Goal: Book appointment/travel/reservation: Book appointment/travel/reservation

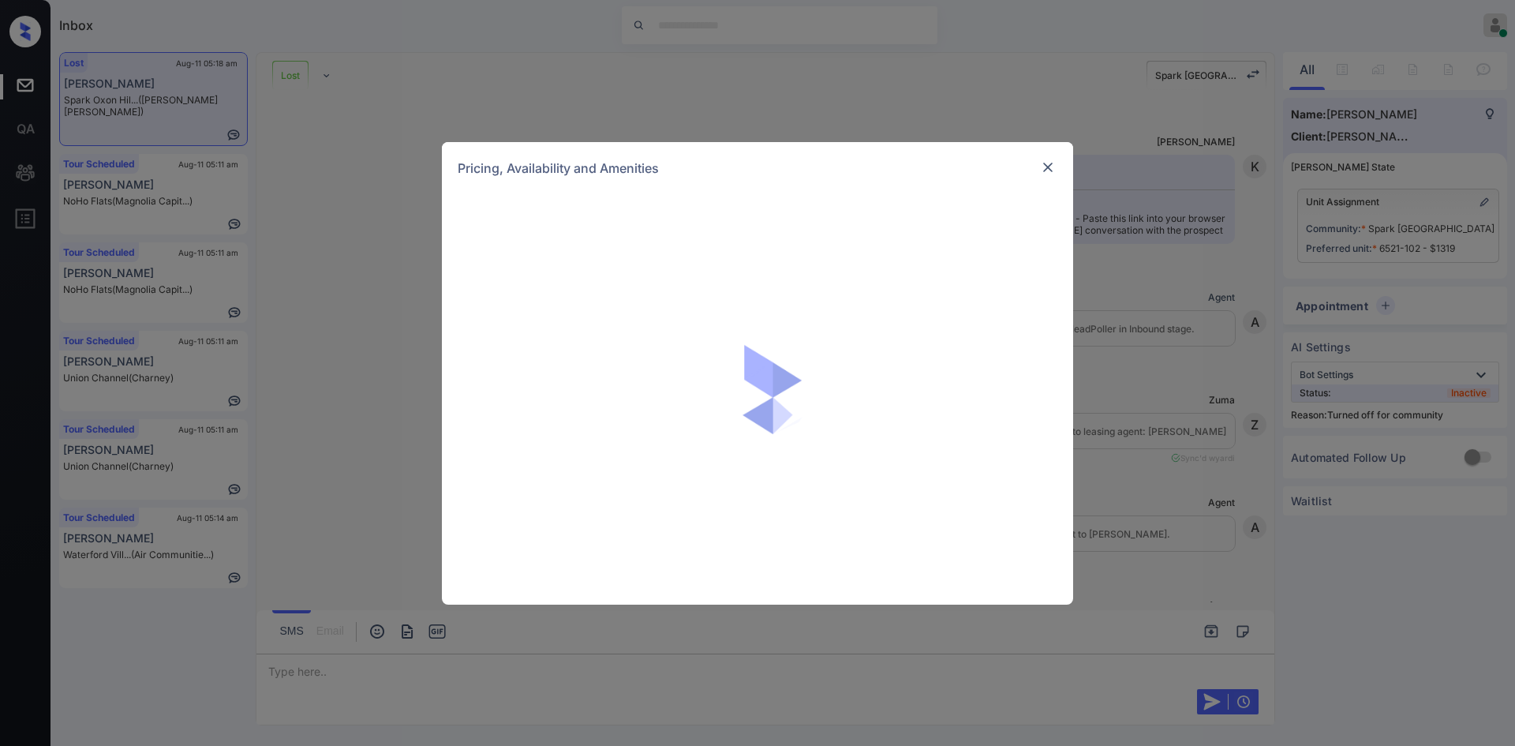
scroll to position [7474, 0]
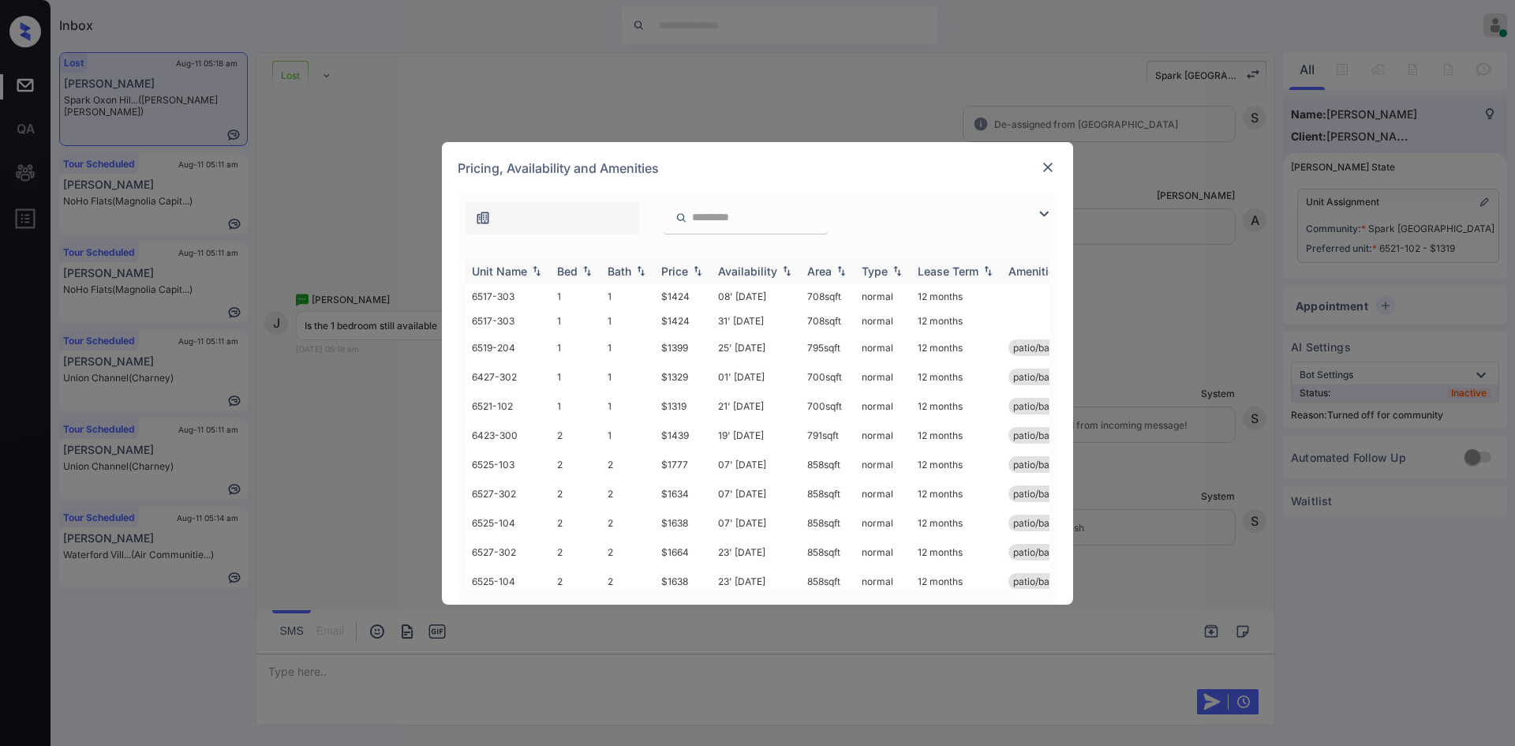
click at [682, 266] on div "Price" at bounding box center [674, 270] width 27 height 13
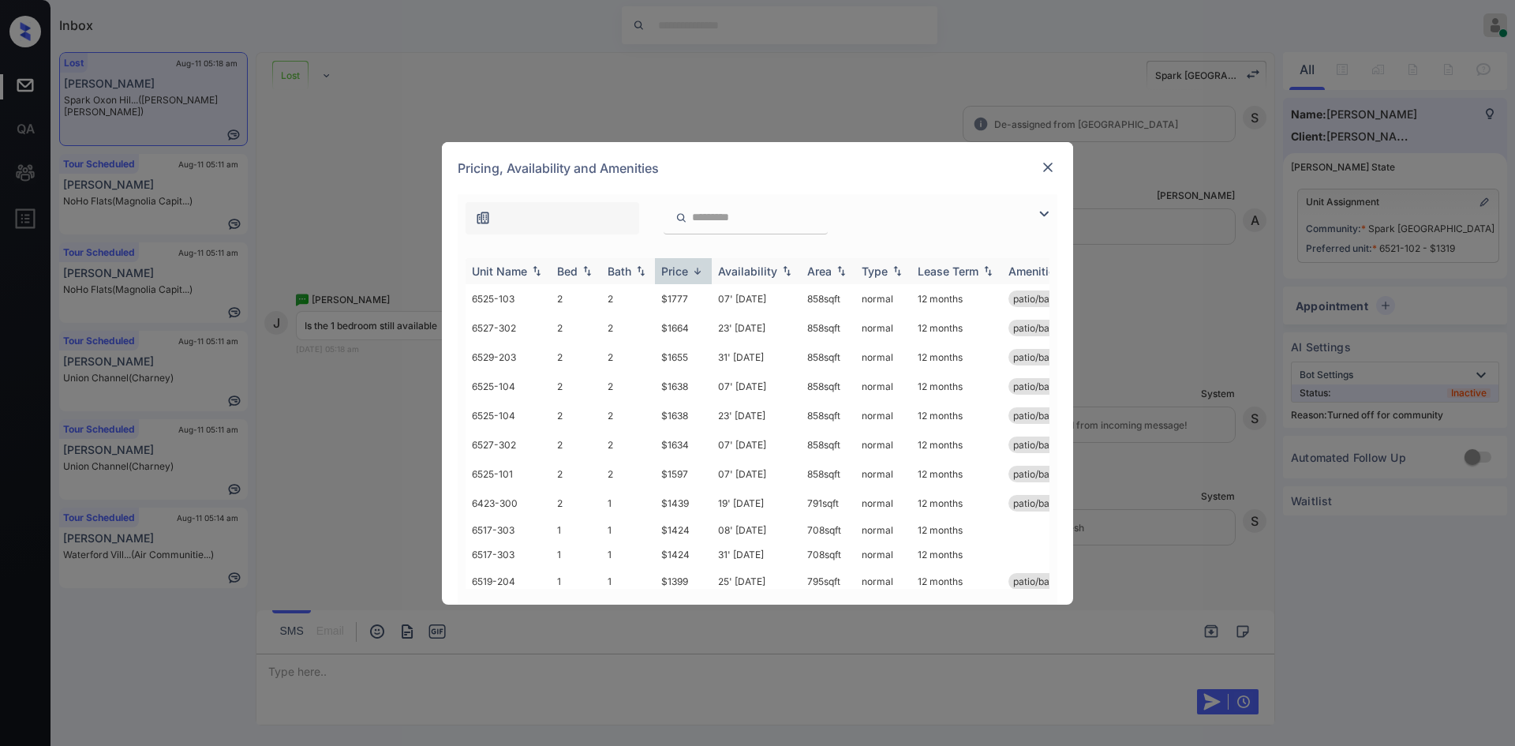
click at [682, 266] on div "Price" at bounding box center [674, 270] width 27 height 13
drag, startPoint x: 691, startPoint y: 300, endPoint x: 644, endPoint y: 307, distance: 47.9
click at [644, 307] on tr "6521-102 1 1 $1319 21' [DATE] 700 sqft normal 12 months patio/balcony renovated" at bounding box center [878, 298] width 825 height 29
copy tr "$1319"
click at [1053, 164] on img at bounding box center [1048, 167] width 16 height 16
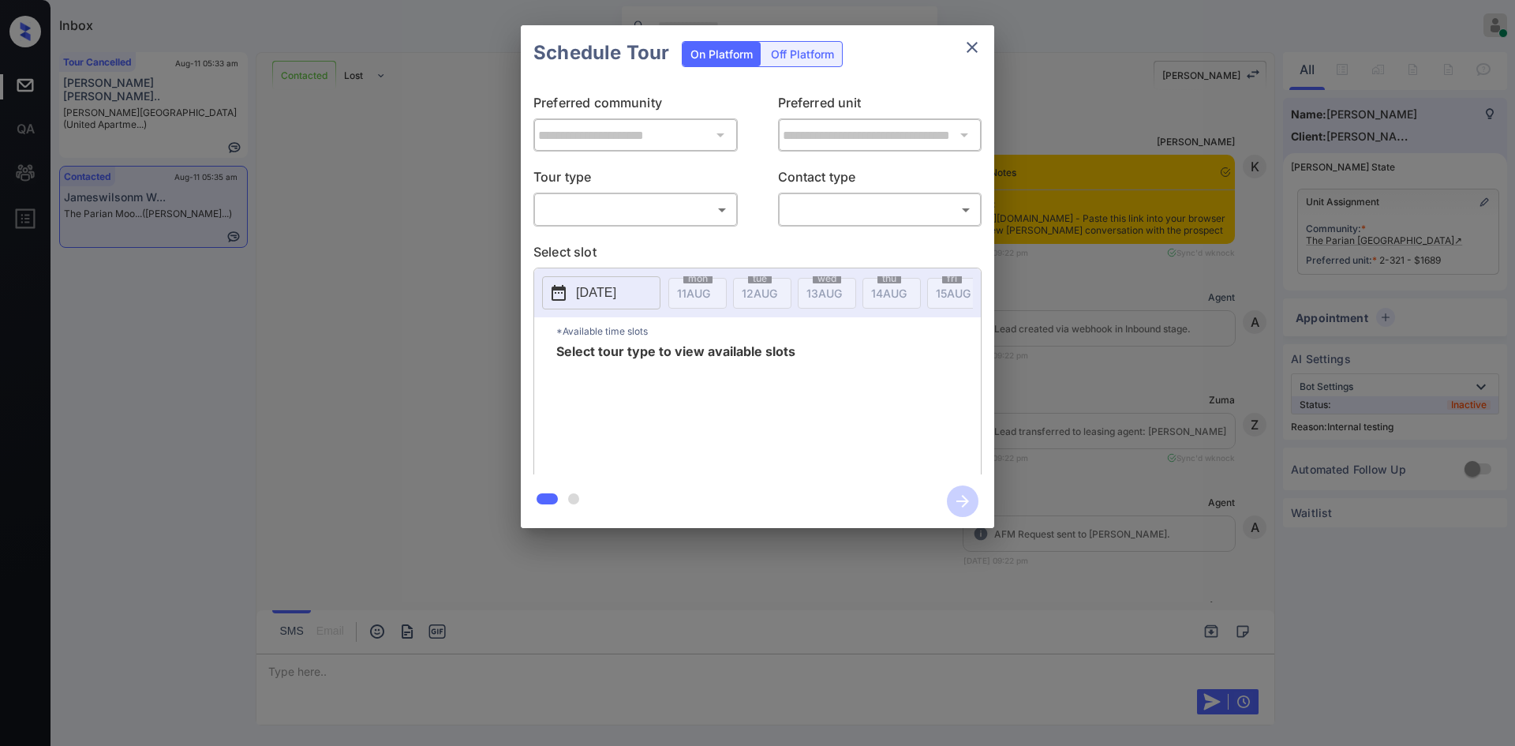
scroll to position [1994, 0]
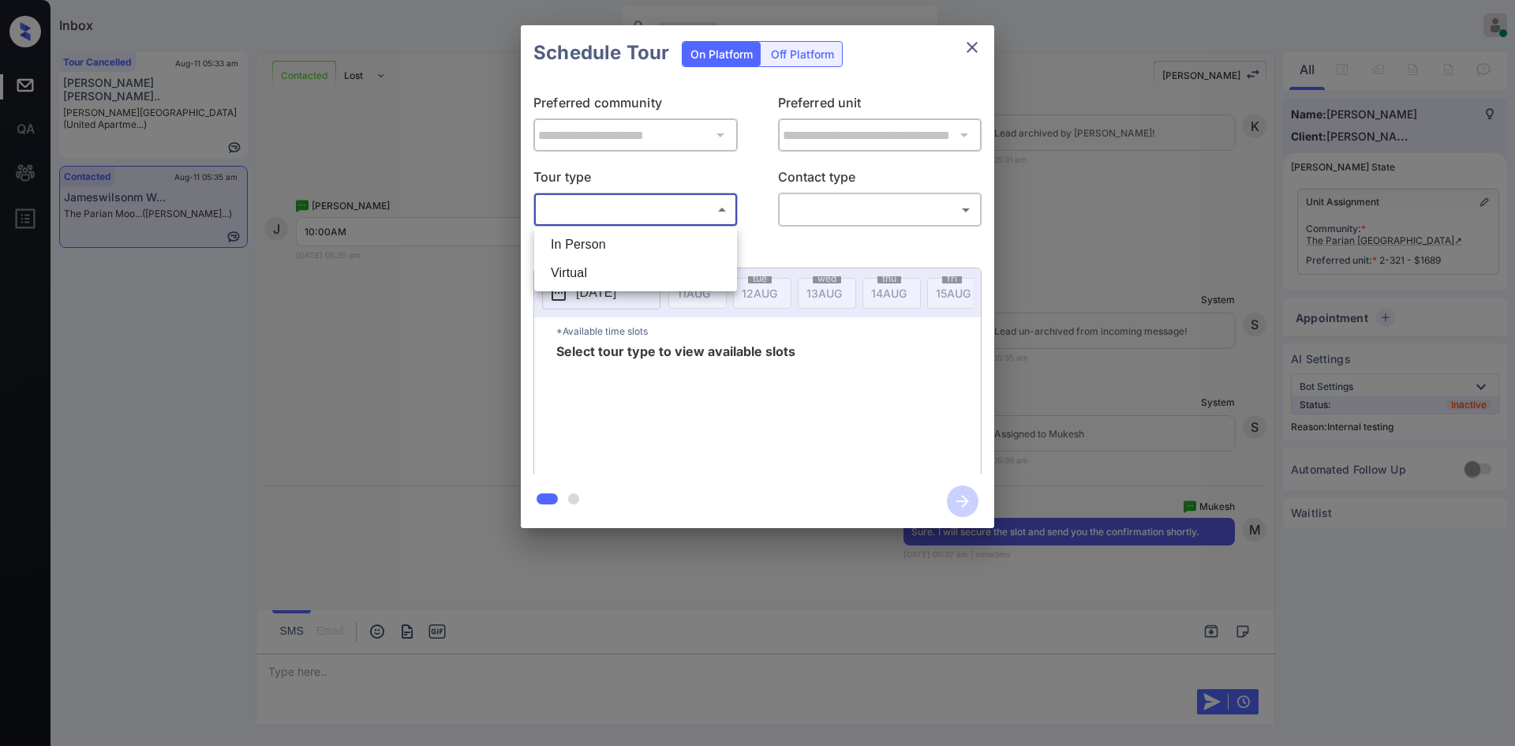
click at [629, 222] on body "Inbox Mukesh Online Set yourself offline Set yourself on break Profile Switch t…" at bounding box center [757, 373] width 1515 height 746
click at [620, 240] on li "In Person" at bounding box center [635, 244] width 195 height 28
type input "********"
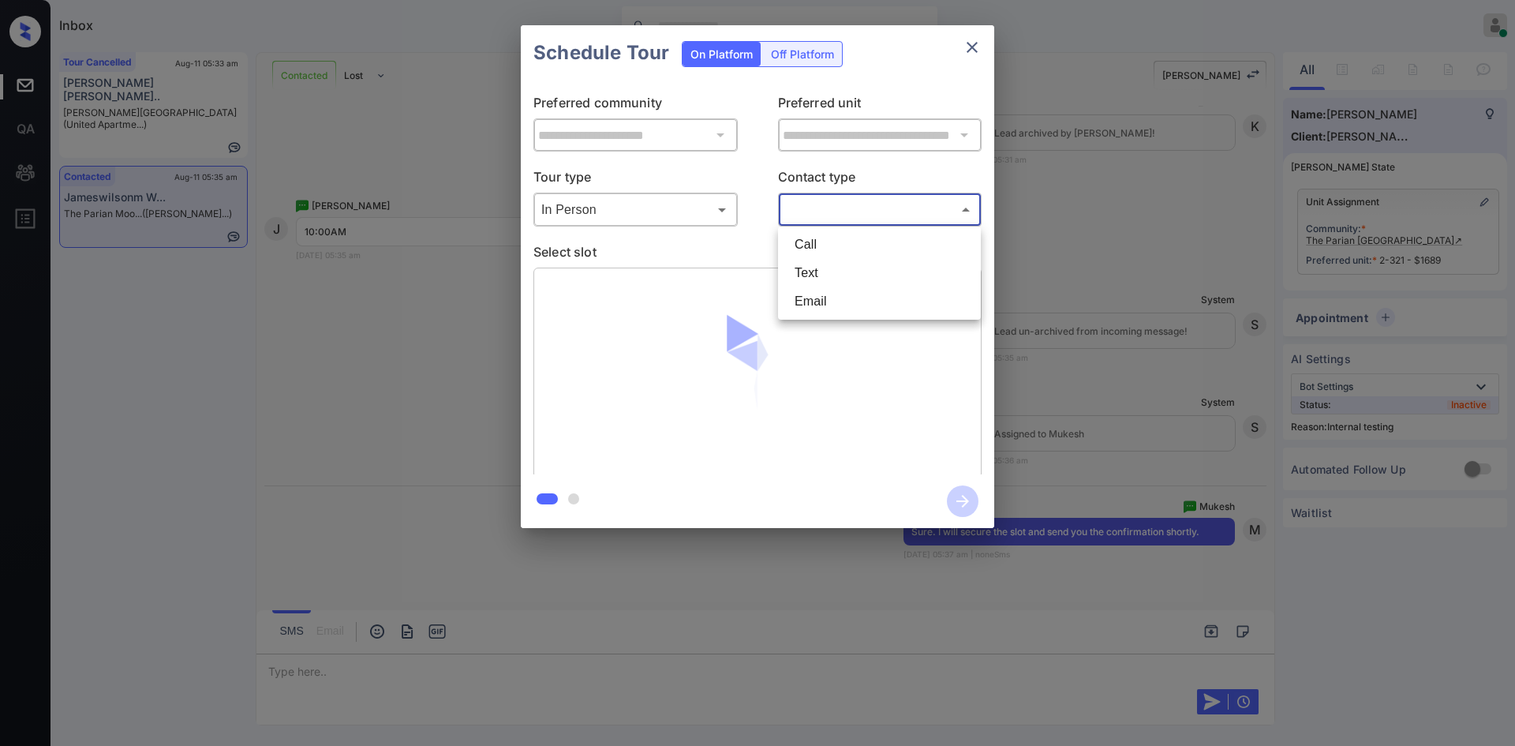
click at [851, 219] on body "Inbox Mukesh Online Set yourself offline Set yourself on break Profile Switch t…" at bounding box center [757, 373] width 1515 height 746
click at [838, 264] on li "Text" at bounding box center [879, 273] width 195 height 28
type input "****"
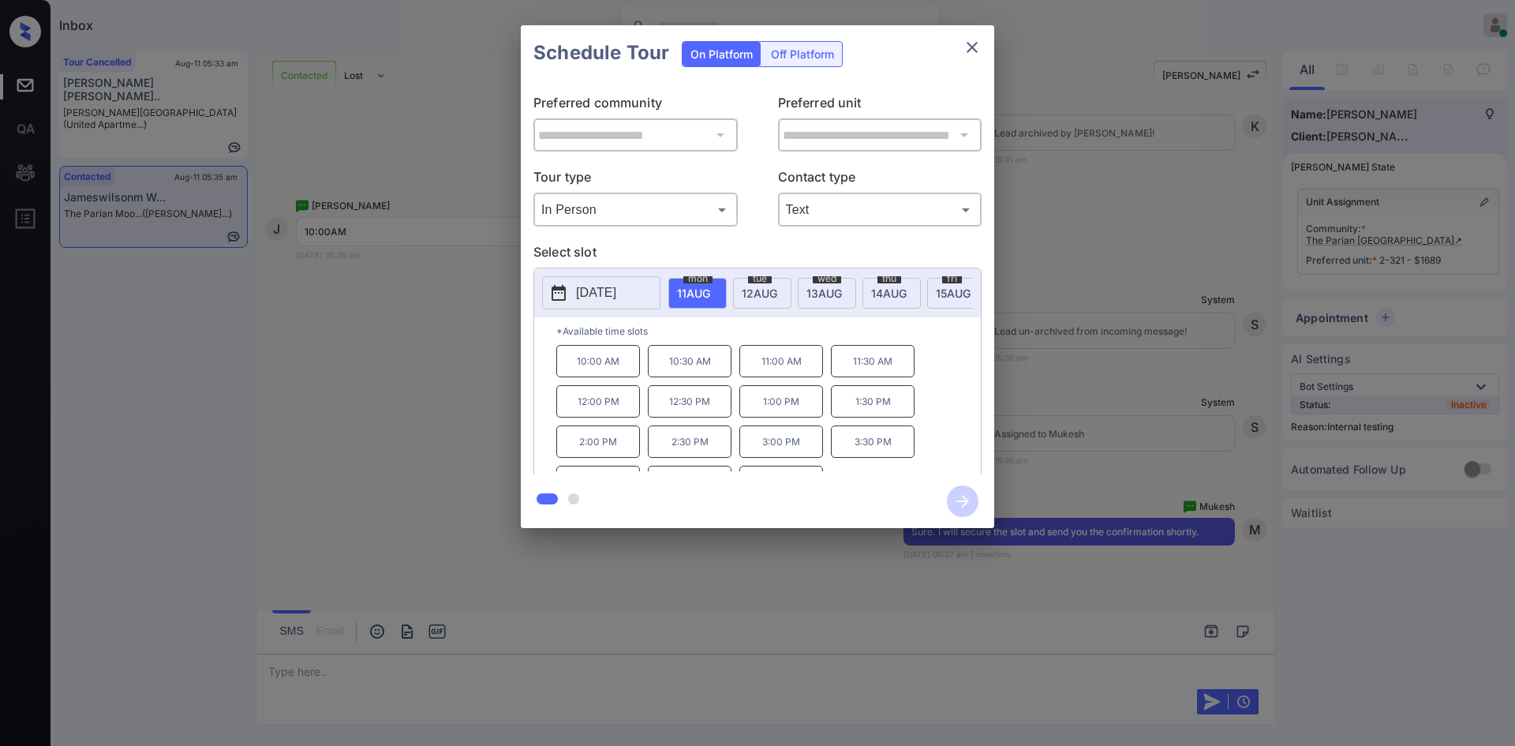
click at [593, 372] on p "10:00 AM" at bounding box center [598, 361] width 84 height 32
click at [957, 504] on icon "button" at bounding box center [963, 501] width 32 height 32
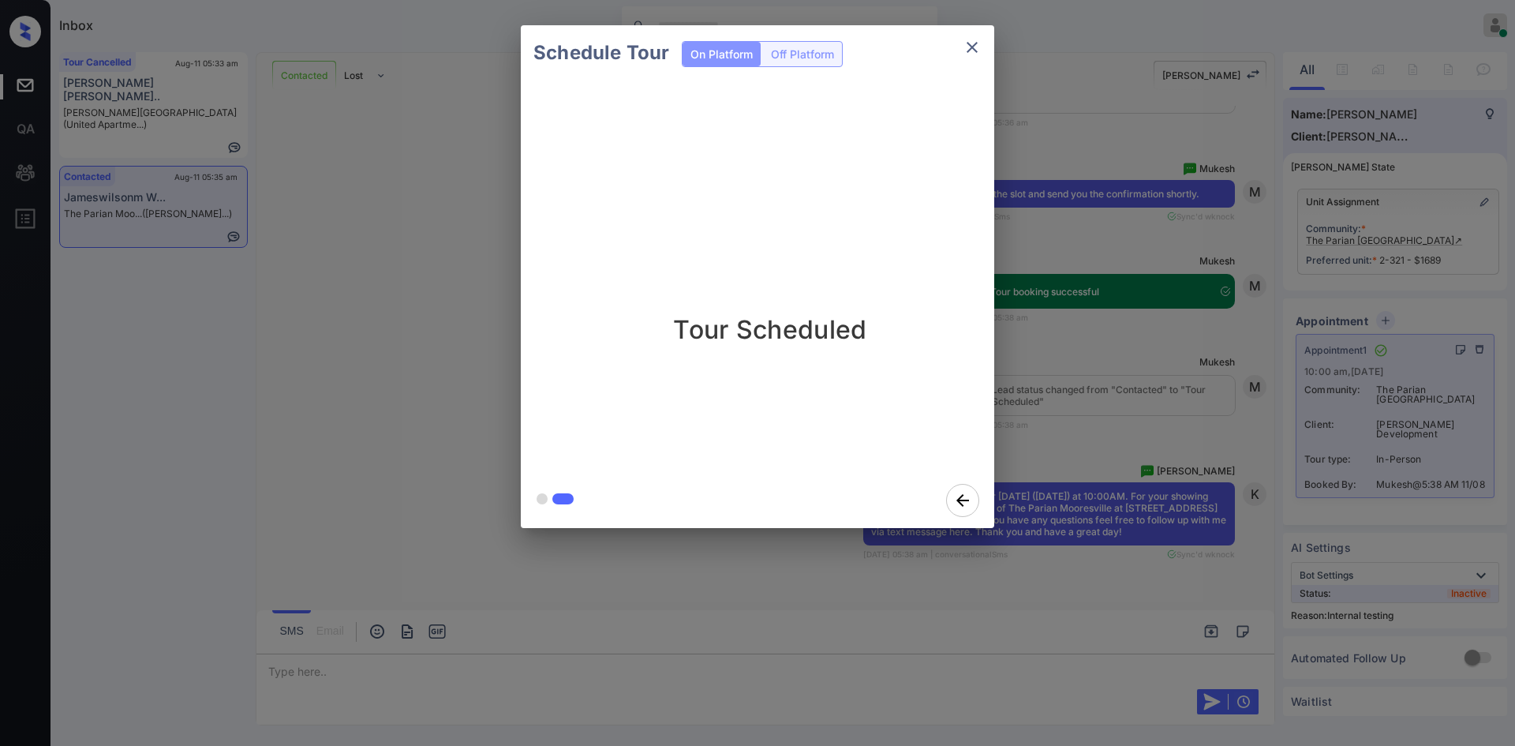
scroll to position [2435, 0]
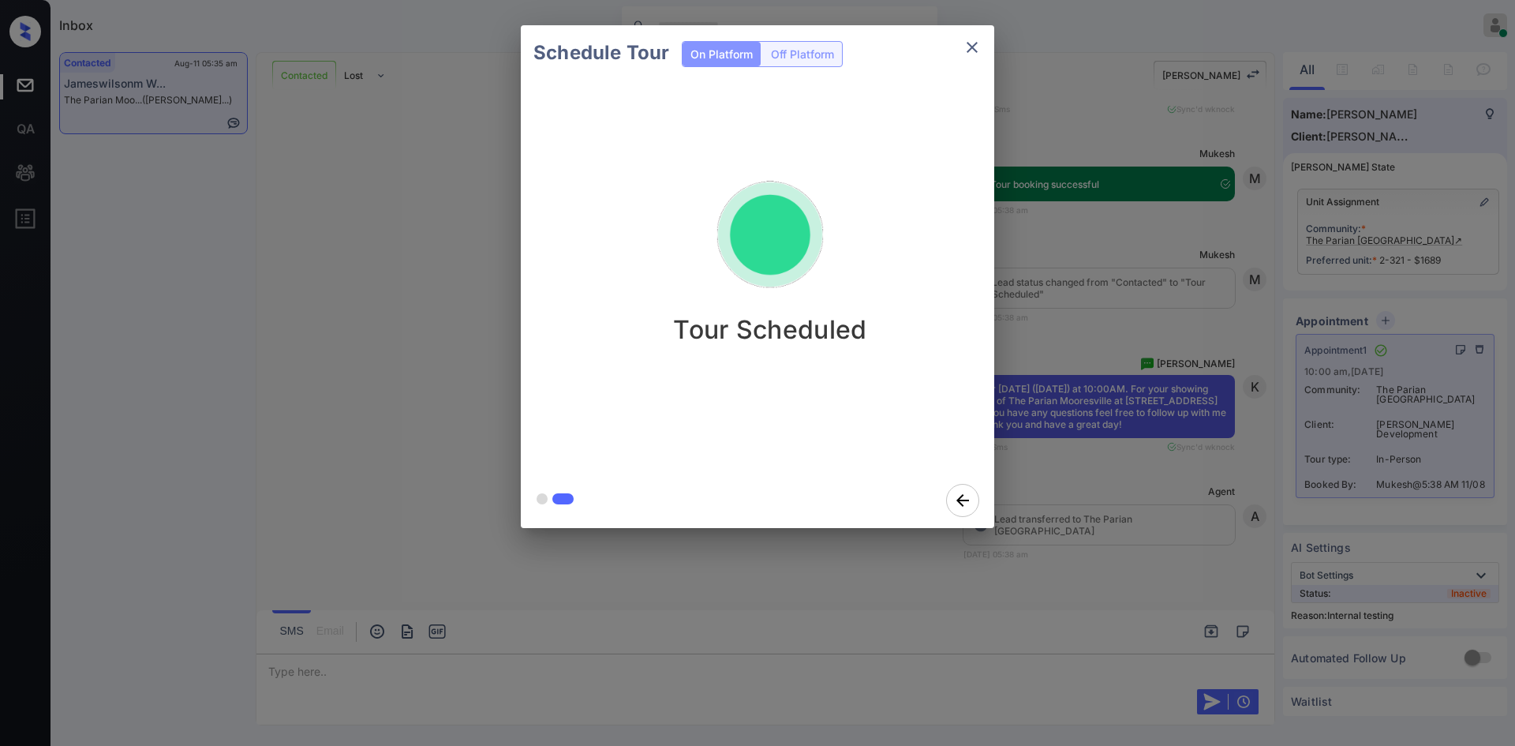
click at [1159, 229] on div "Schedule Tour On Platform Off Platform Tour Scheduled" at bounding box center [757, 276] width 1515 height 553
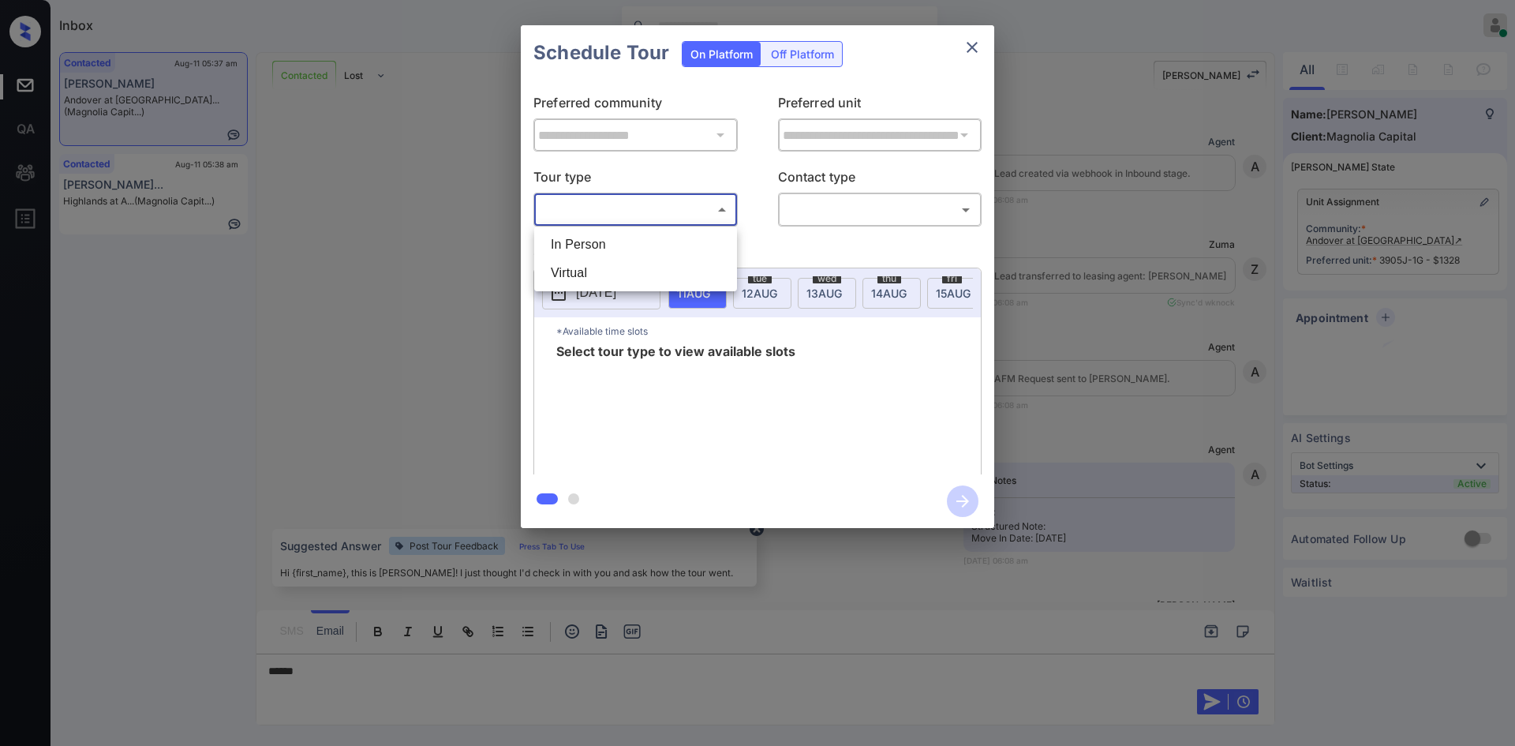
scroll to position [3781, 0]
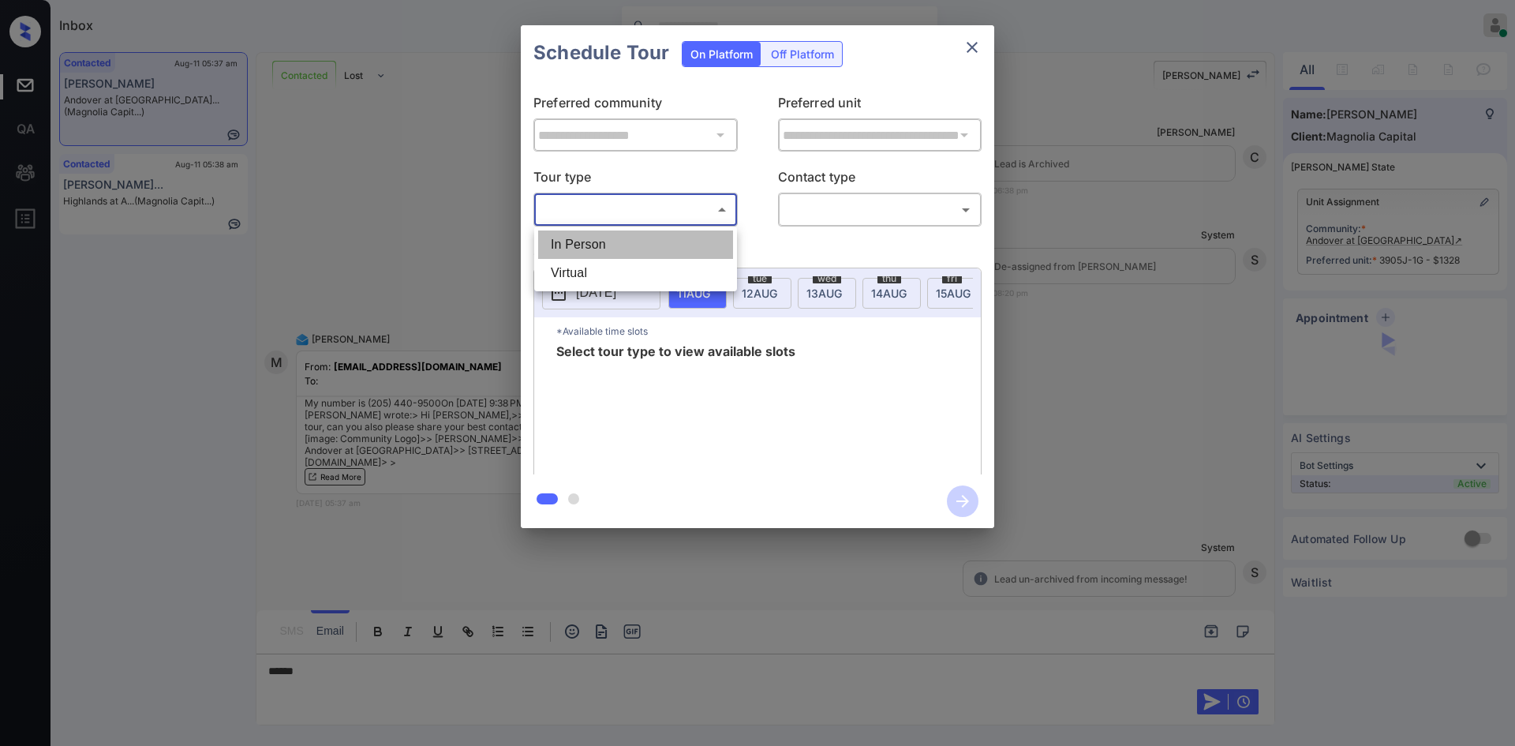
click at [608, 239] on li "In Person" at bounding box center [635, 244] width 195 height 28
type input "********"
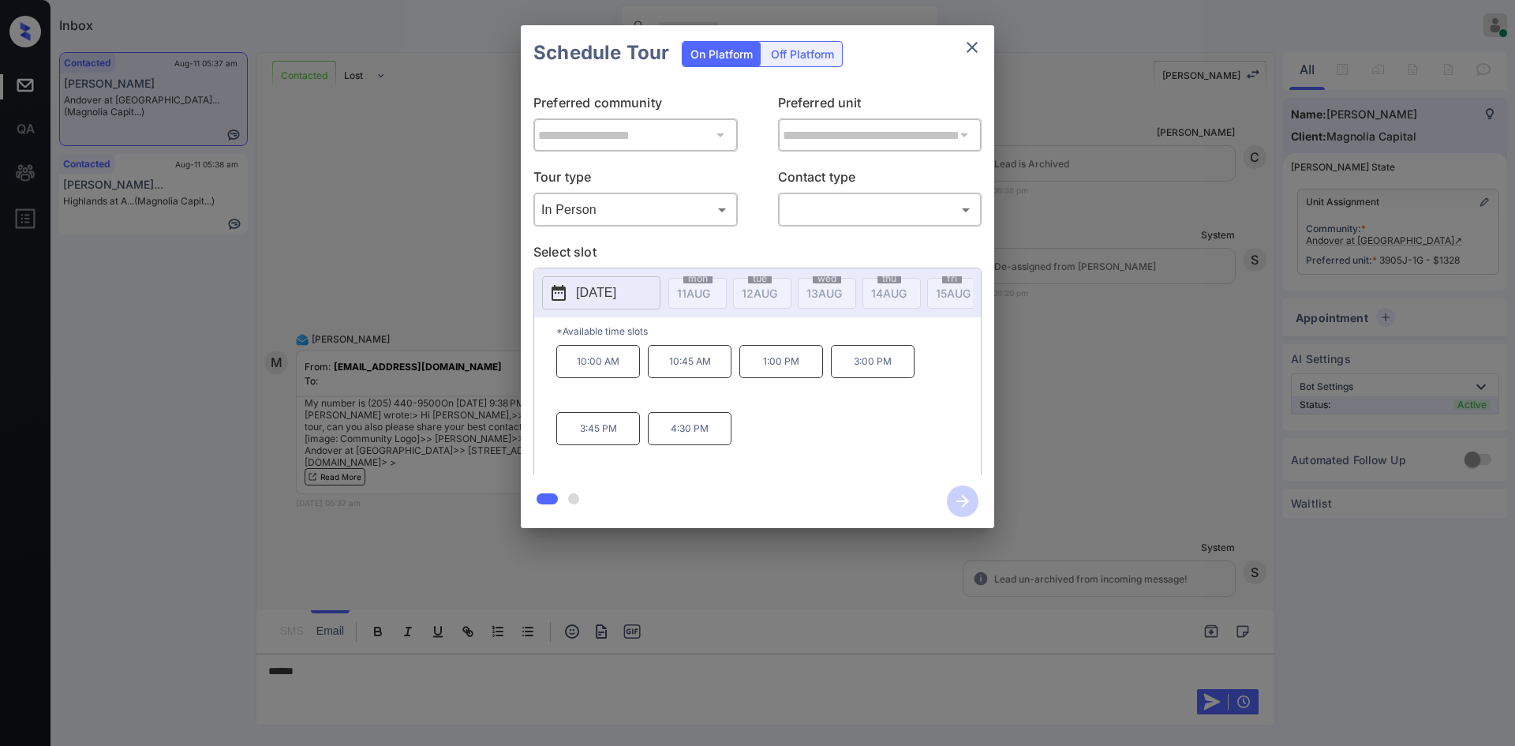
click at [578, 300] on p "2025-08-19" at bounding box center [596, 292] width 40 height 19
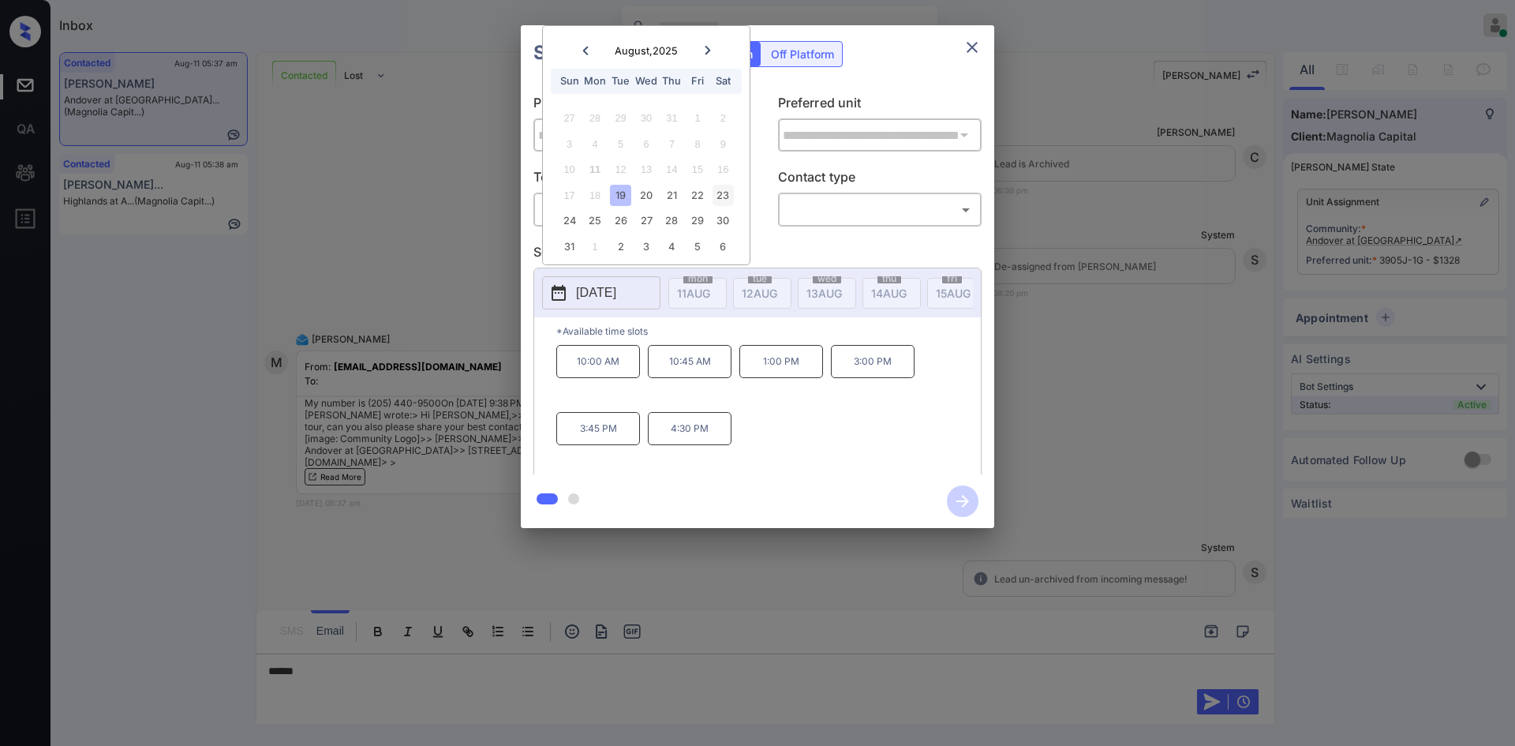
click at [733, 195] on div "23" at bounding box center [723, 195] width 21 height 21
click at [973, 52] on icon "close" at bounding box center [972, 47] width 19 height 19
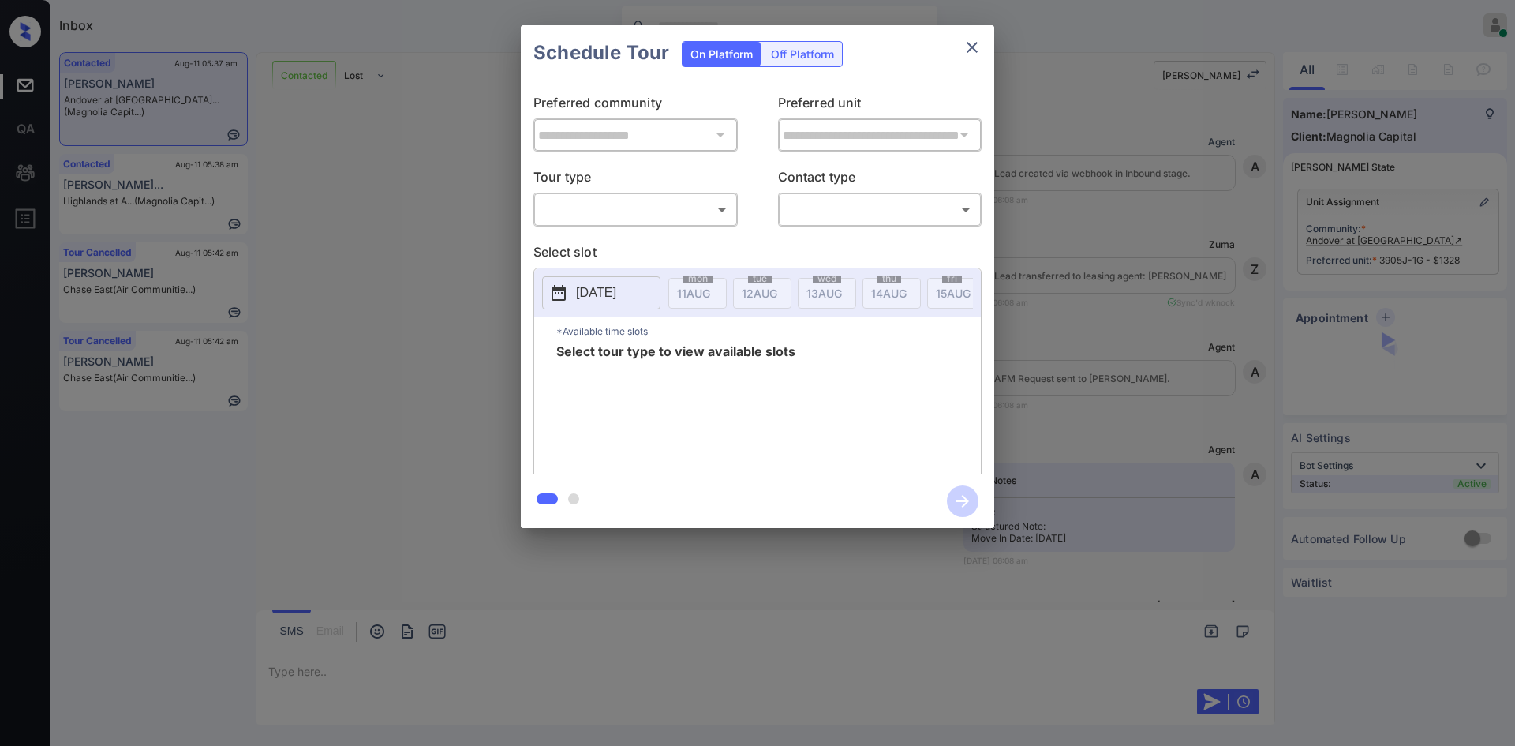
scroll to position [4443, 0]
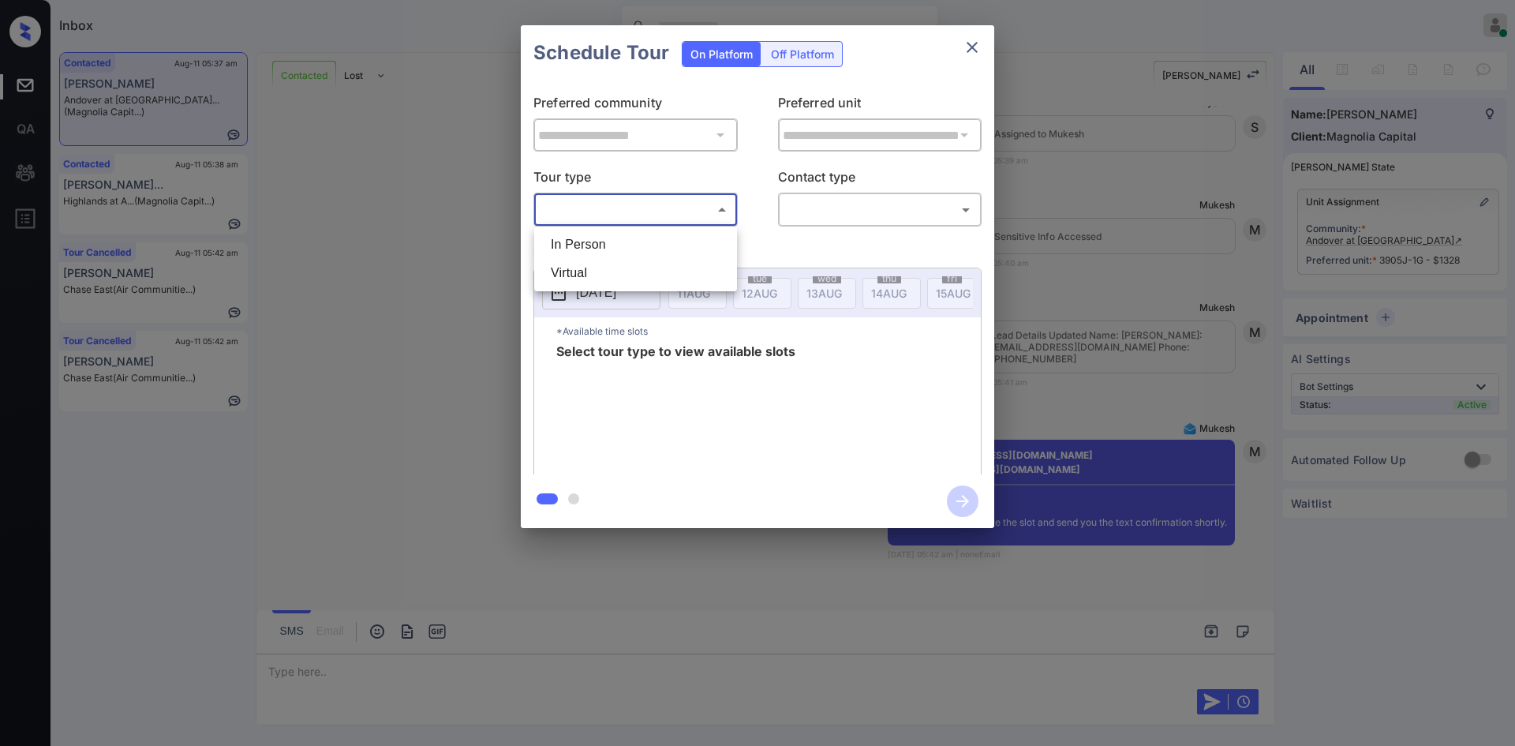
click at [681, 219] on body "Inbox Mukesh Online Set yourself offline Set yourself on break Profile Switch t…" at bounding box center [757, 373] width 1515 height 746
click at [611, 249] on li "In Person" at bounding box center [635, 244] width 195 height 28
type input "********"
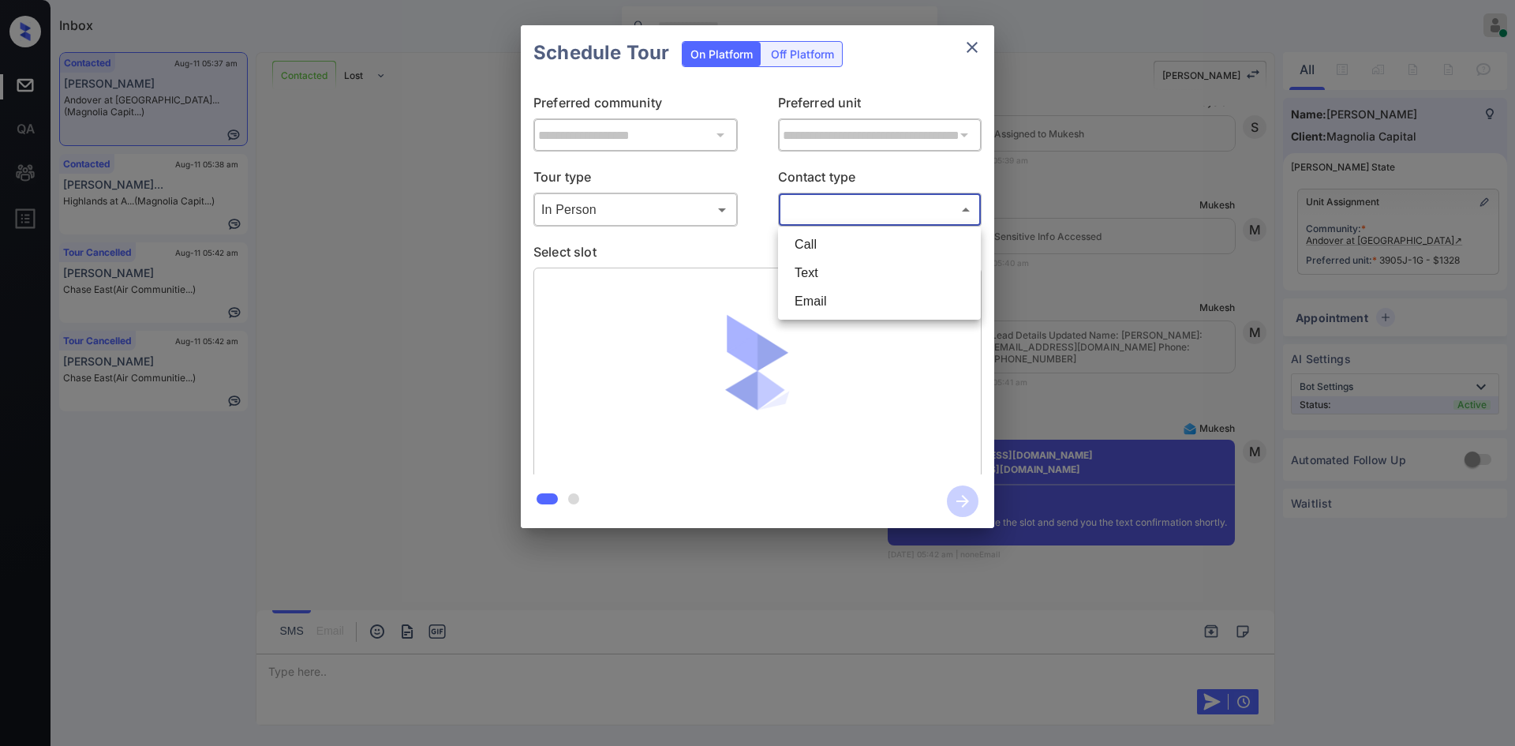
drag, startPoint x: 882, startPoint y: 211, endPoint x: 826, endPoint y: 288, distance: 95.0
click at [826, 288] on body "Inbox Mukesh Online Set yourself offline Set yourself on break Profile Switch t…" at bounding box center [757, 373] width 1515 height 746
click at [821, 275] on li "Text" at bounding box center [879, 273] width 195 height 28
type input "****"
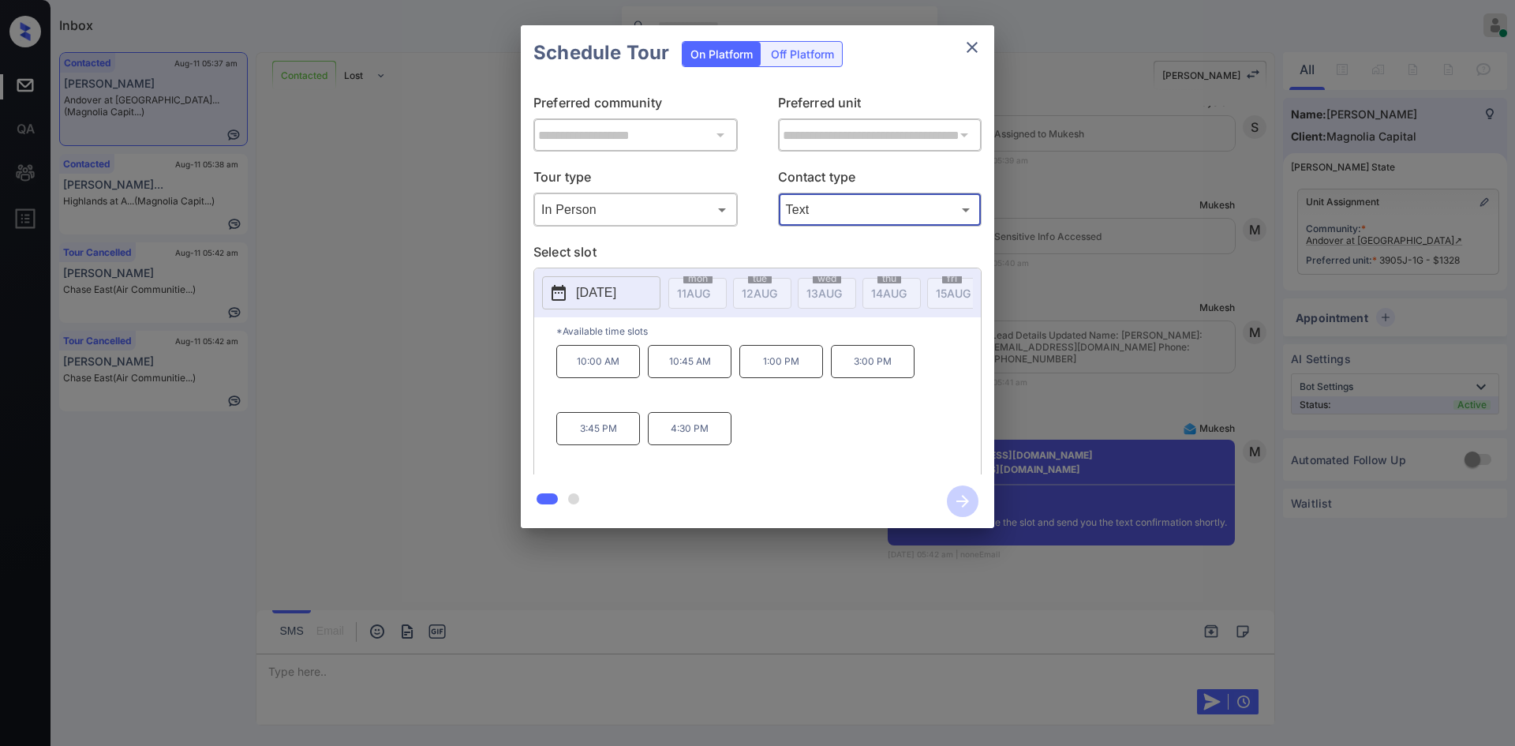
scroll to position [4546, 0]
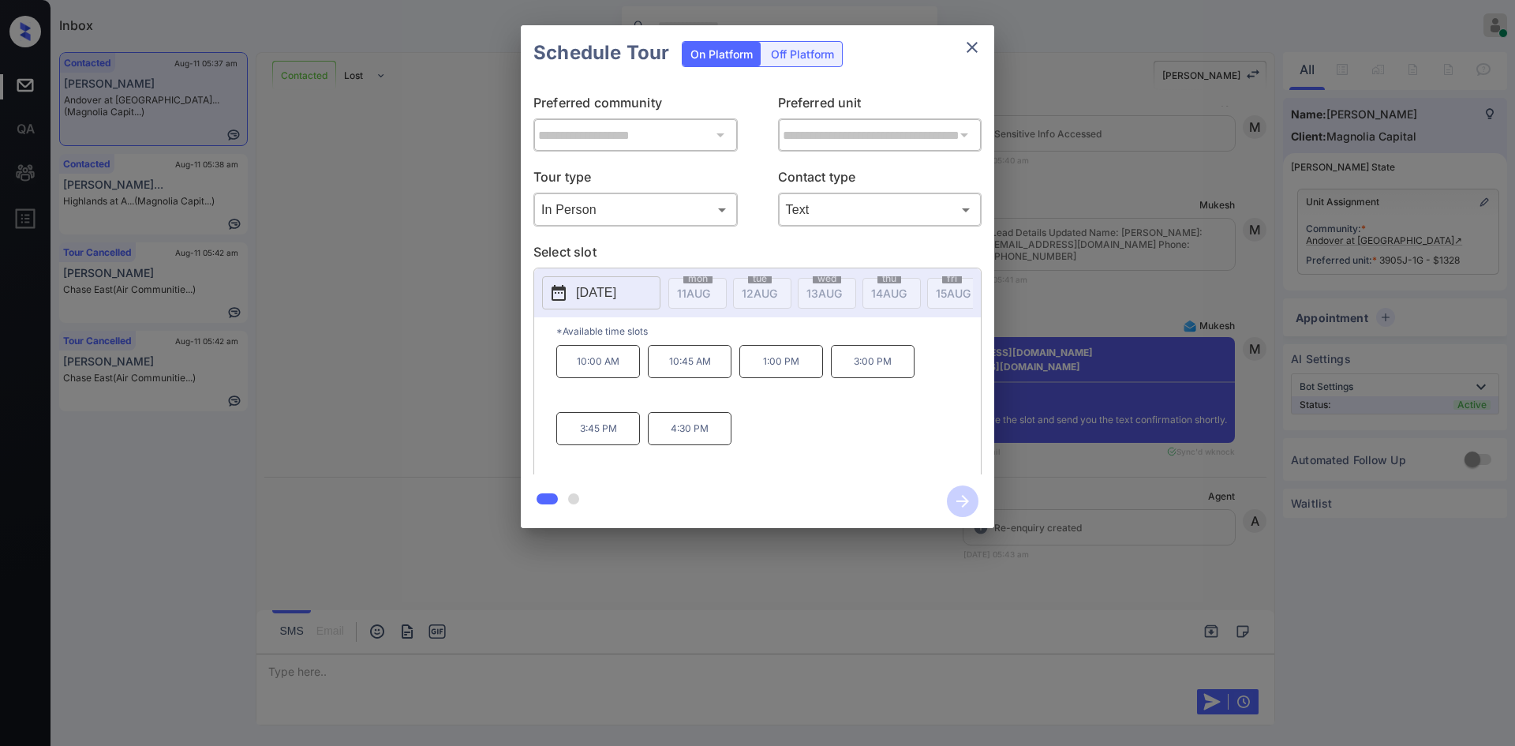
click at [591, 288] on p "[DATE]" at bounding box center [596, 292] width 40 height 19
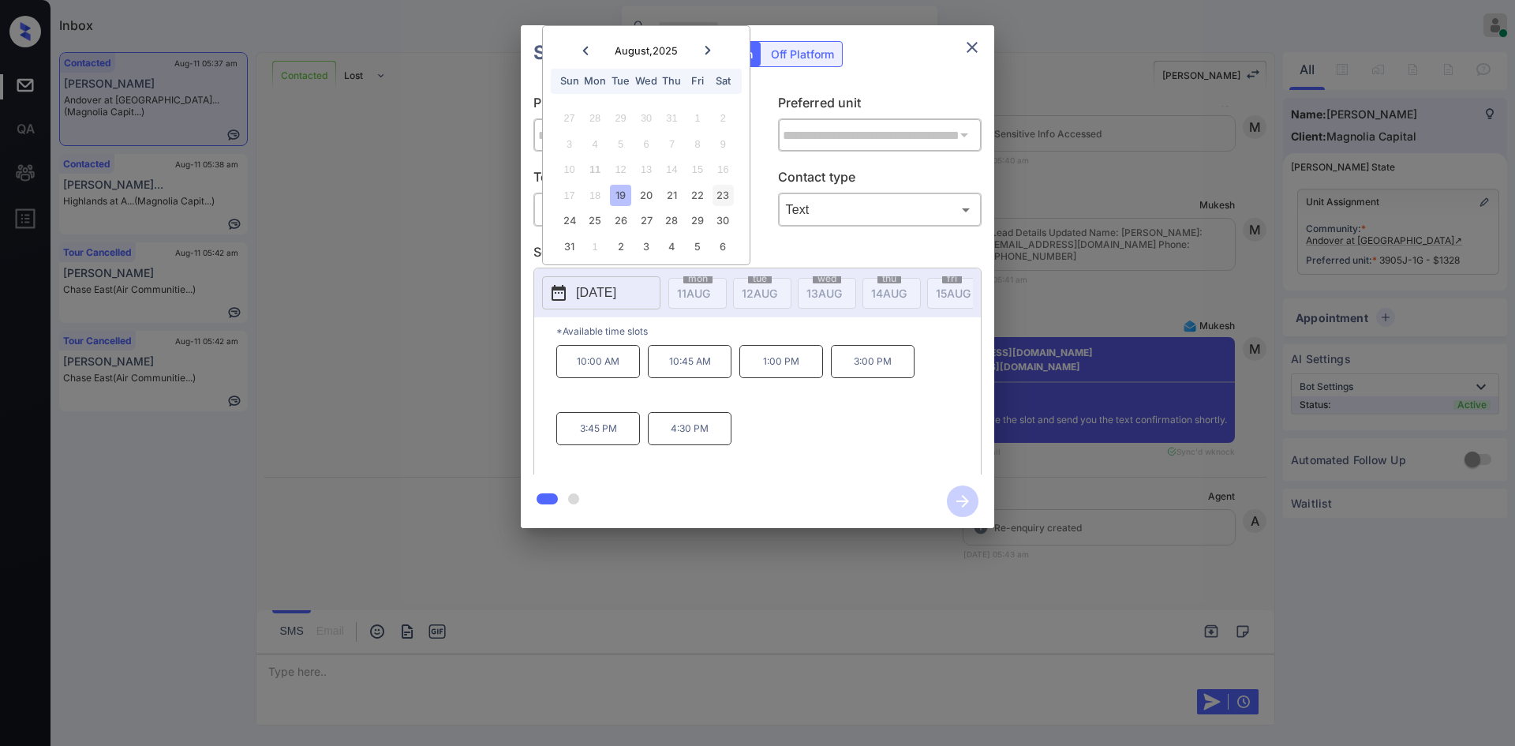
click at [726, 196] on div "23" at bounding box center [723, 195] width 21 height 21
click at [600, 364] on p "12:00 PM" at bounding box center [598, 361] width 84 height 33
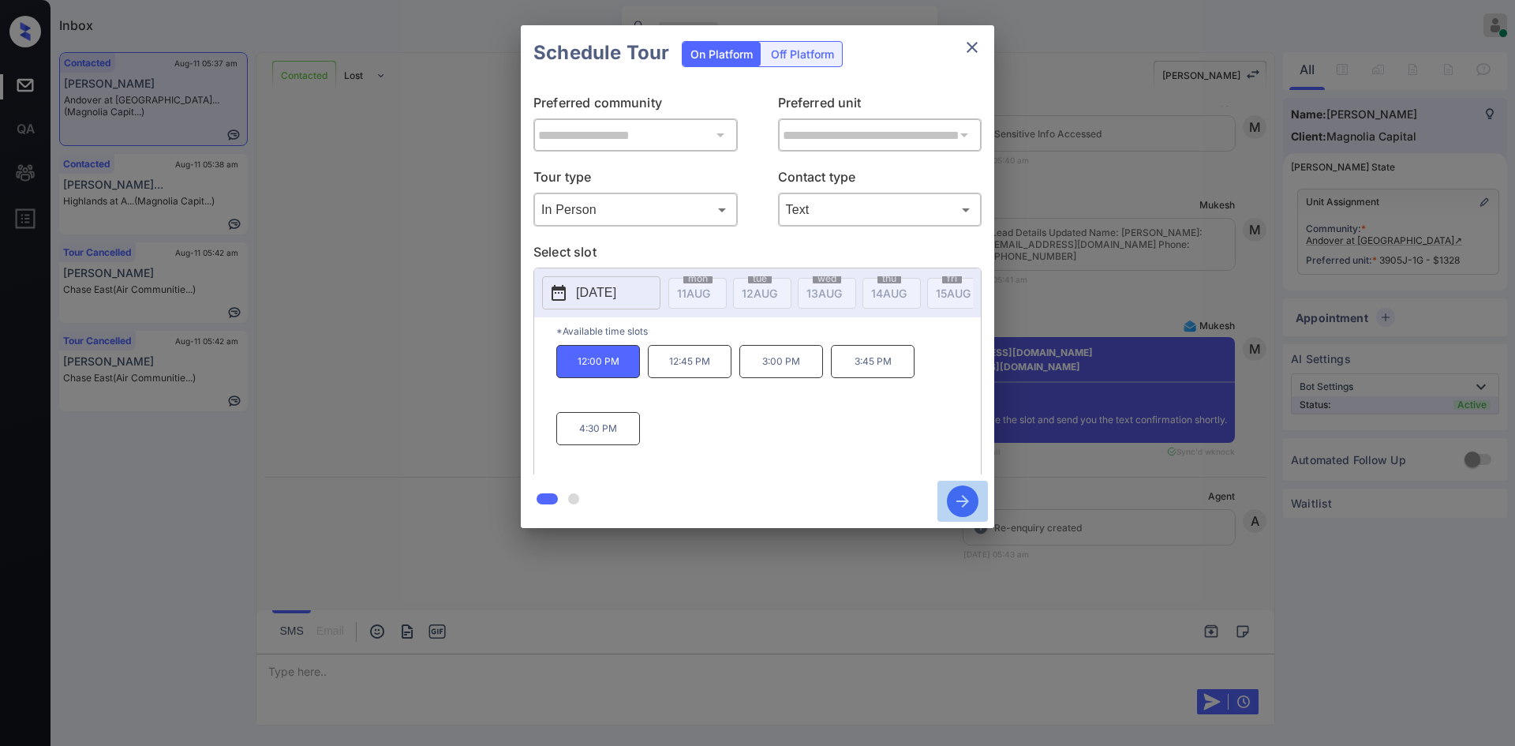
click at [965, 491] on icon "button" at bounding box center [963, 501] width 32 height 32
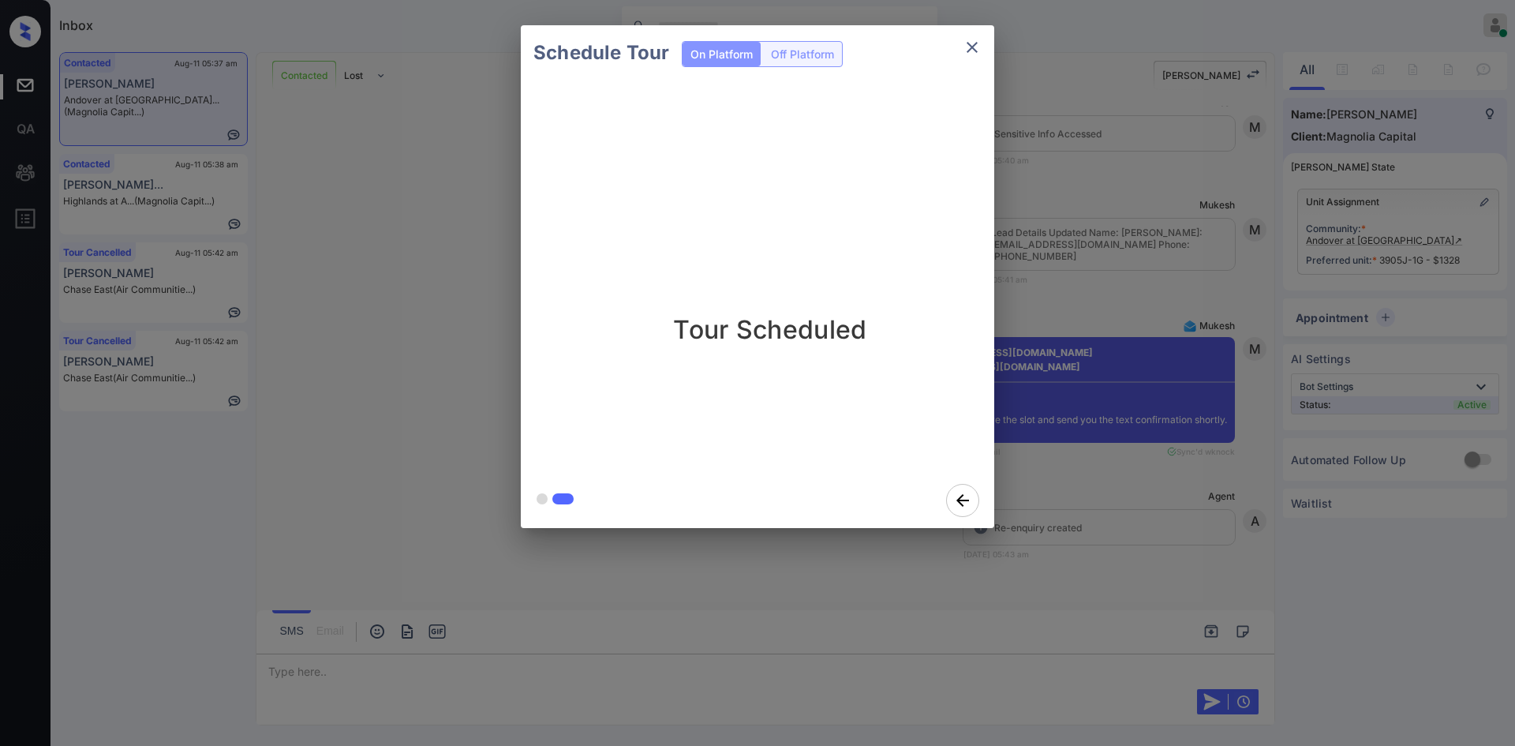
scroll to position [4884, 0]
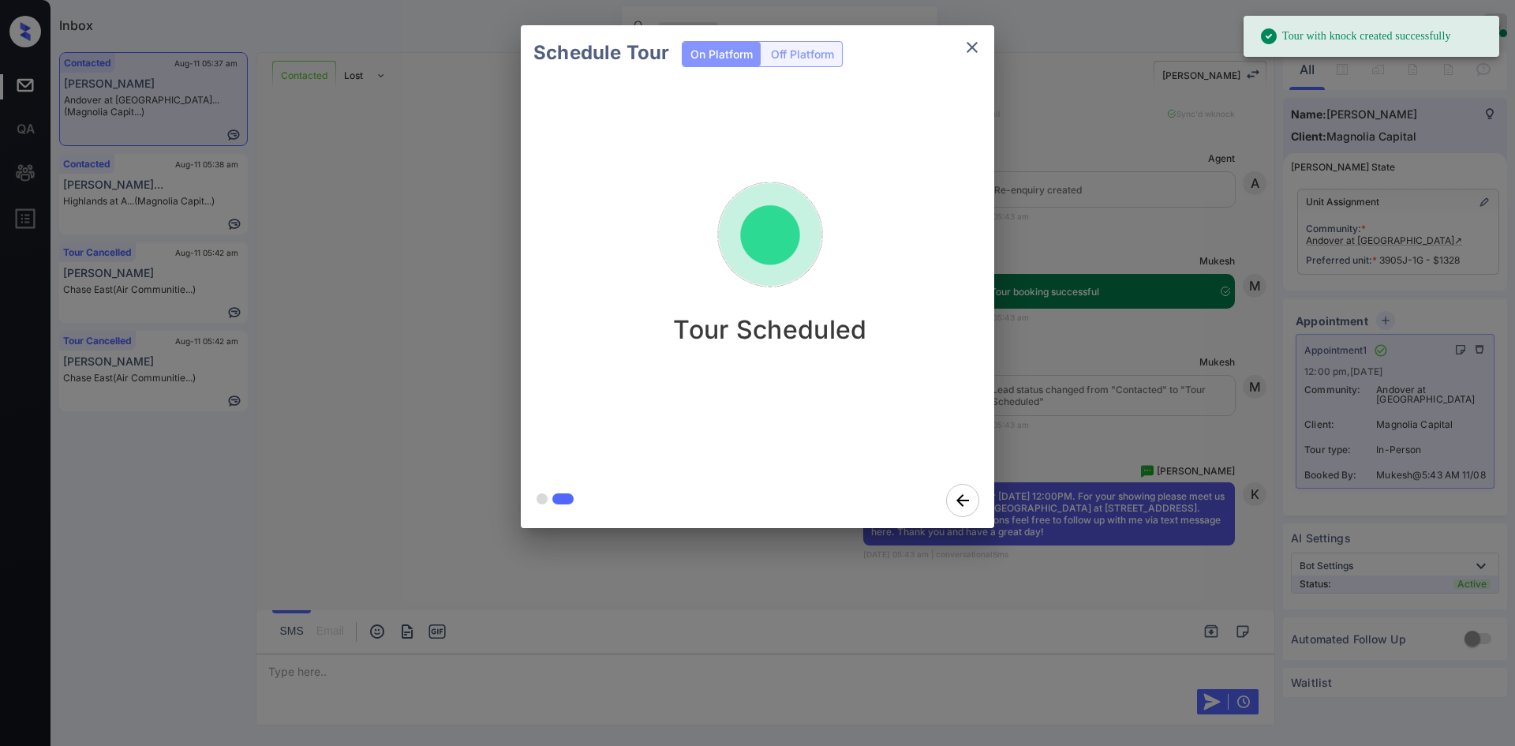
click at [1148, 293] on div "Schedule Tour On Platform Off Platform Tour Scheduled" at bounding box center [757, 276] width 1515 height 553
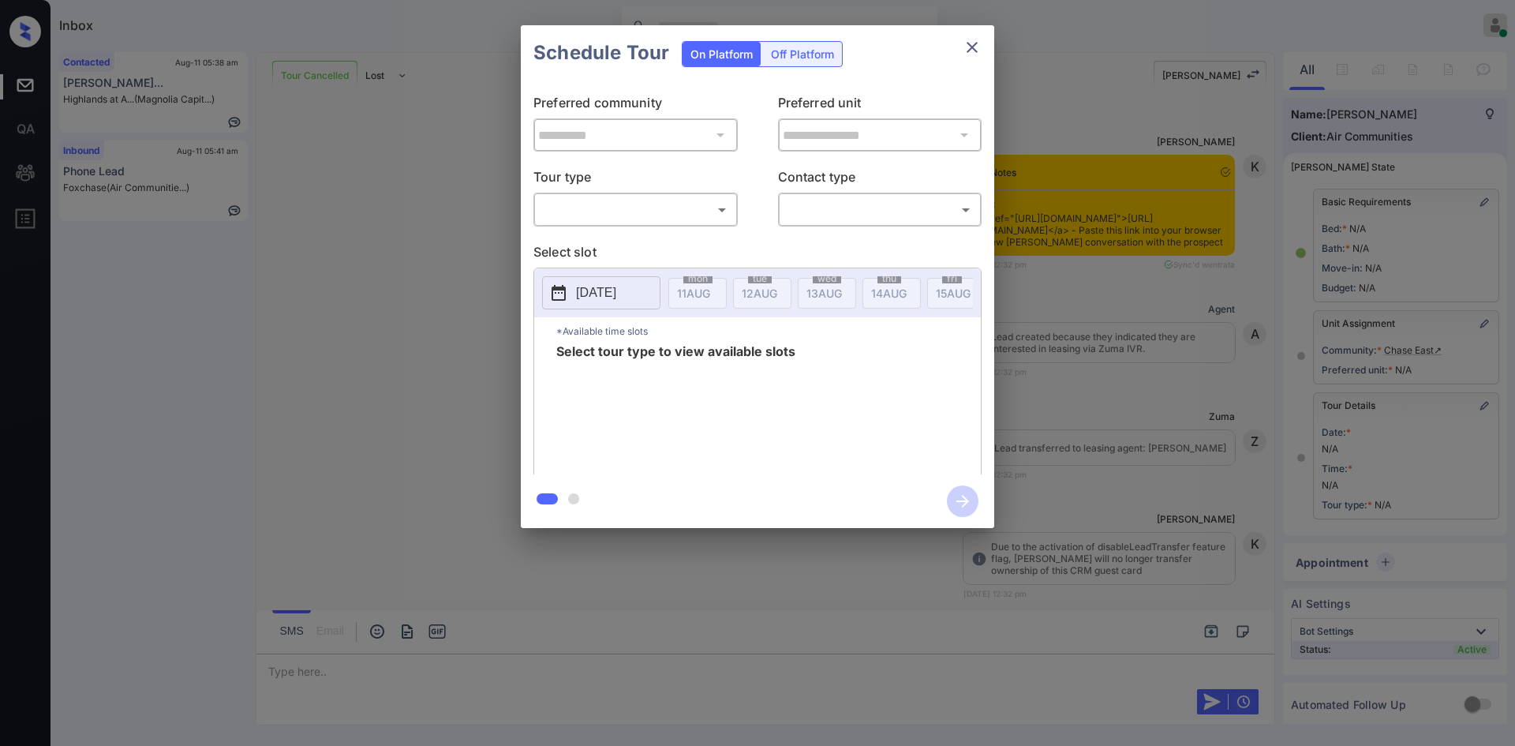
scroll to position [8562, 0]
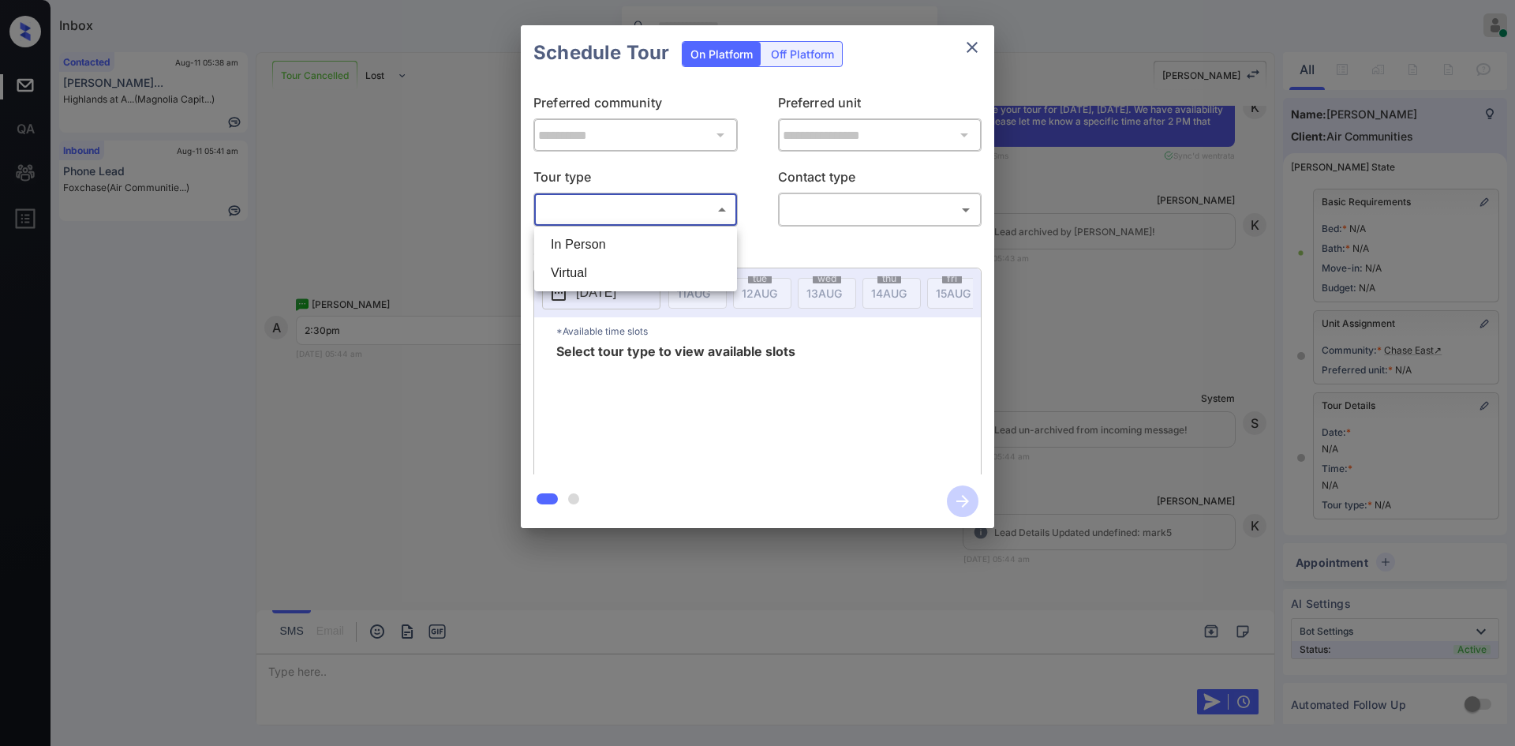
click at [638, 198] on body "Inbox Mukesh Online Set yourself offline Set yourself on break Profile Switch t…" at bounding box center [757, 373] width 1515 height 746
click at [627, 234] on li "In Person" at bounding box center [635, 244] width 195 height 28
type input "********"
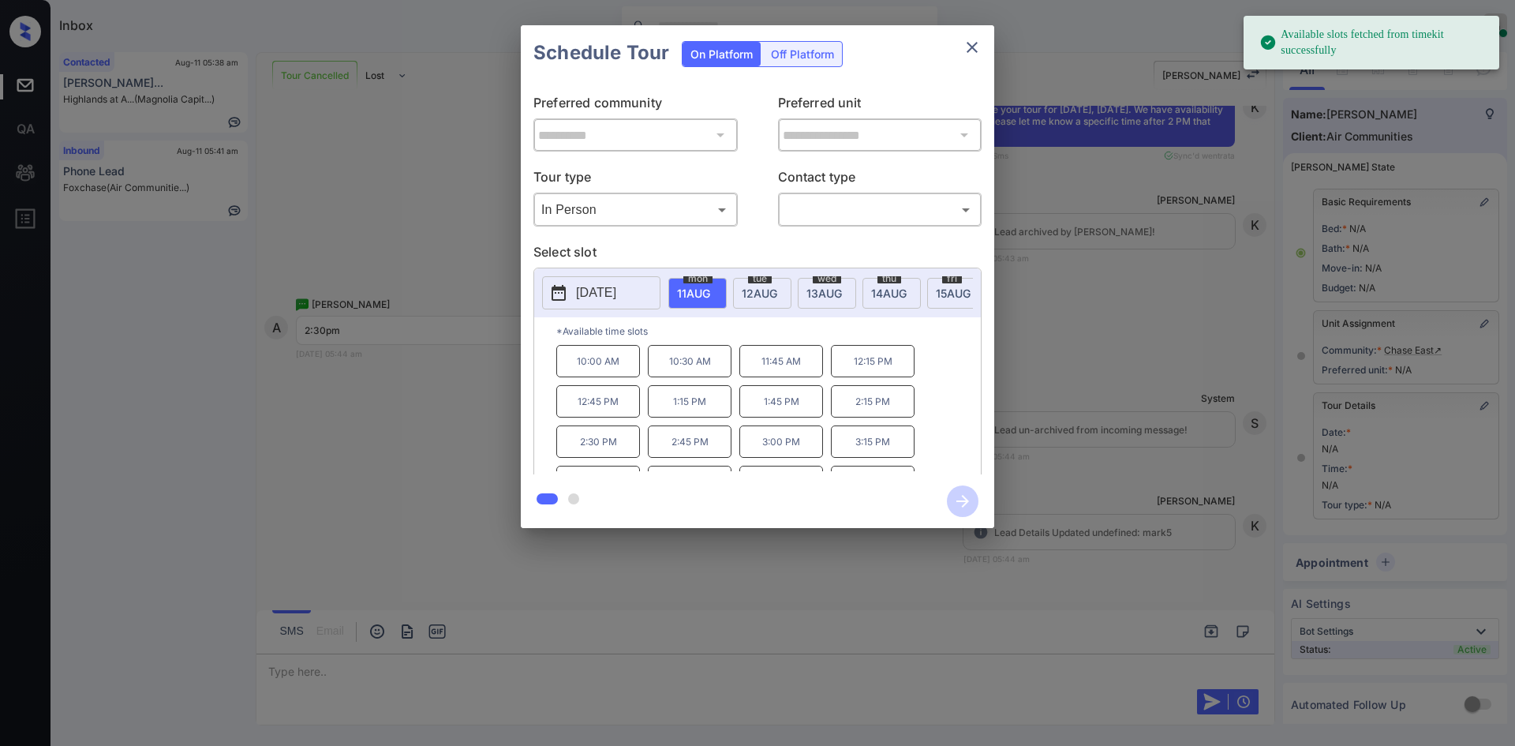
click at [710, 289] on span "[DATE]" at bounding box center [693, 292] width 33 height 13
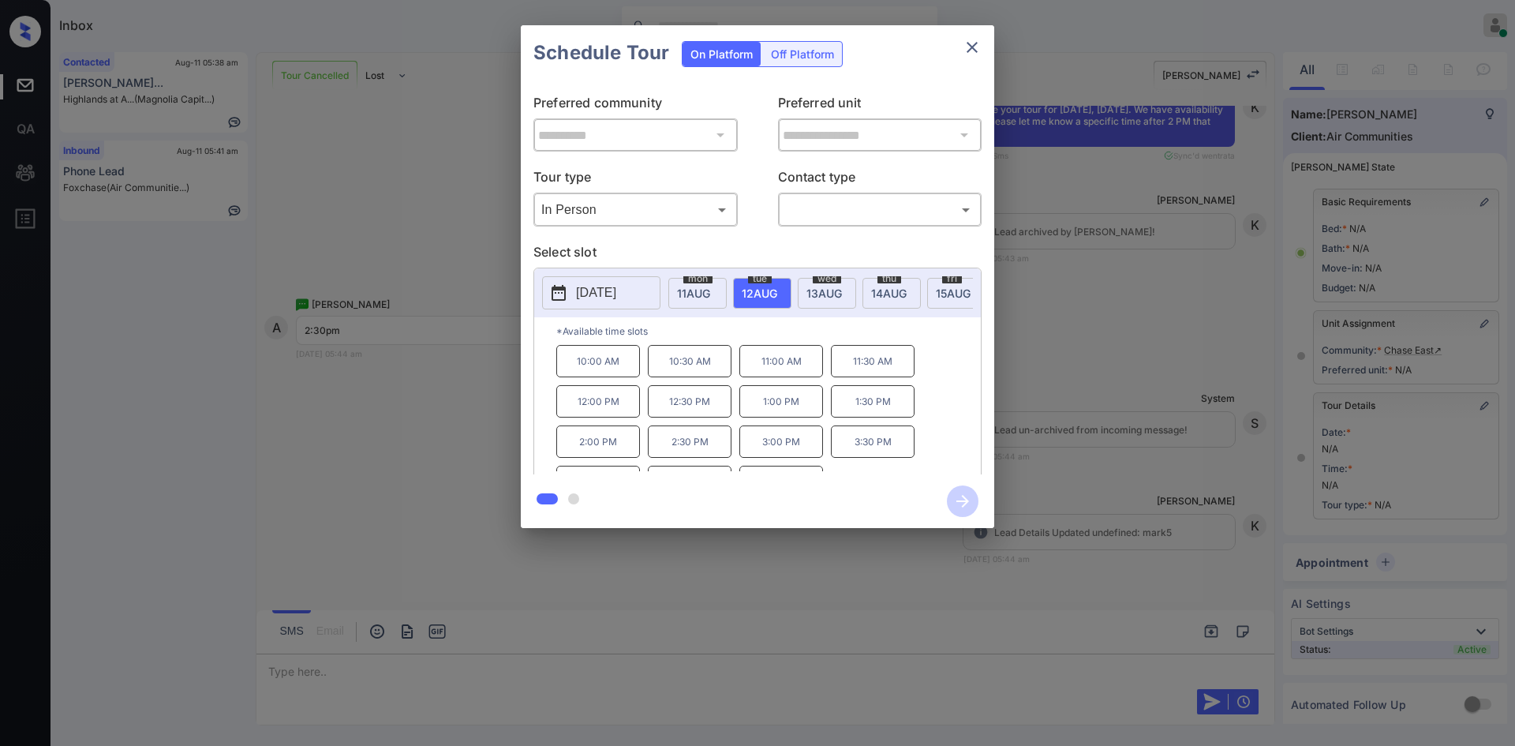
scroll to position [27, 0]
click at [1185, 311] on div "**********" at bounding box center [757, 276] width 1515 height 553
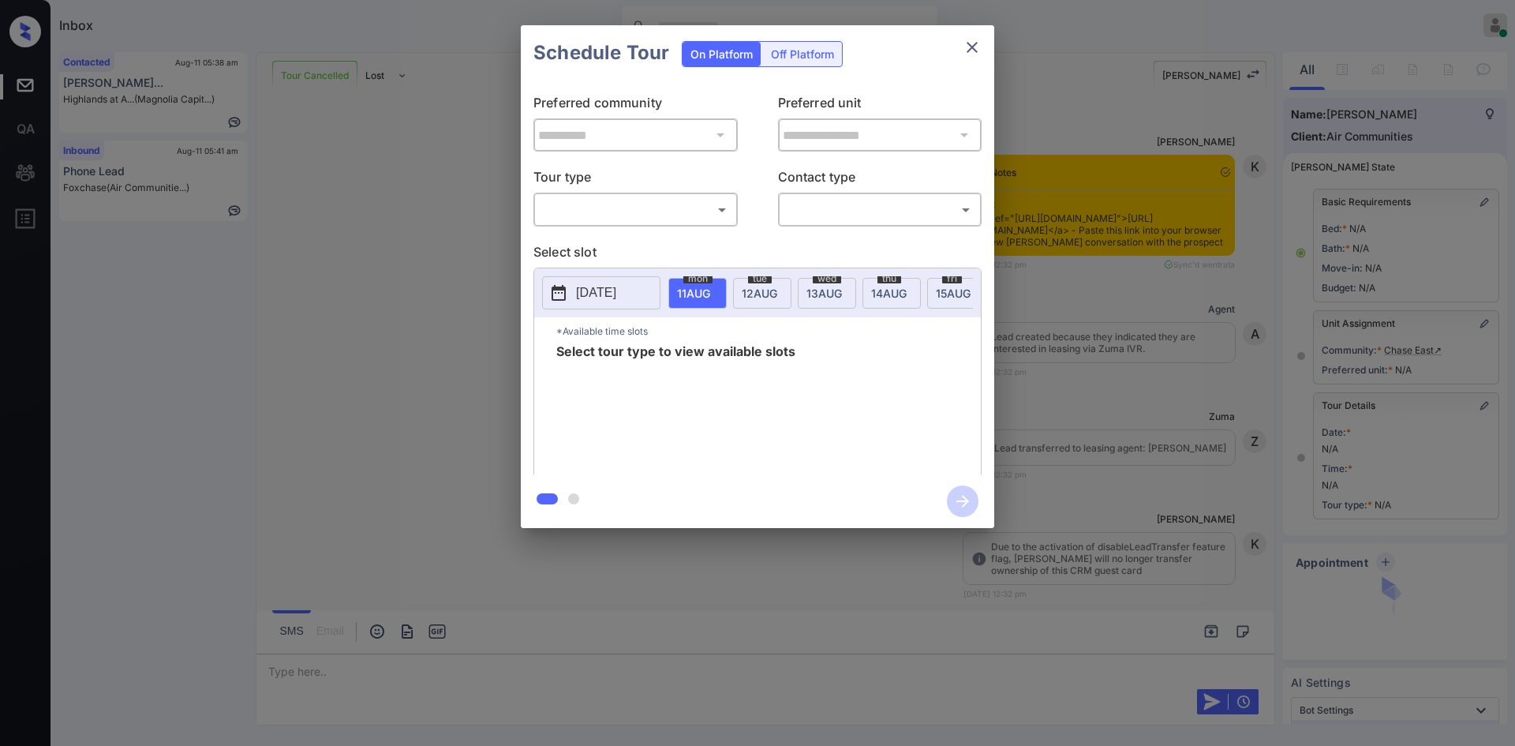
scroll to position [8656, 0]
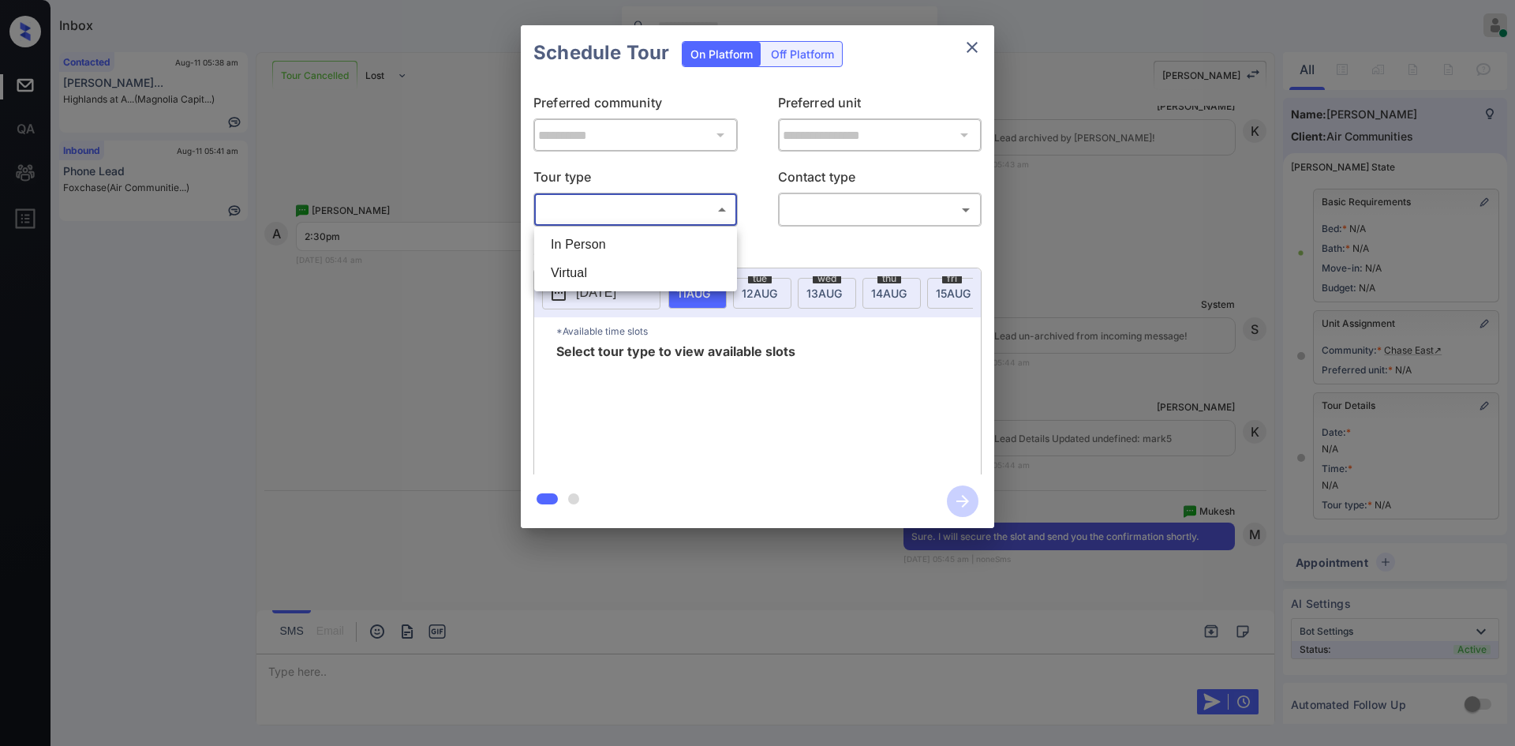
click at [683, 209] on body "Inbox Mukesh Online Set yourself offline Set yourself on break Profile Switch t…" at bounding box center [757, 373] width 1515 height 746
click at [578, 238] on li "In Person" at bounding box center [635, 244] width 195 height 28
type input "********"
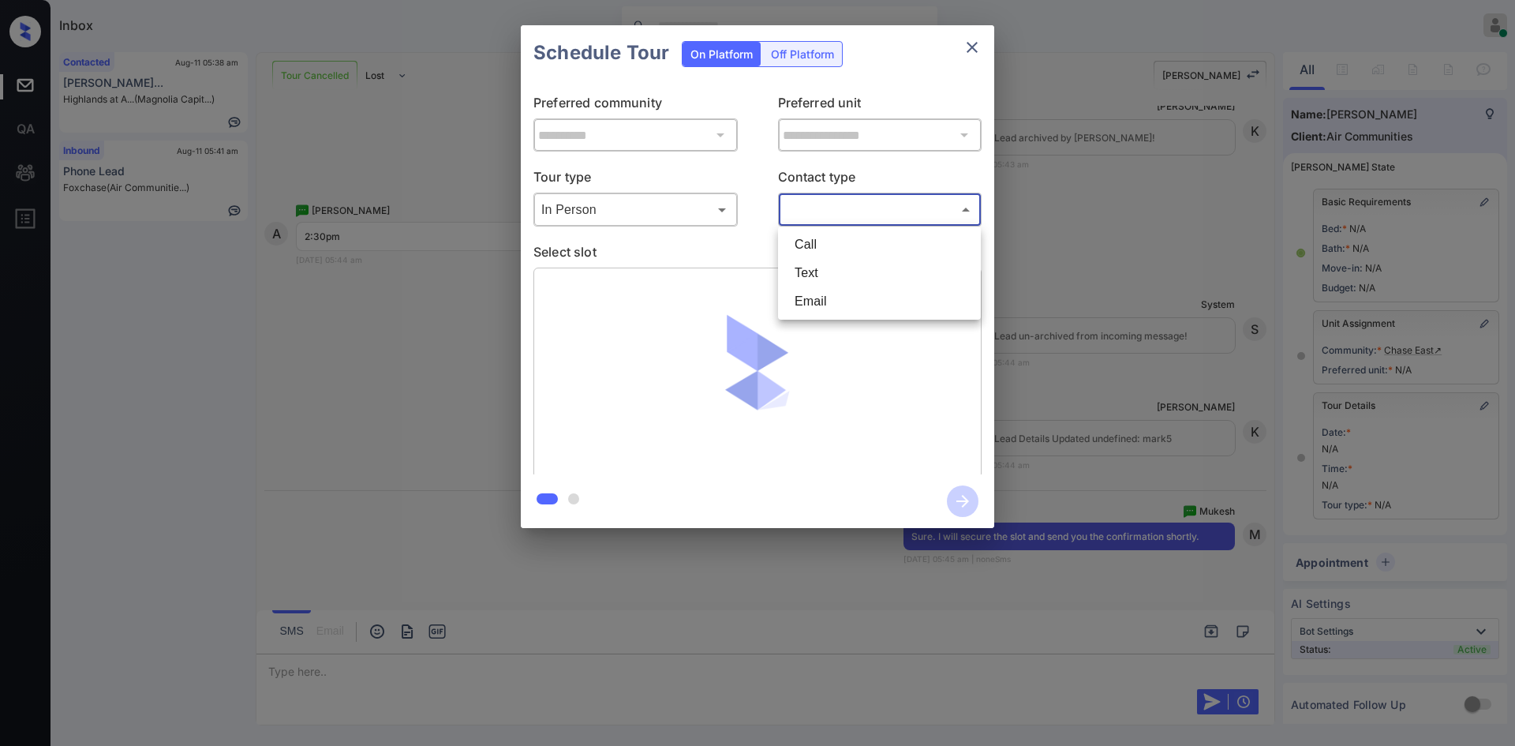
drag, startPoint x: 871, startPoint y: 210, endPoint x: 812, endPoint y: 275, distance: 87.2
click at [812, 275] on body "Inbox Mukesh Online Set yourself offline Set yourself on break Profile Switch t…" at bounding box center [757, 373] width 1515 height 746
click at [812, 275] on li "Text" at bounding box center [879, 273] width 195 height 28
type input "****"
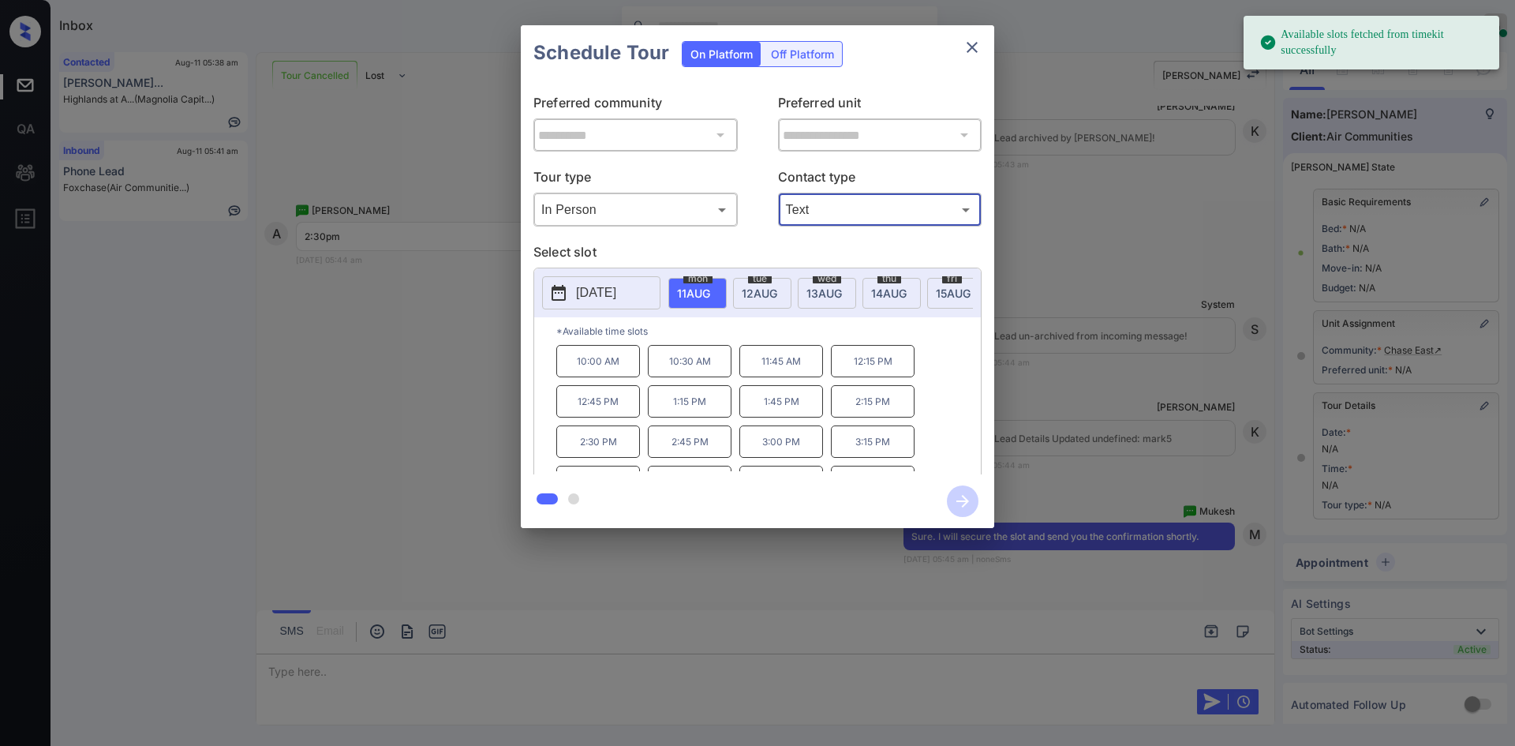
click at [983, 43] on button "close" at bounding box center [973, 48] width 32 height 32
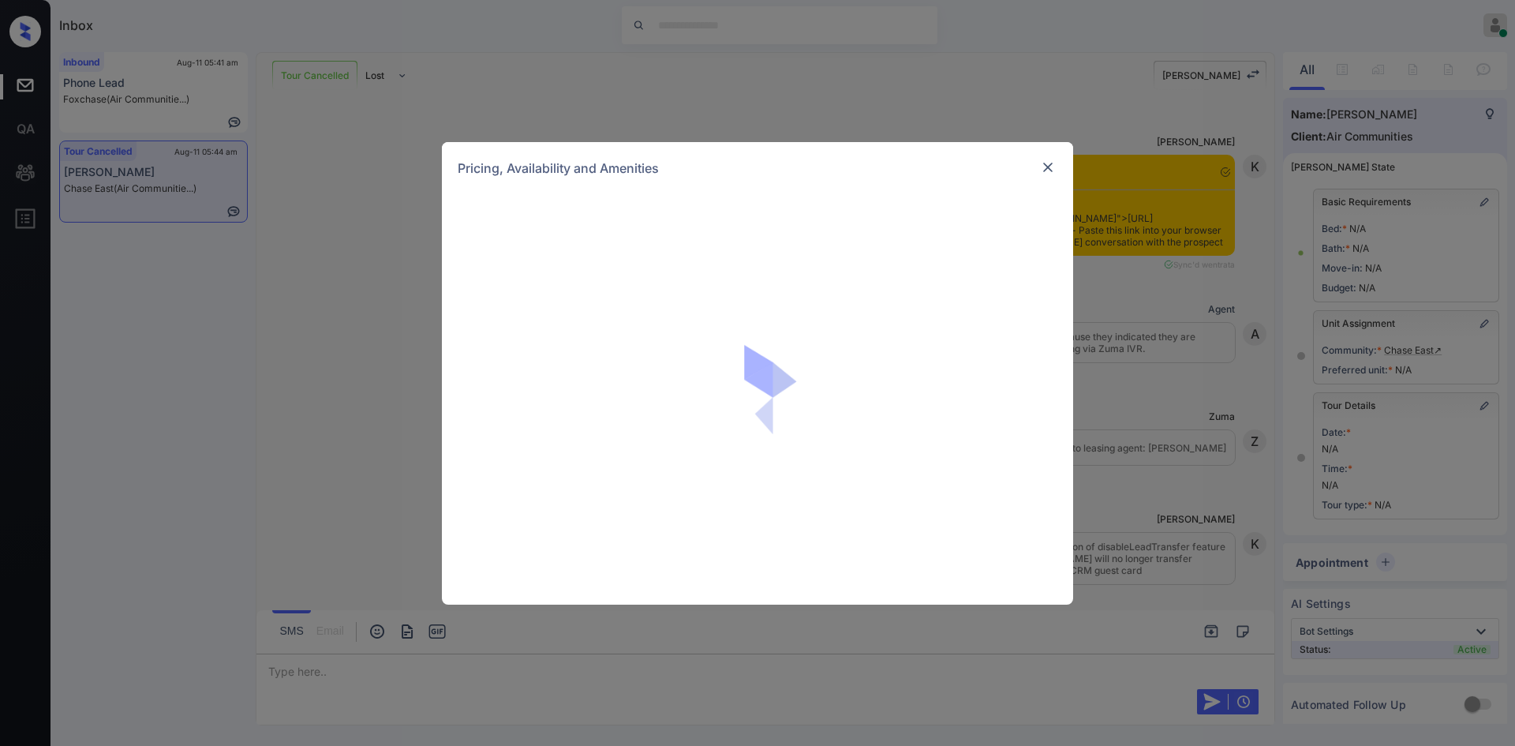
scroll to position [3699, 0]
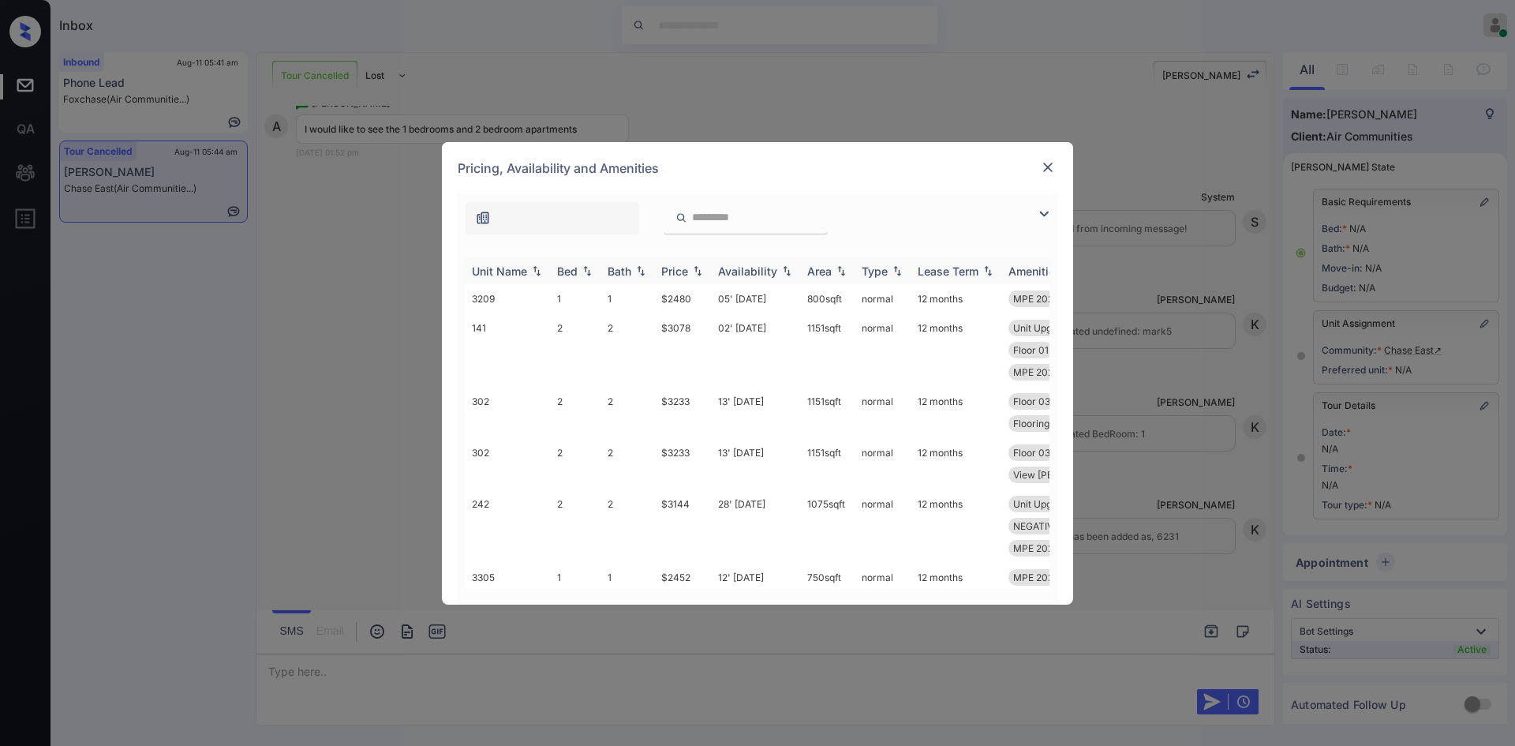
click at [682, 278] on th "Price" at bounding box center [683, 271] width 57 height 26
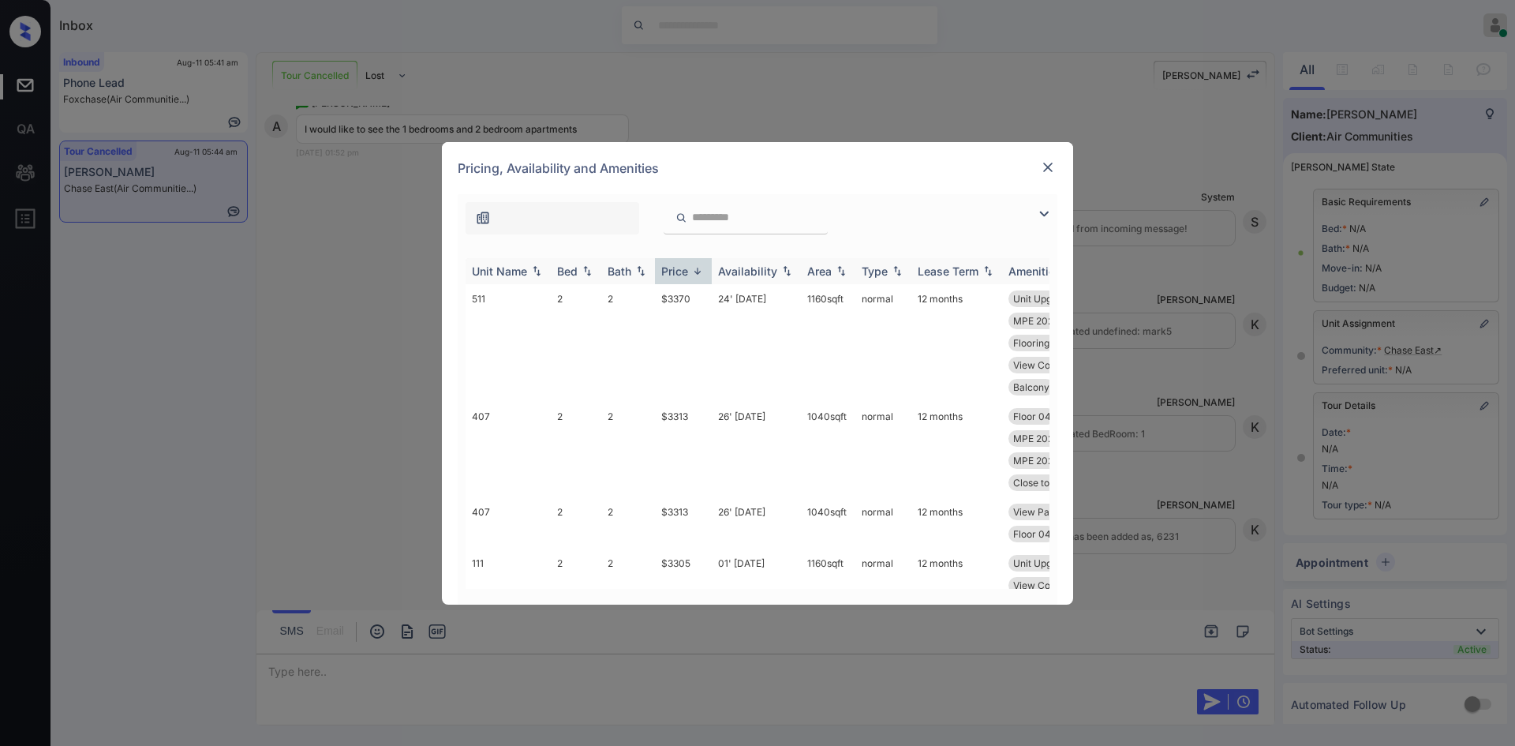
click at [682, 278] on th "Price" at bounding box center [683, 271] width 57 height 26
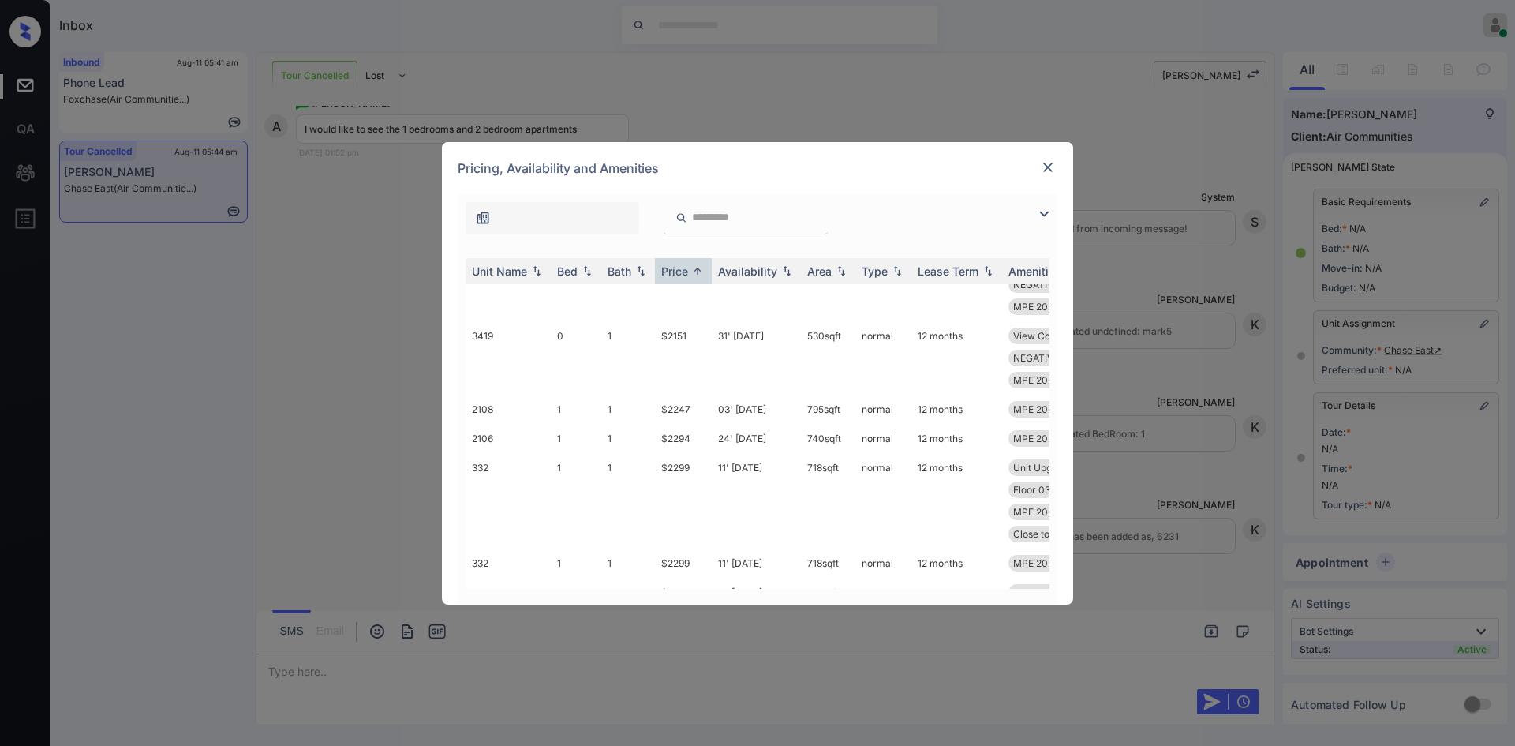
scroll to position [616, 0]
click at [679, 406] on td "$2247" at bounding box center [683, 408] width 57 height 29
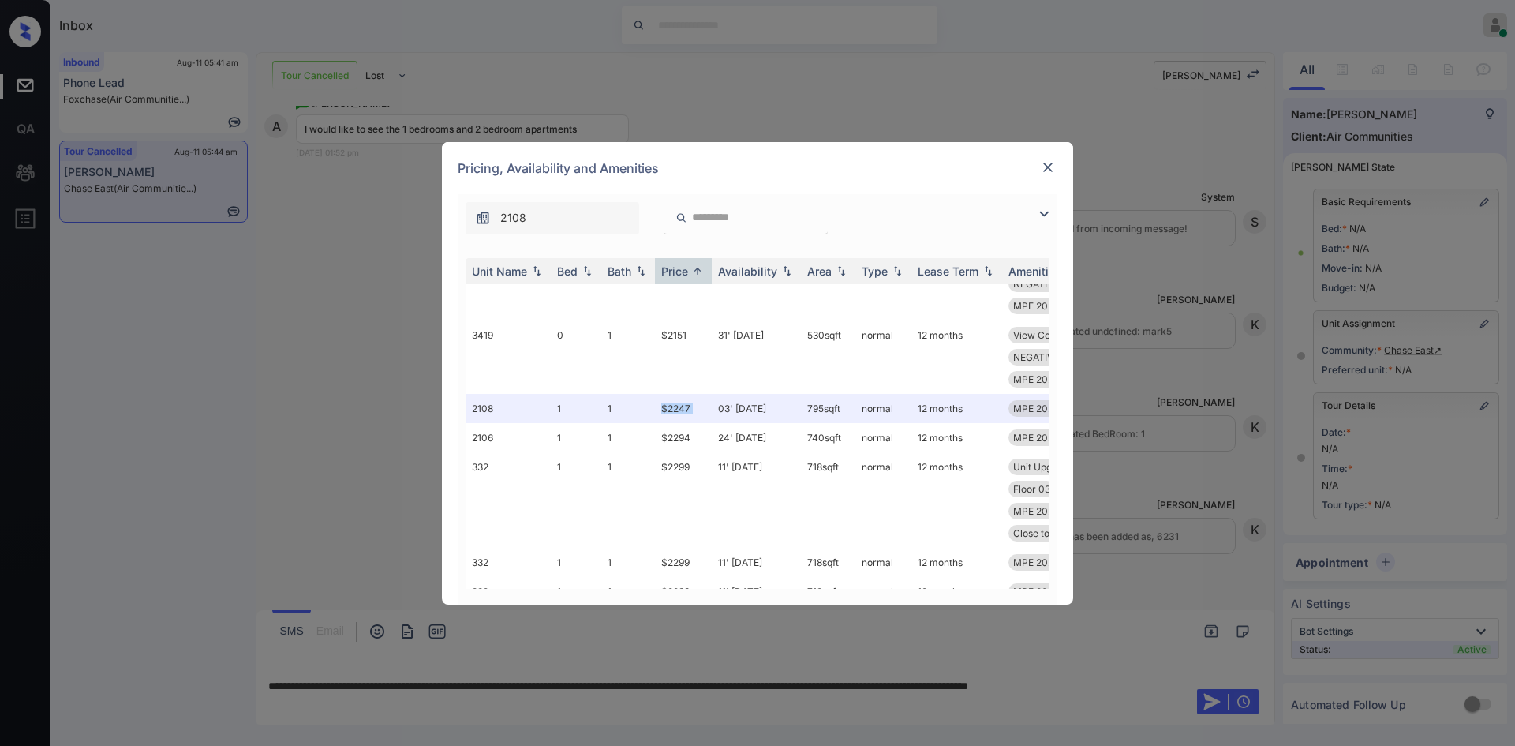
click at [1050, 161] on img at bounding box center [1048, 167] width 16 height 16
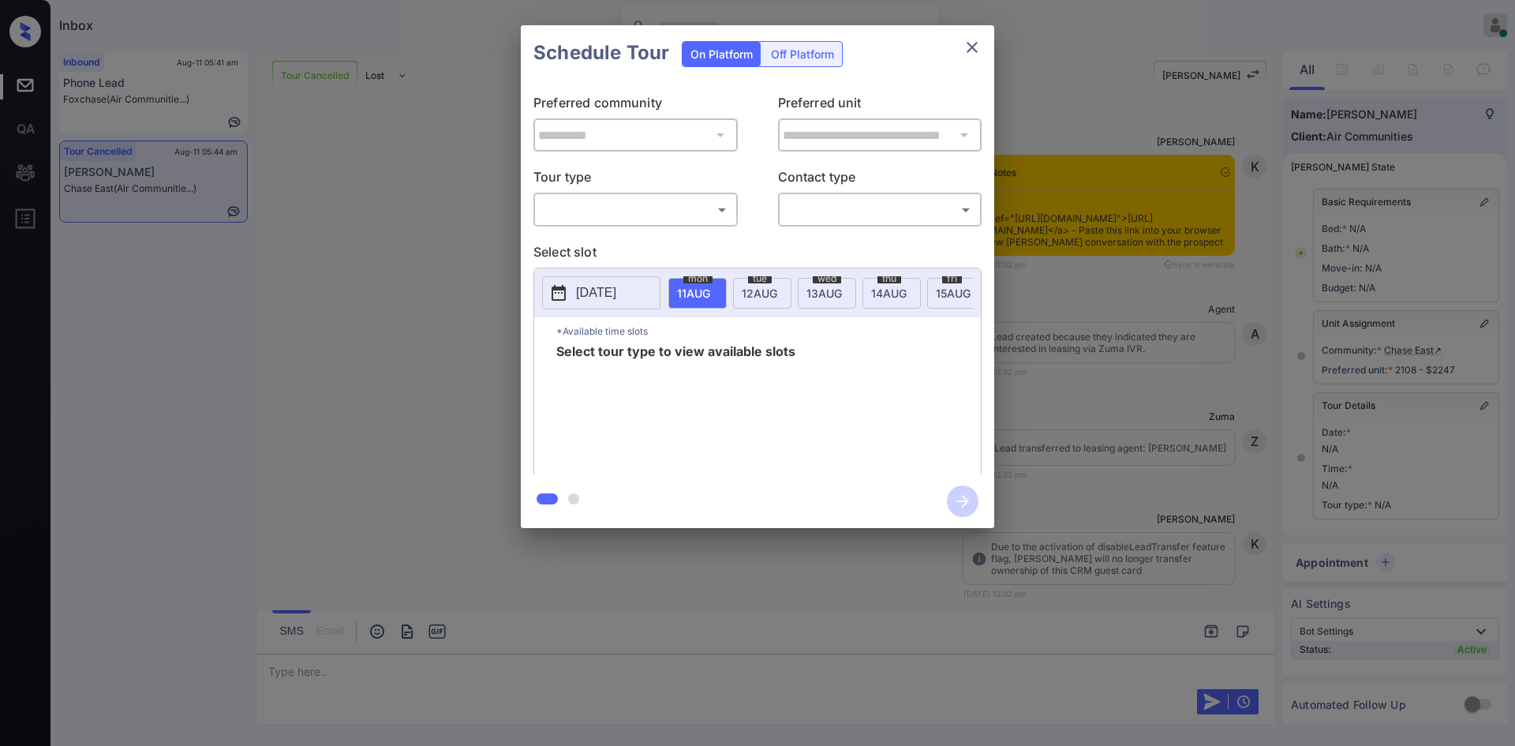
scroll to position [8472, 0]
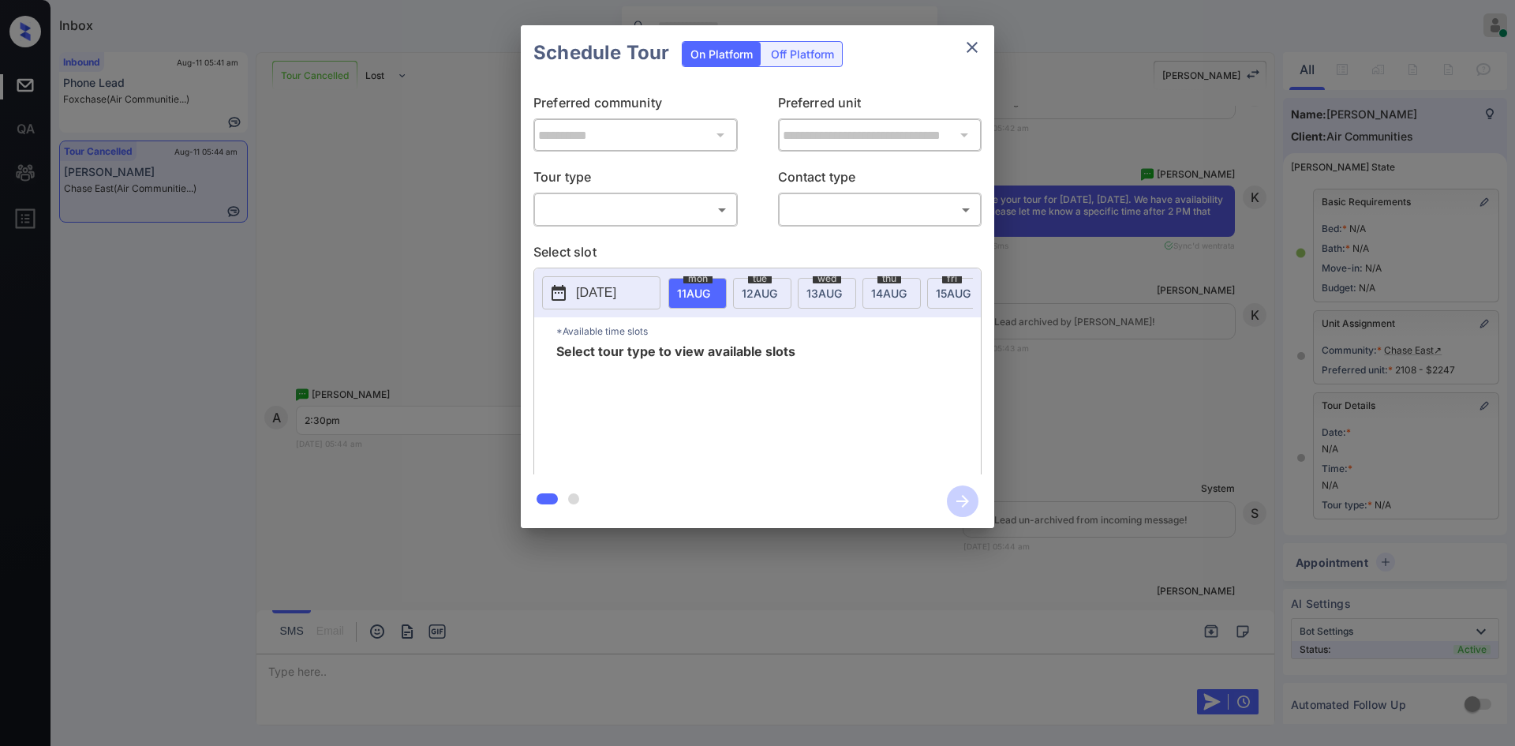
click at [676, 215] on body "Inbox Mukesh Online Set yourself offline Set yourself on break Profile Switch t…" at bounding box center [757, 373] width 1515 height 746
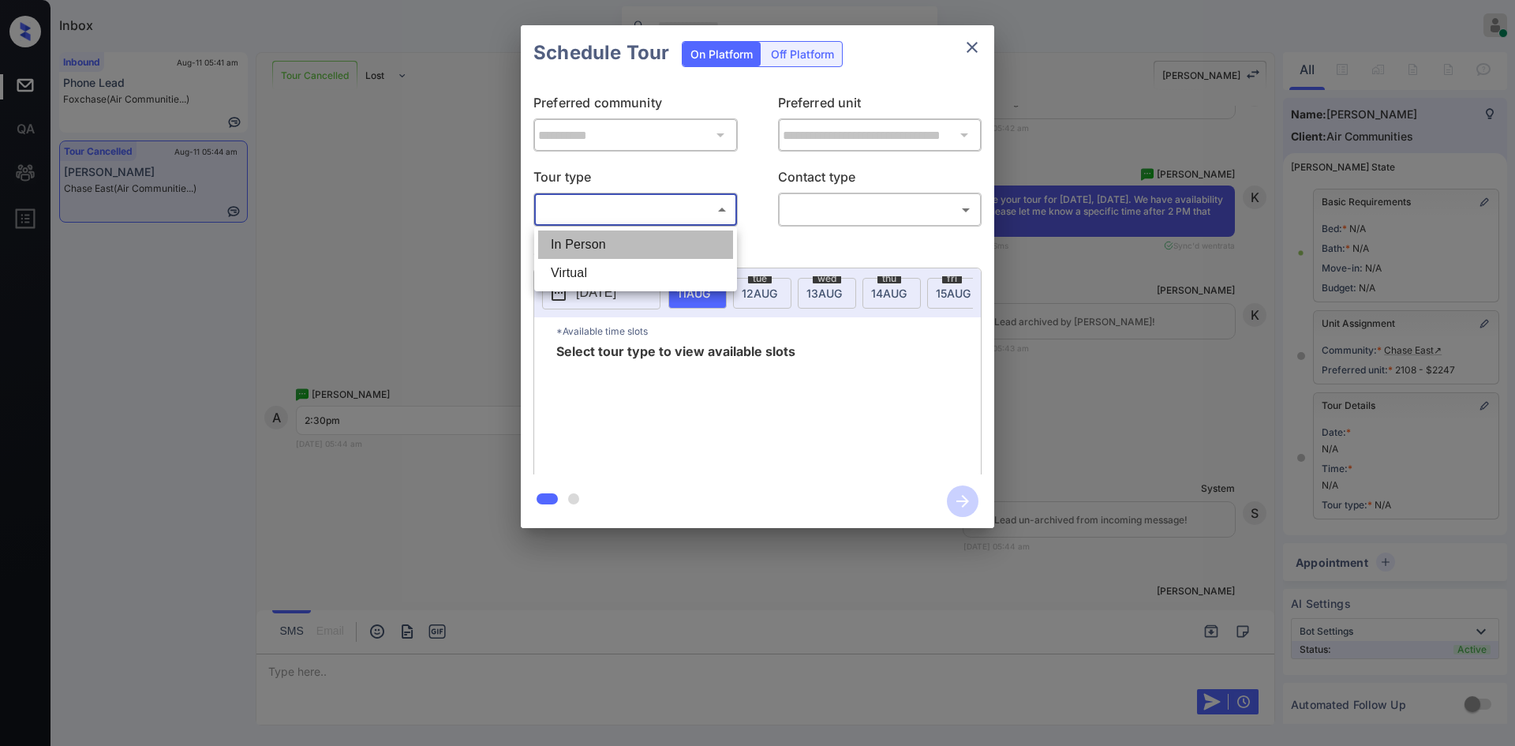
click at [627, 250] on li "In Person" at bounding box center [635, 244] width 195 height 28
type input "********"
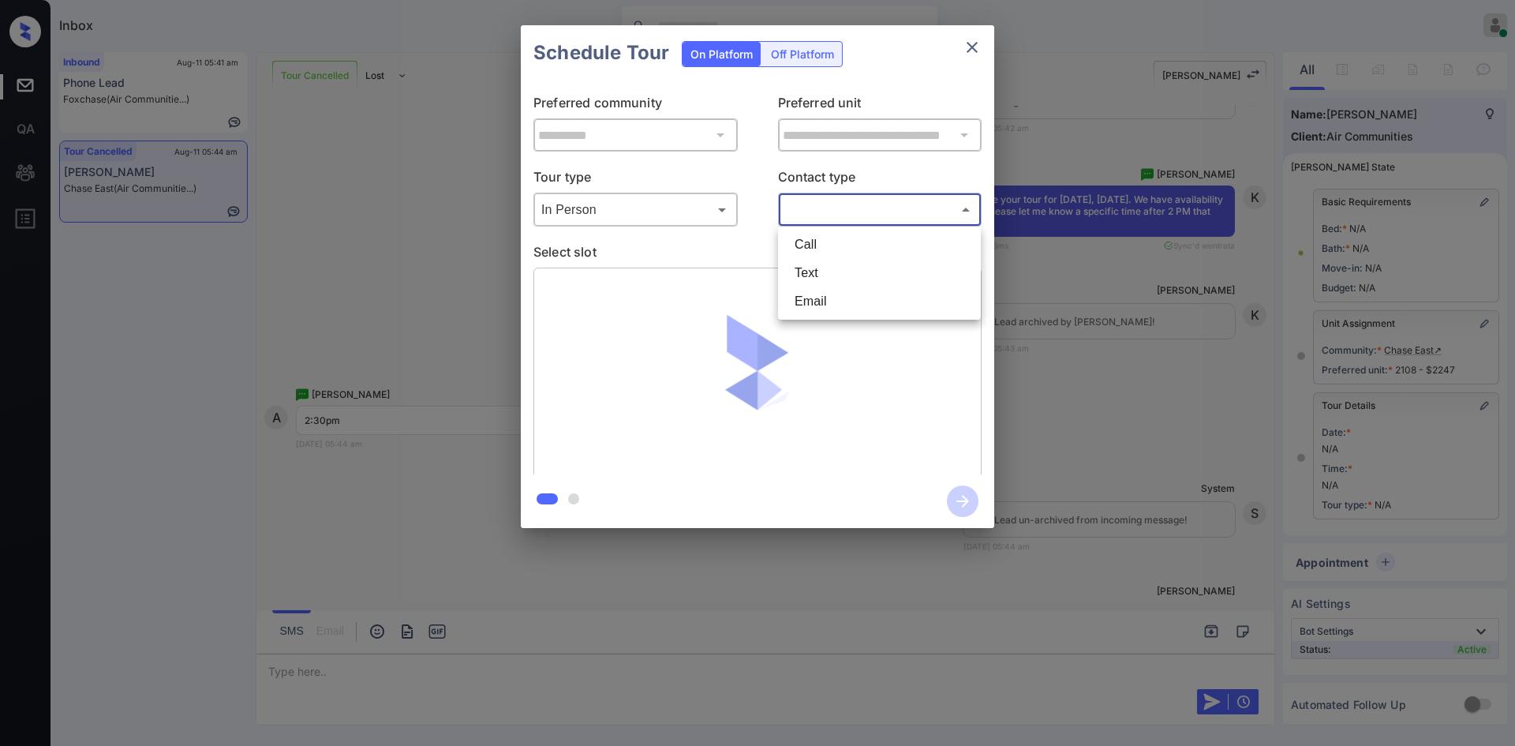
drag, startPoint x: 799, startPoint y: 208, endPoint x: 796, endPoint y: 271, distance: 63.3
click at [796, 271] on body "Inbox Mukesh Online Set yourself offline Set yourself on break Profile Switch t…" at bounding box center [757, 373] width 1515 height 746
click at [796, 271] on li "Text" at bounding box center [879, 273] width 195 height 28
type input "****"
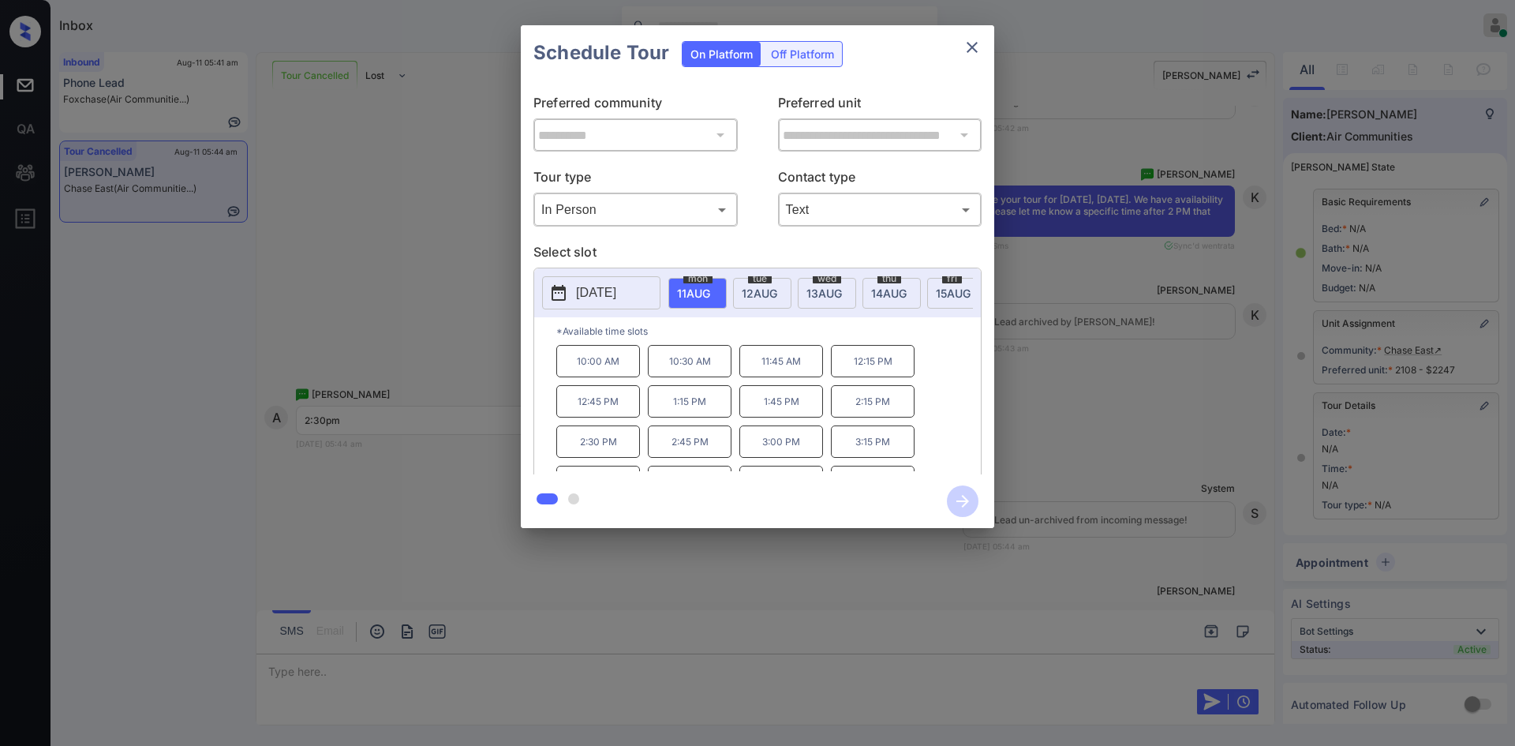
click at [710, 288] on span "12 AUG" at bounding box center [693, 292] width 33 height 13
click at [680, 451] on p "2:30 PM" at bounding box center [690, 441] width 84 height 32
click at [968, 501] on icon "button" at bounding box center [963, 501] width 13 height 13
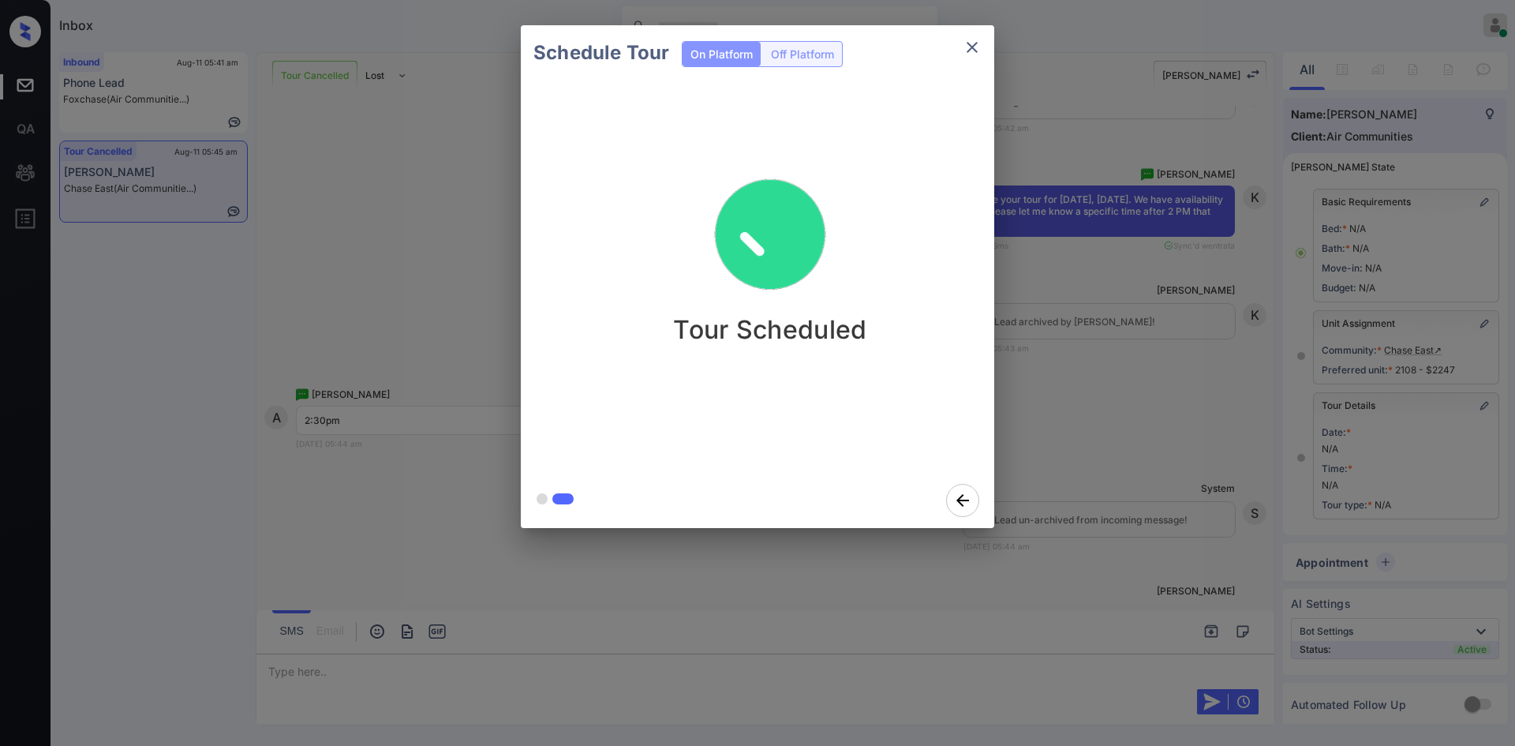
click at [1070, 295] on div "Schedule Tour On Platform Off Platform Tour Scheduled" at bounding box center [757, 276] width 1515 height 553
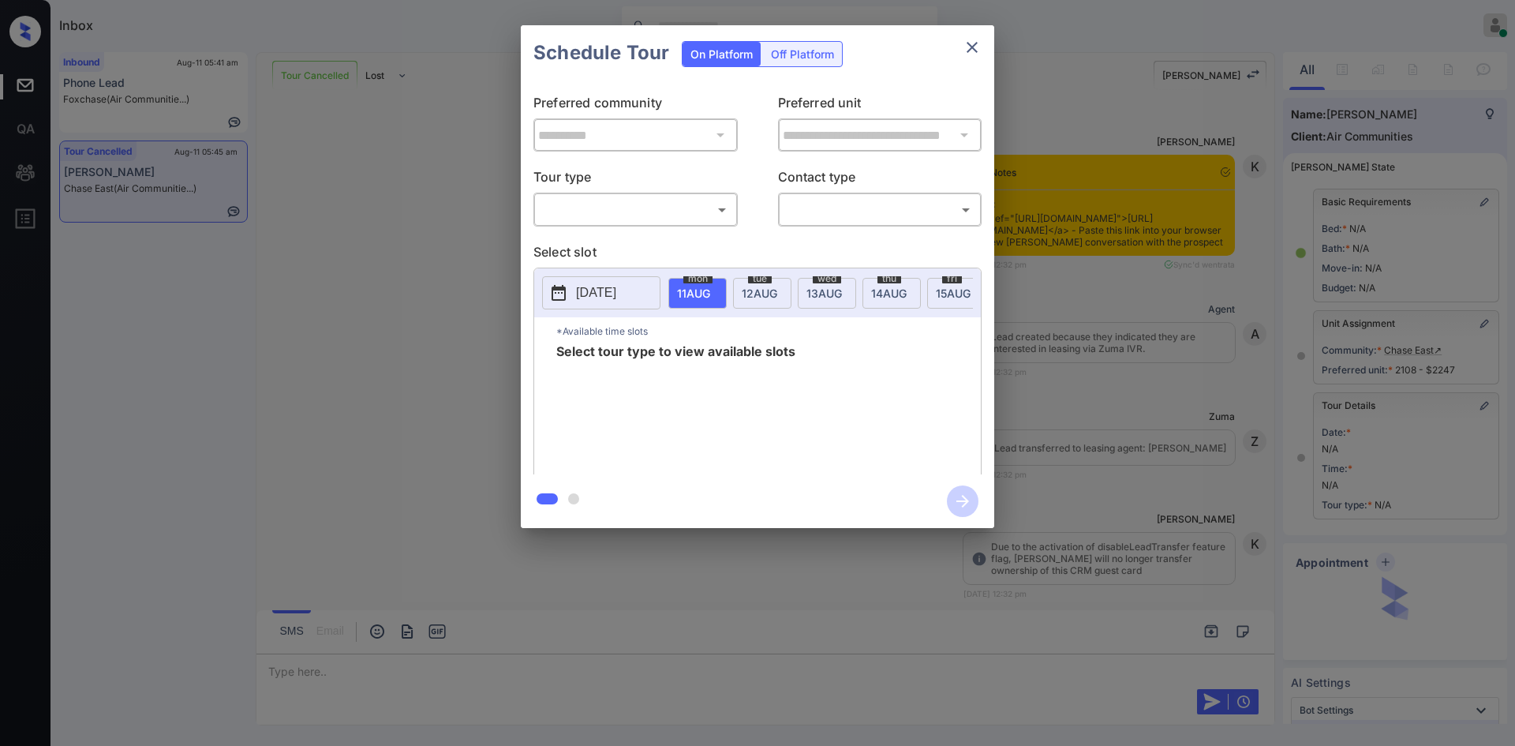
scroll to position [9123, 0]
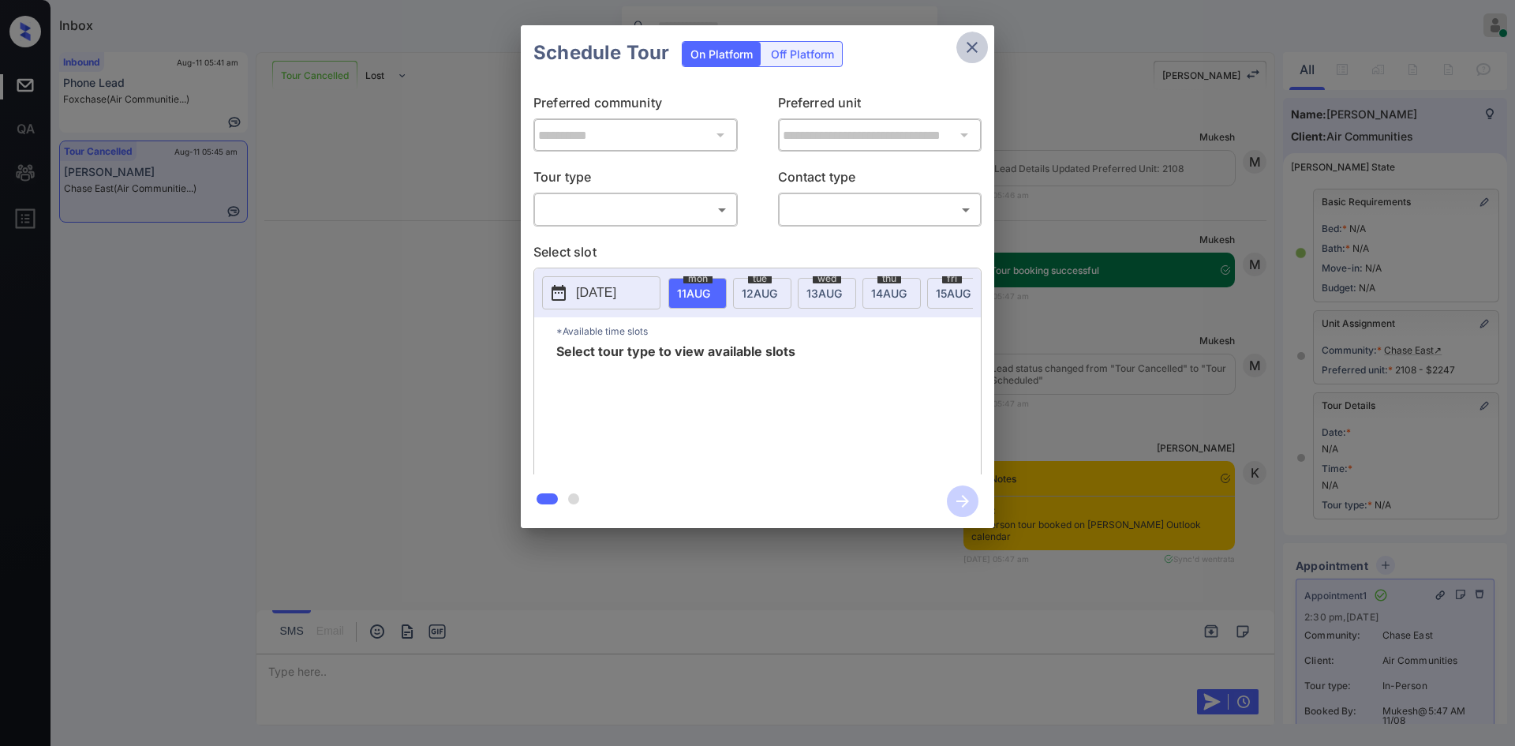
click at [976, 57] on button "close" at bounding box center [973, 48] width 32 height 32
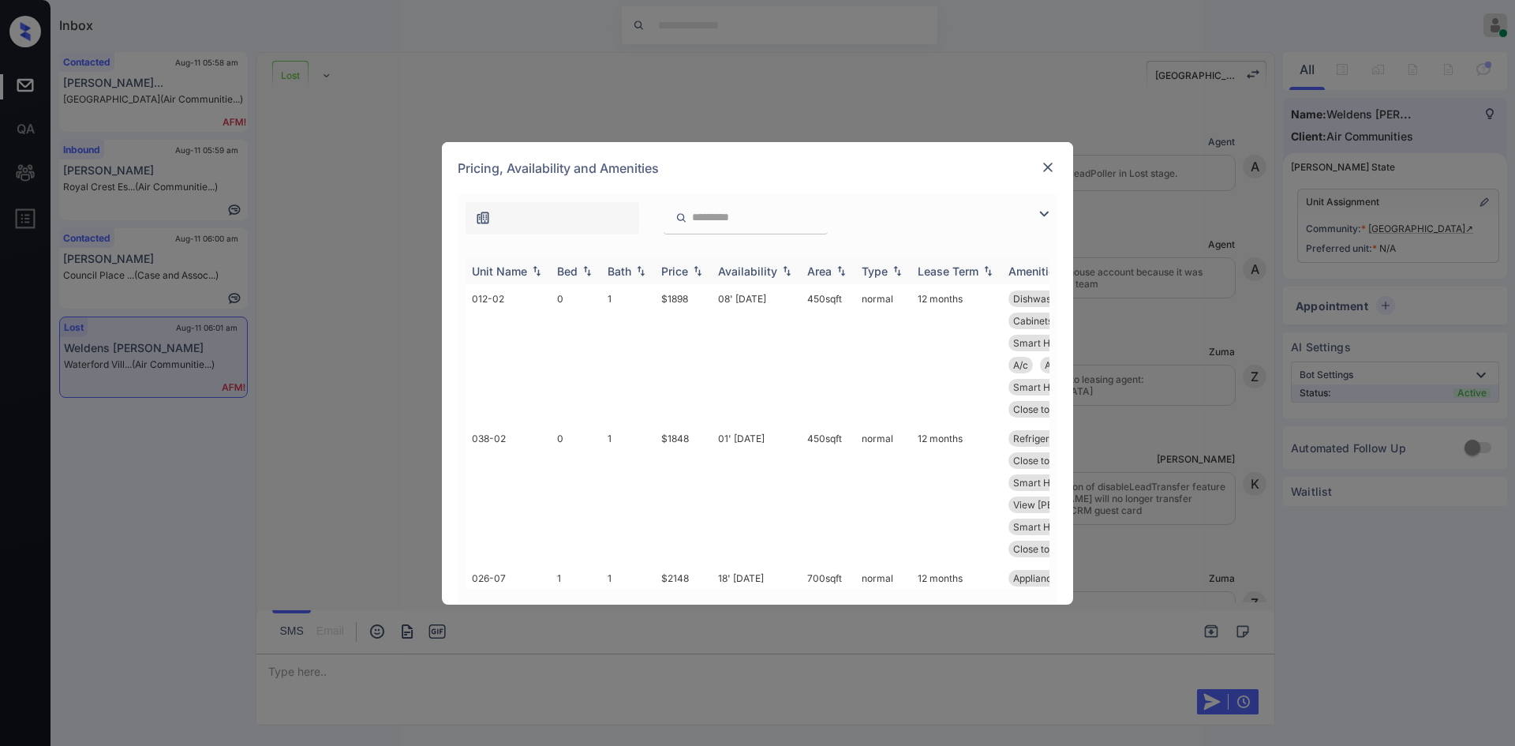
scroll to position [5178, 0]
click at [683, 264] on div "Price" at bounding box center [674, 270] width 27 height 13
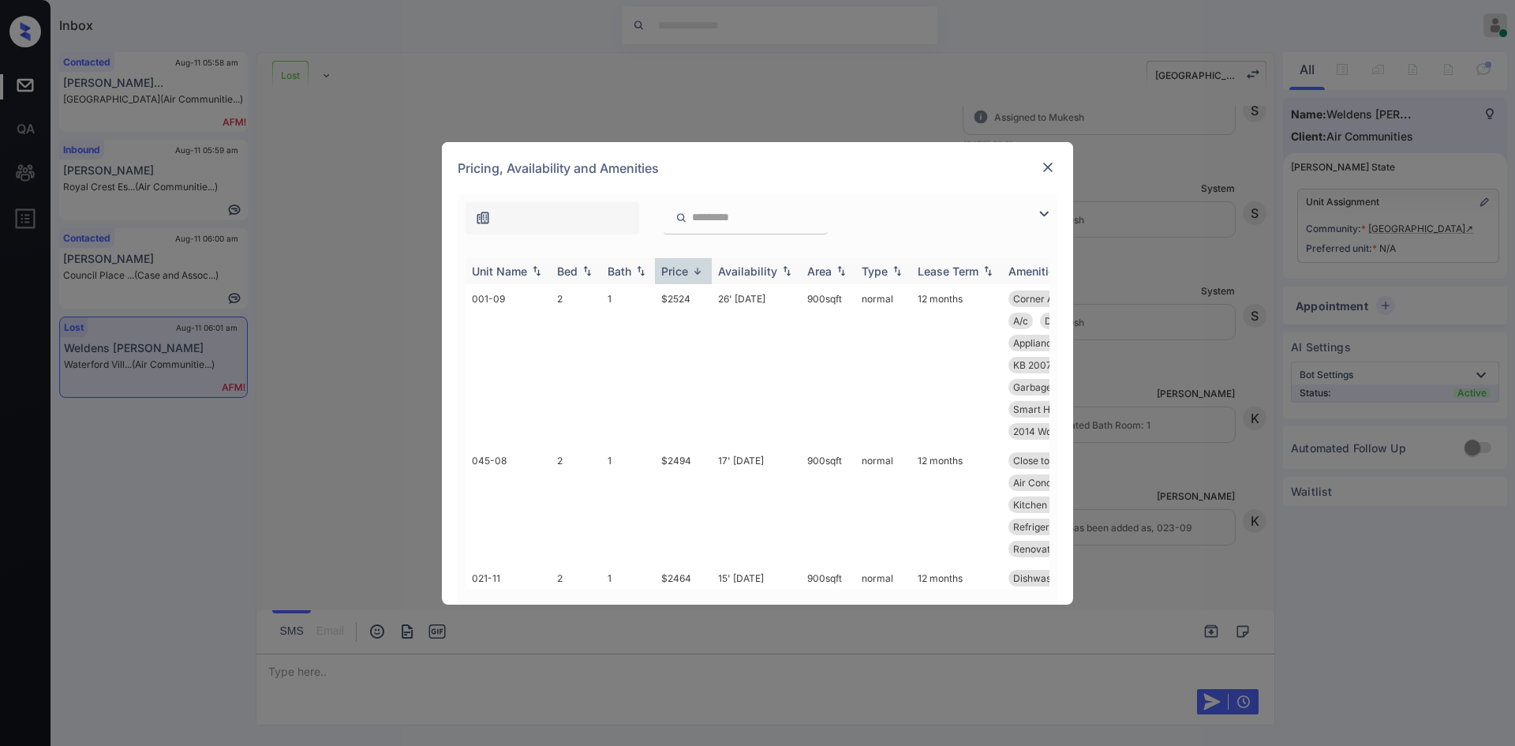
click at [683, 264] on div "Price" at bounding box center [674, 270] width 27 height 13
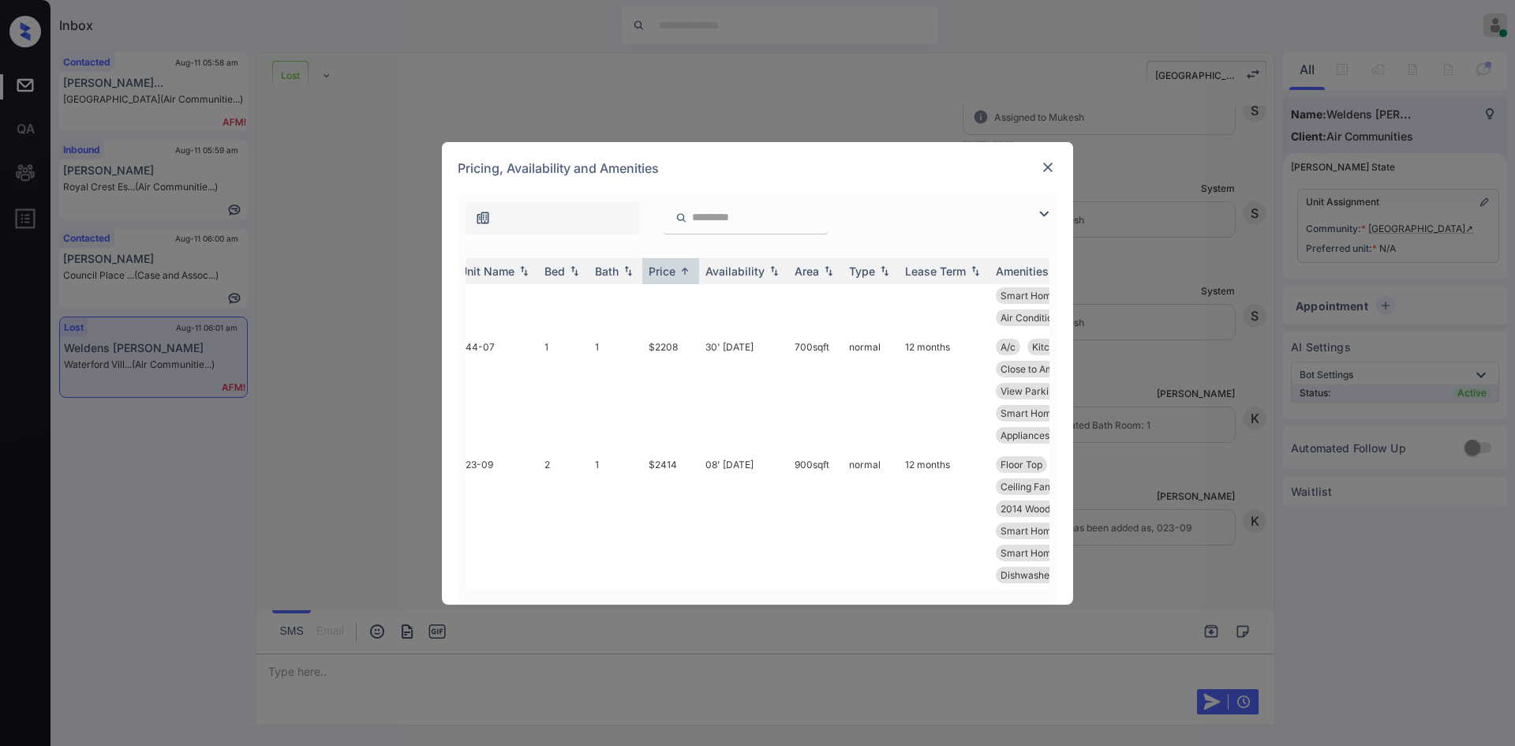
scroll to position [1773, 13]
click at [649, 452] on td "$2414" at bounding box center [670, 522] width 57 height 140
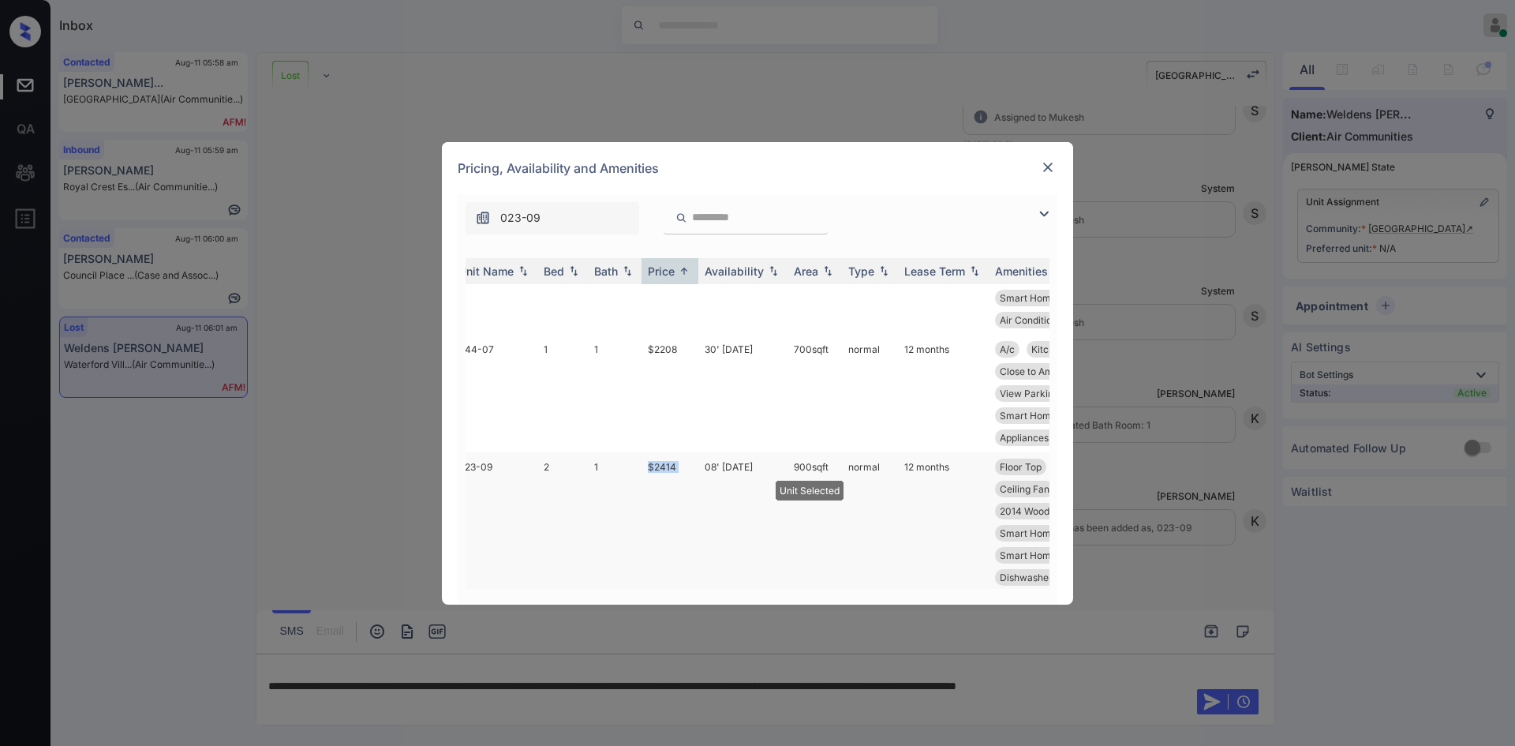
click at [649, 452] on td "$2414" at bounding box center [670, 522] width 57 height 140
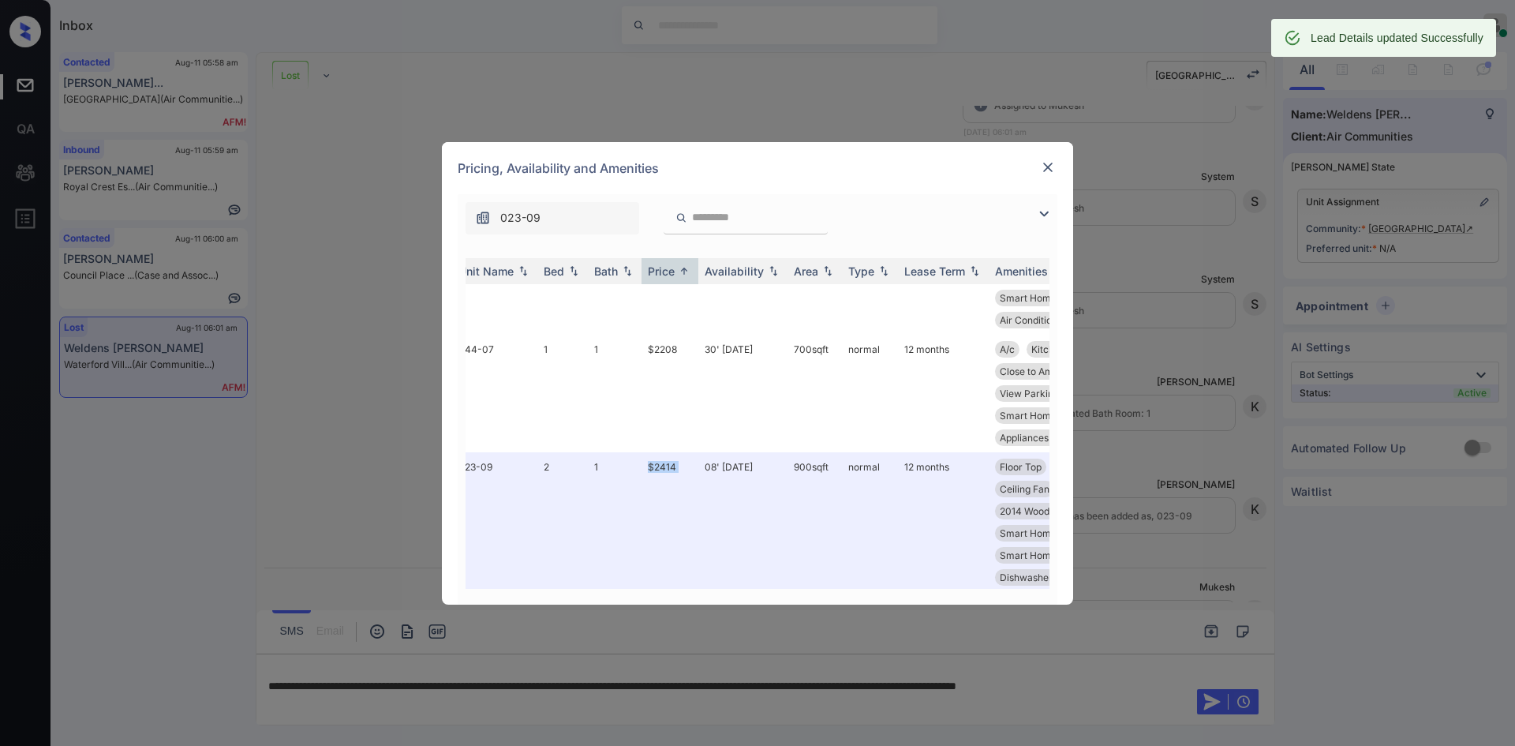
scroll to position [5281, 0]
click at [1049, 171] on img at bounding box center [1048, 167] width 16 height 16
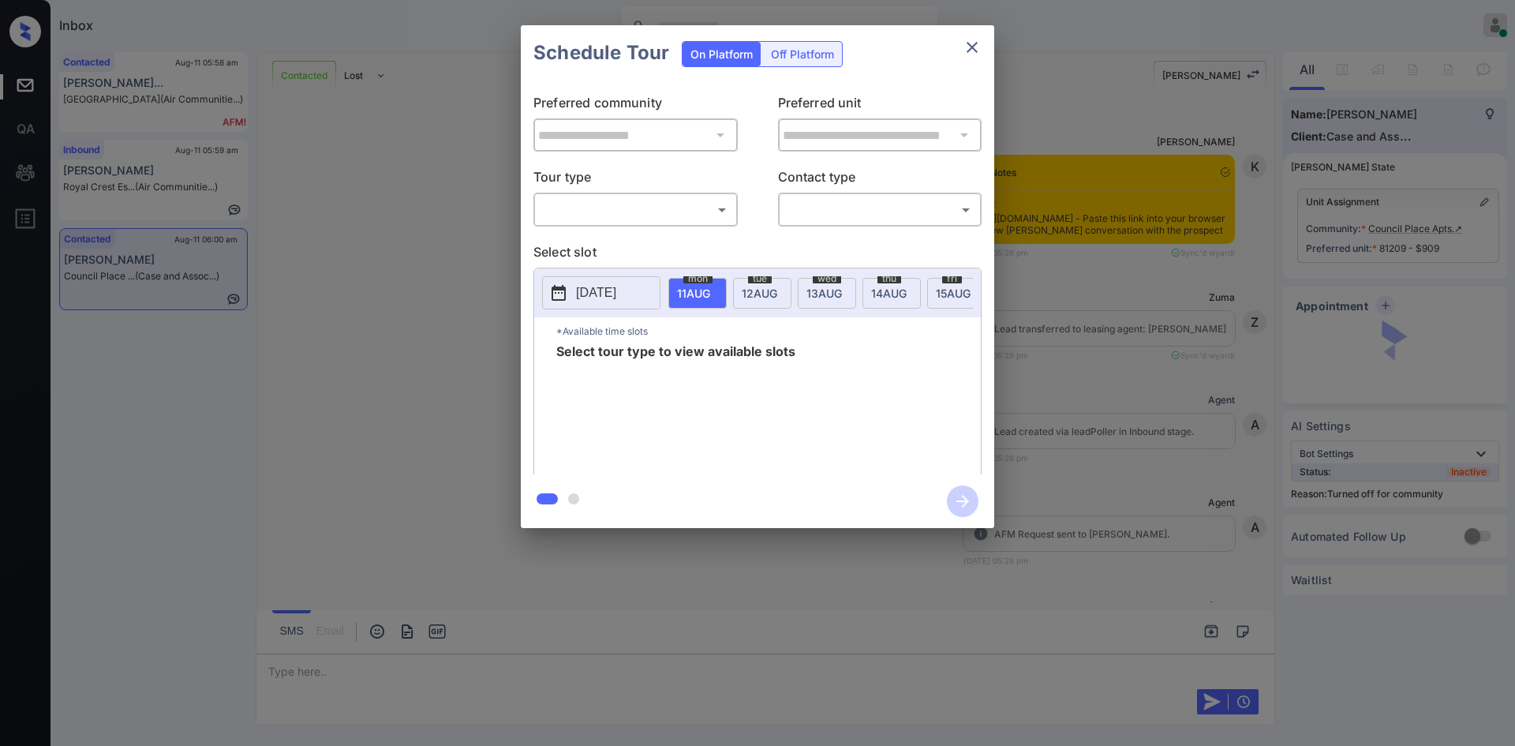
scroll to position [2870, 0]
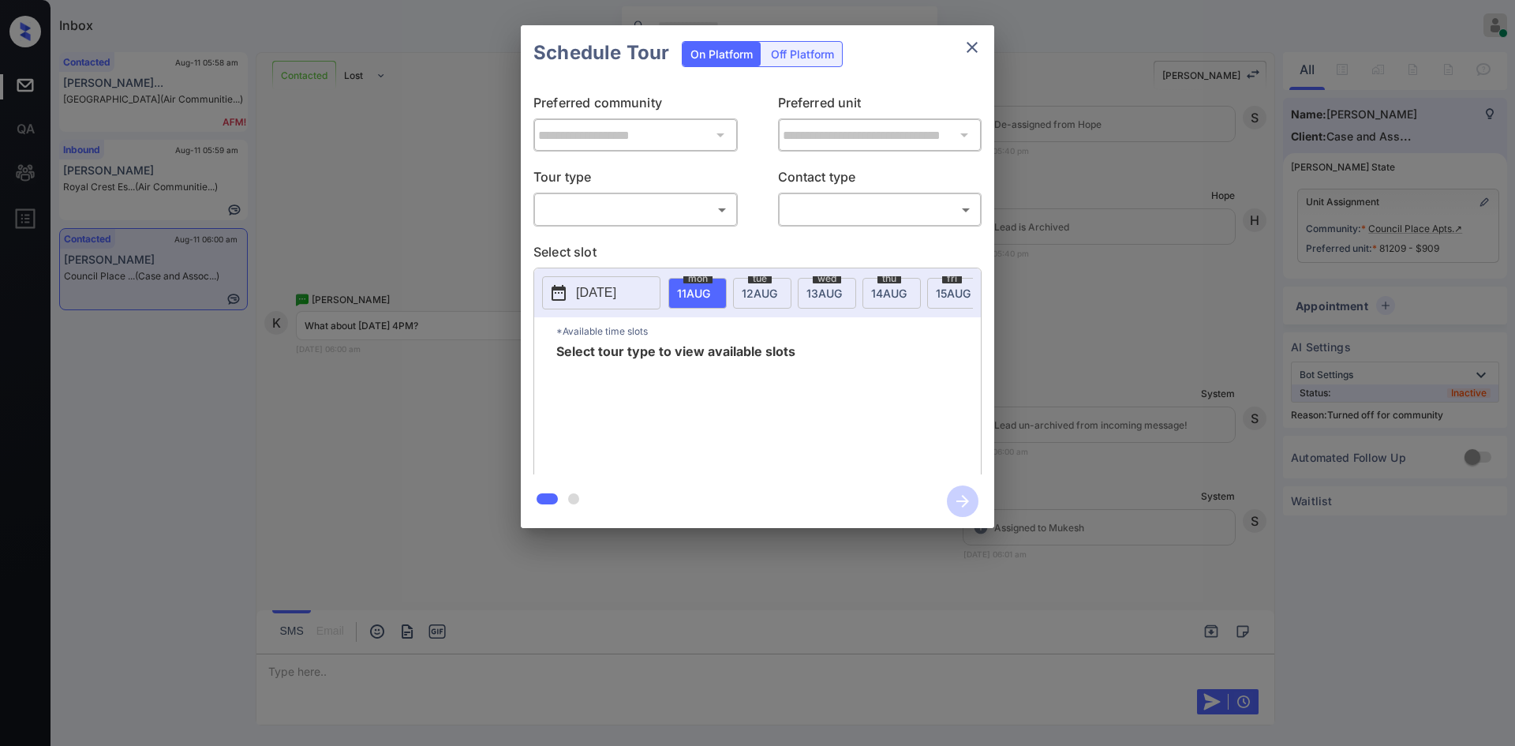
click at [620, 193] on div "​ ​" at bounding box center [636, 210] width 204 height 34
click at [623, 200] on body "Inbox Mukesh Online Set yourself offline Set yourself on break Profile Switch t…" at bounding box center [757, 373] width 1515 height 746
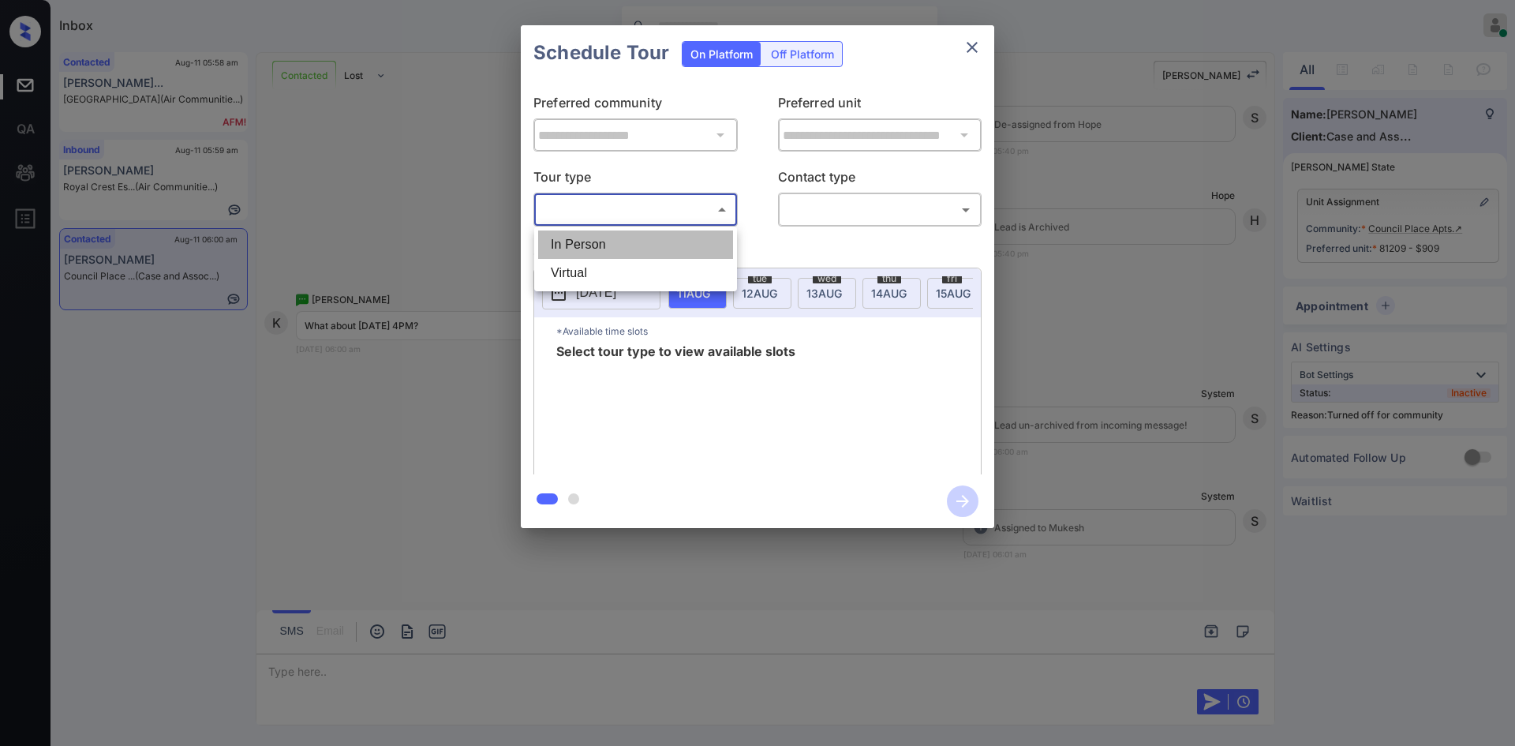
click at [602, 243] on li "In Person" at bounding box center [635, 244] width 195 height 28
type input "********"
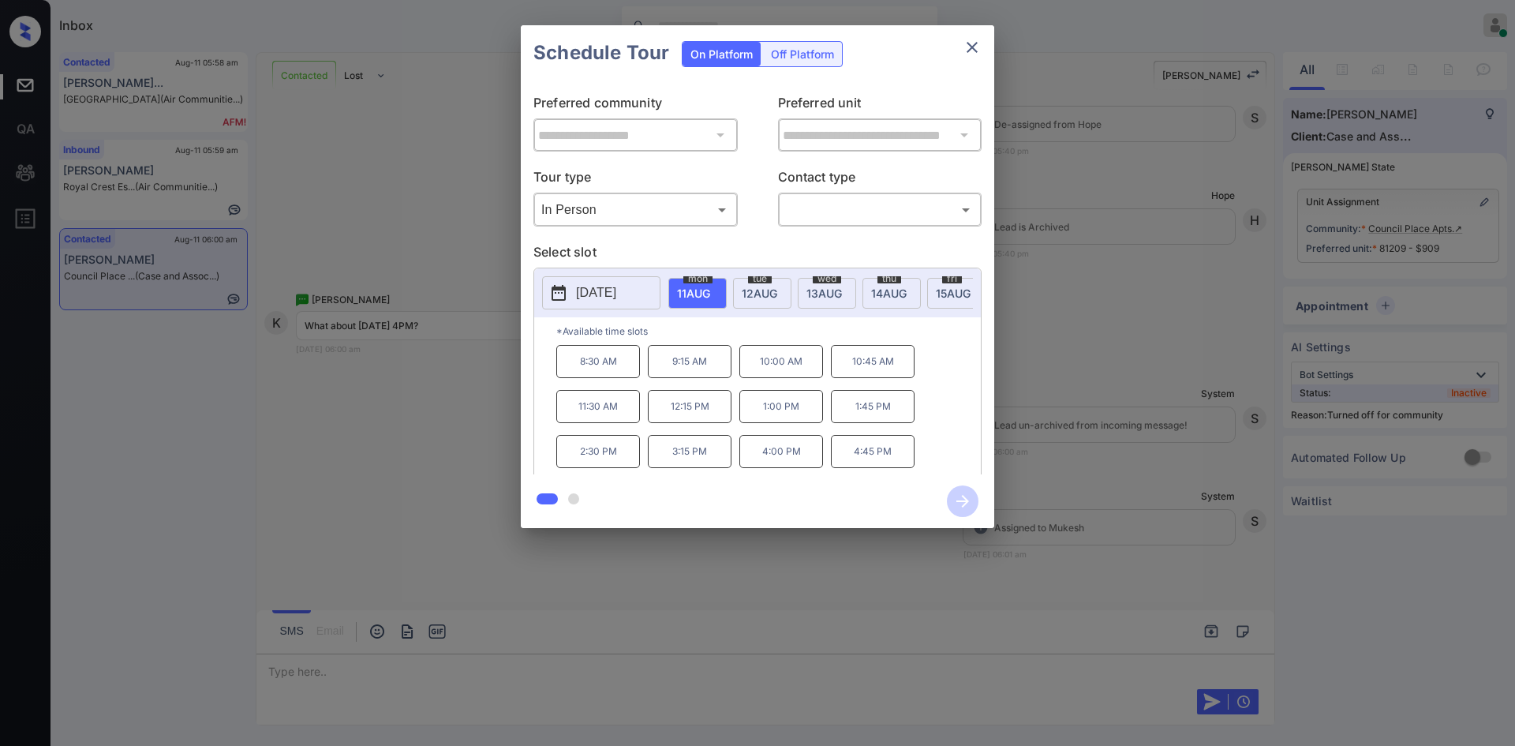
click at [710, 287] on span "13 AUG" at bounding box center [693, 292] width 33 height 13
click at [496, 383] on div "**********" at bounding box center [757, 276] width 1515 height 553
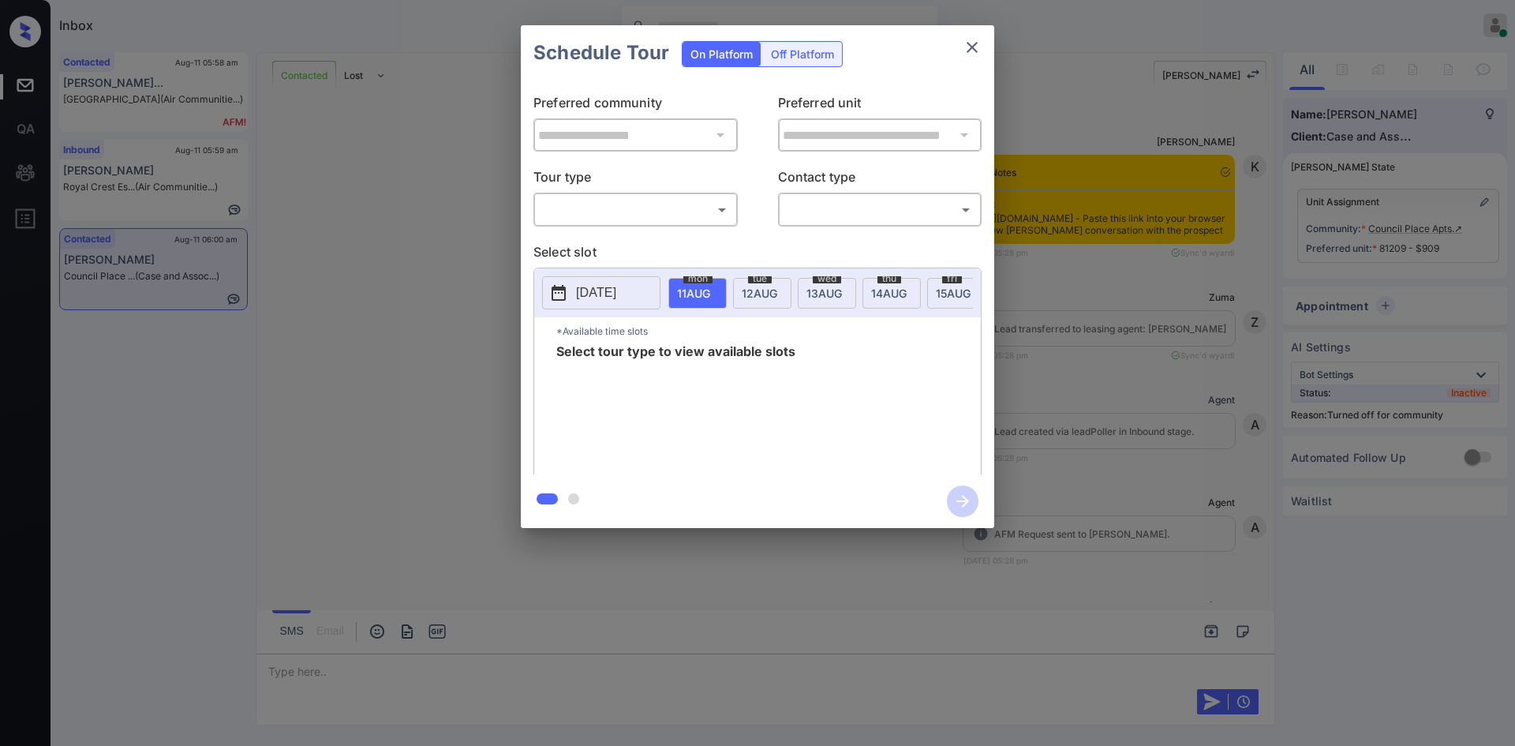
scroll to position [2870, 0]
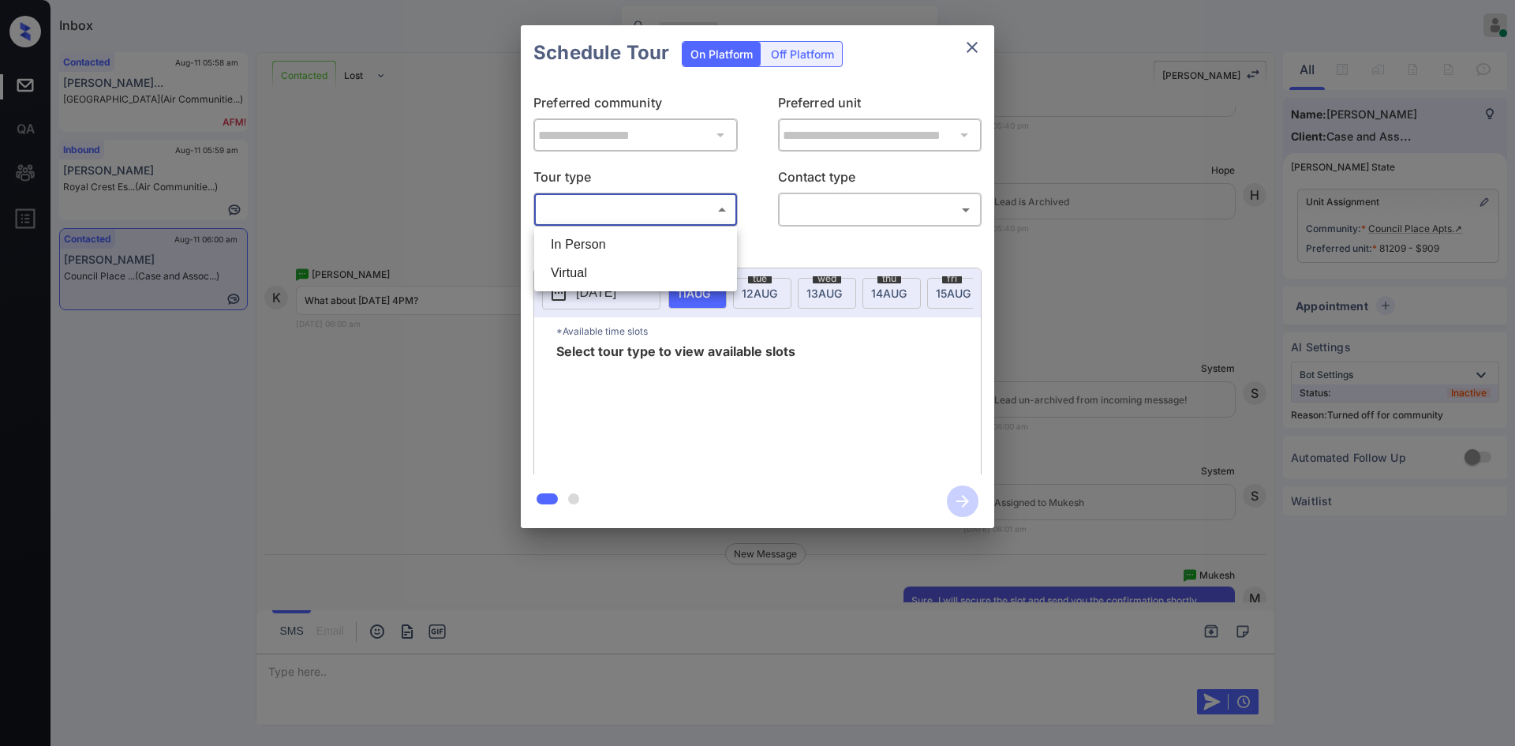
click at [685, 205] on body "Inbox Mukesh Online Set yourself offline Set yourself on break Profile Switch t…" at bounding box center [757, 373] width 1515 height 746
click at [658, 248] on li "In Person" at bounding box center [635, 244] width 195 height 28
type input "********"
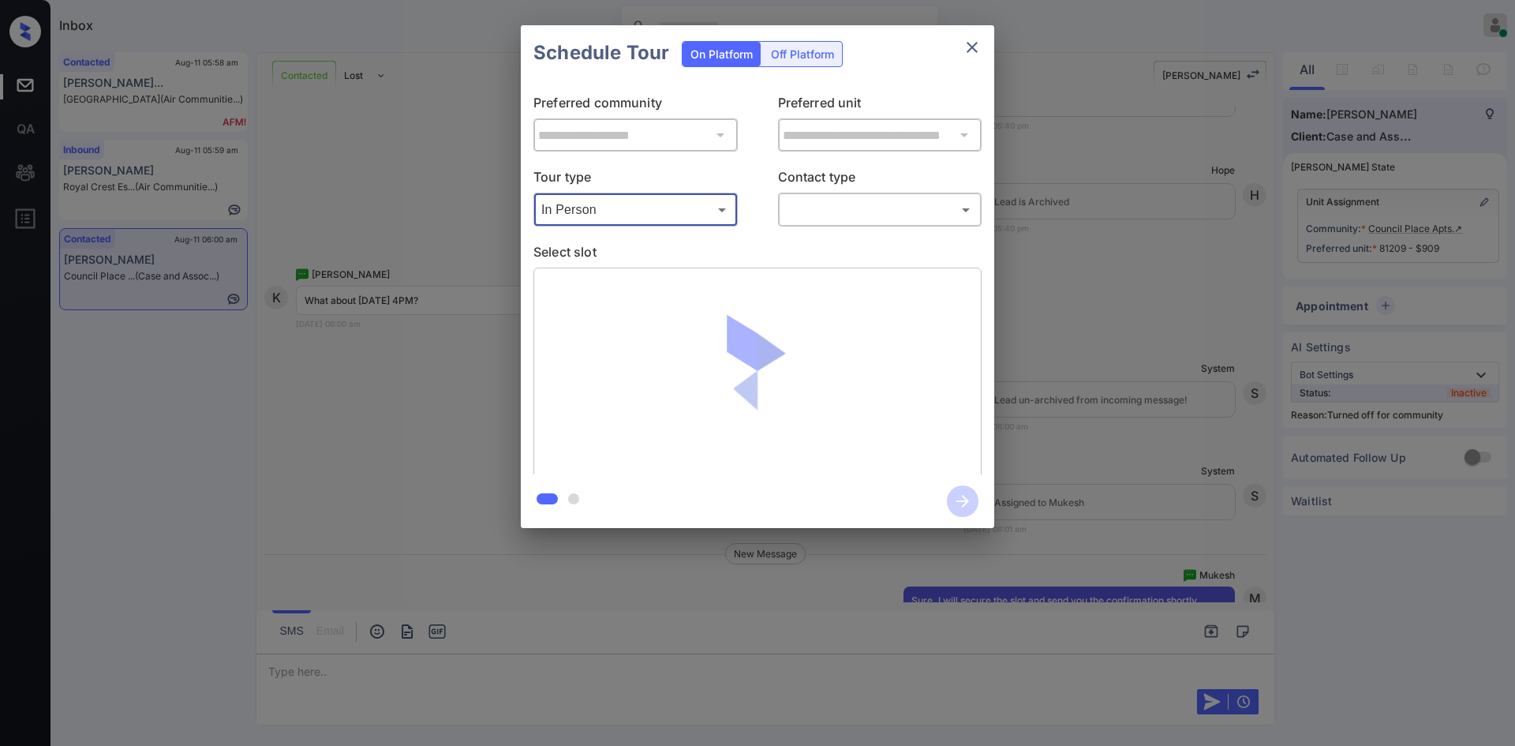
click at [889, 204] on body "Inbox Mukesh Online Set yourself offline Set yourself on break Profile Switch t…" at bounding box center [757, 373] width 1515 height 746
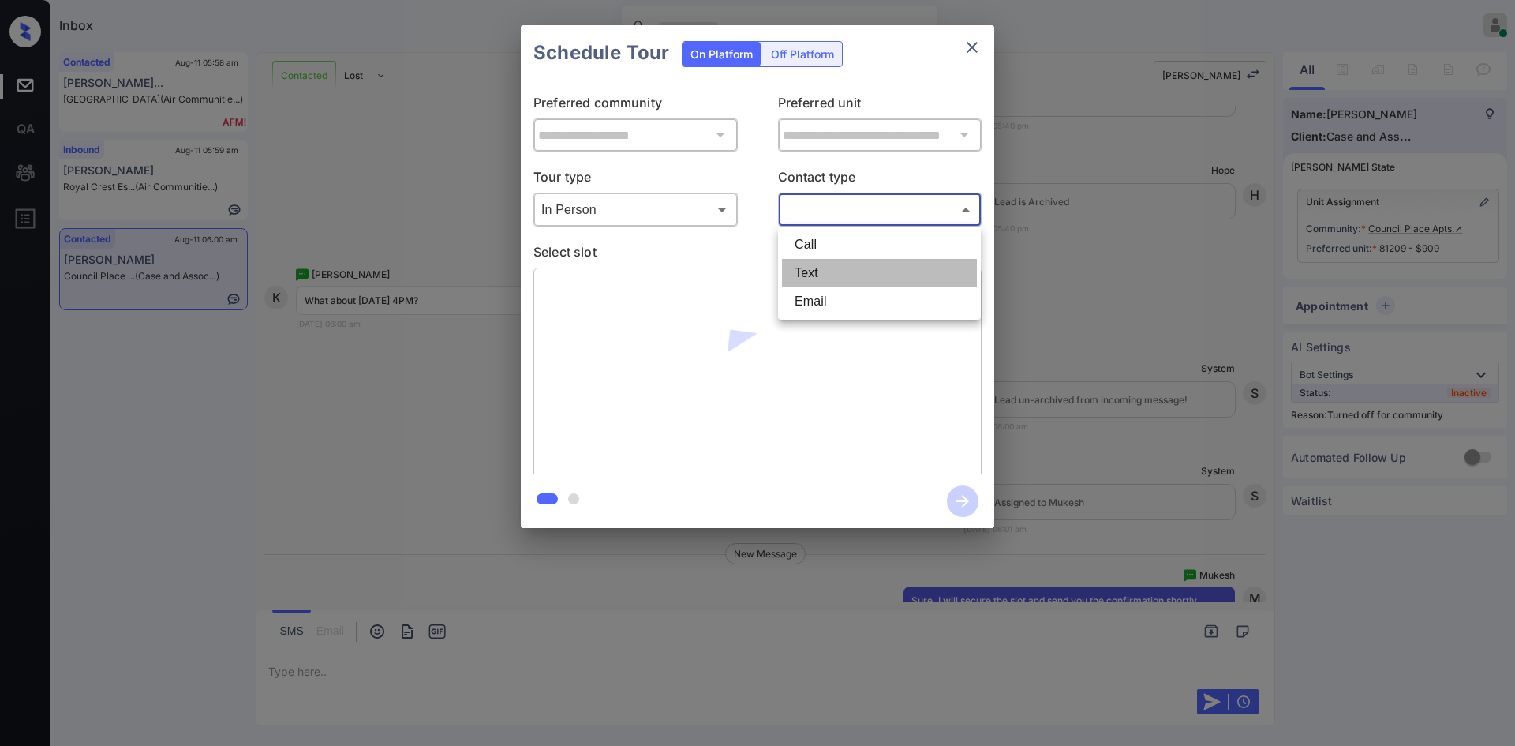
click at [836, 278] on li "Text" at bounding box center [879, 273] width 195 height 28
type input "****"
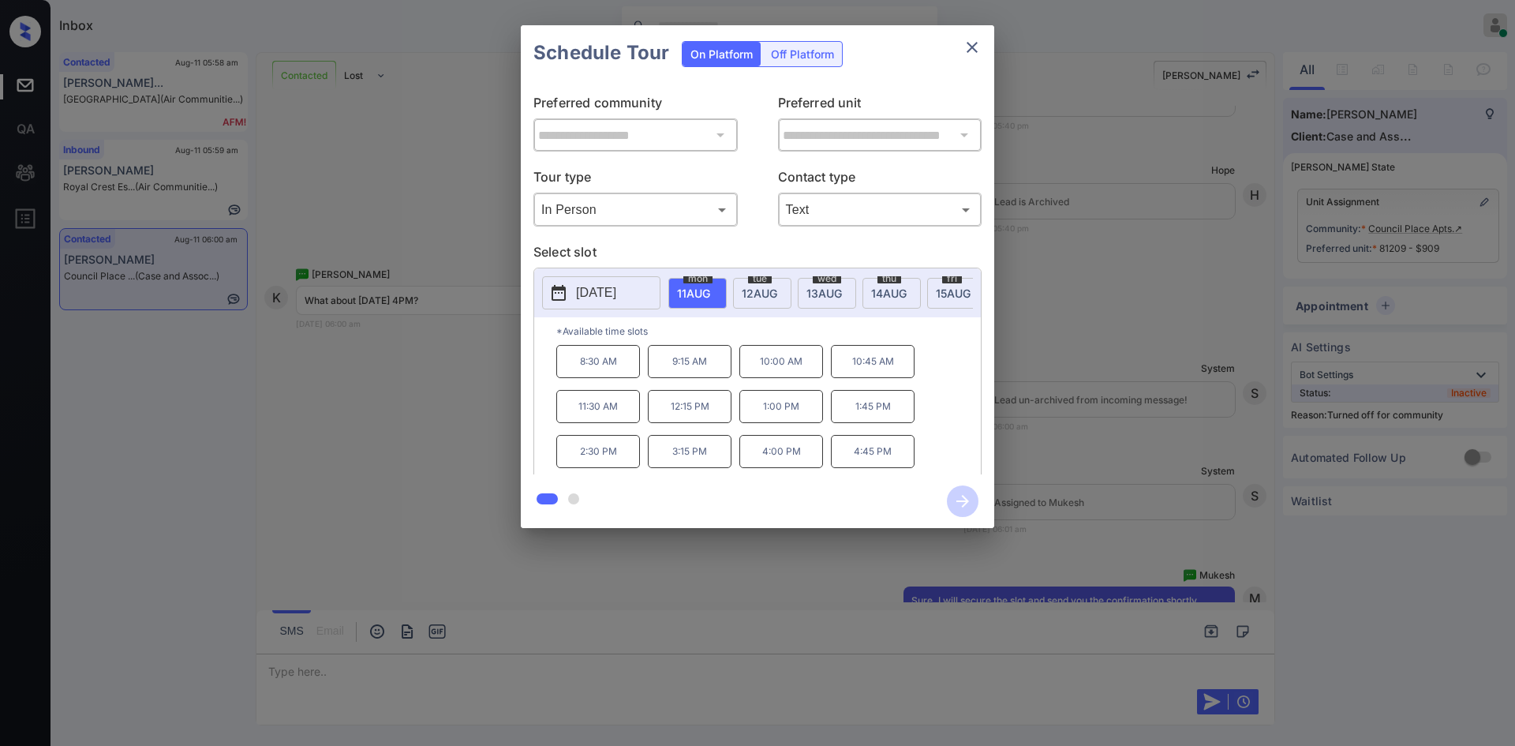
click at [710, 295] on span "13 AUG" at bounding box center [693, 292] width 33 height 13
click at [758, 456] on p "4:00 PM" at bounding box center [782, 451] width 84 height 33
click at [969, 498] on icon "button" at bounding box center [963, 501] width 32 height 32
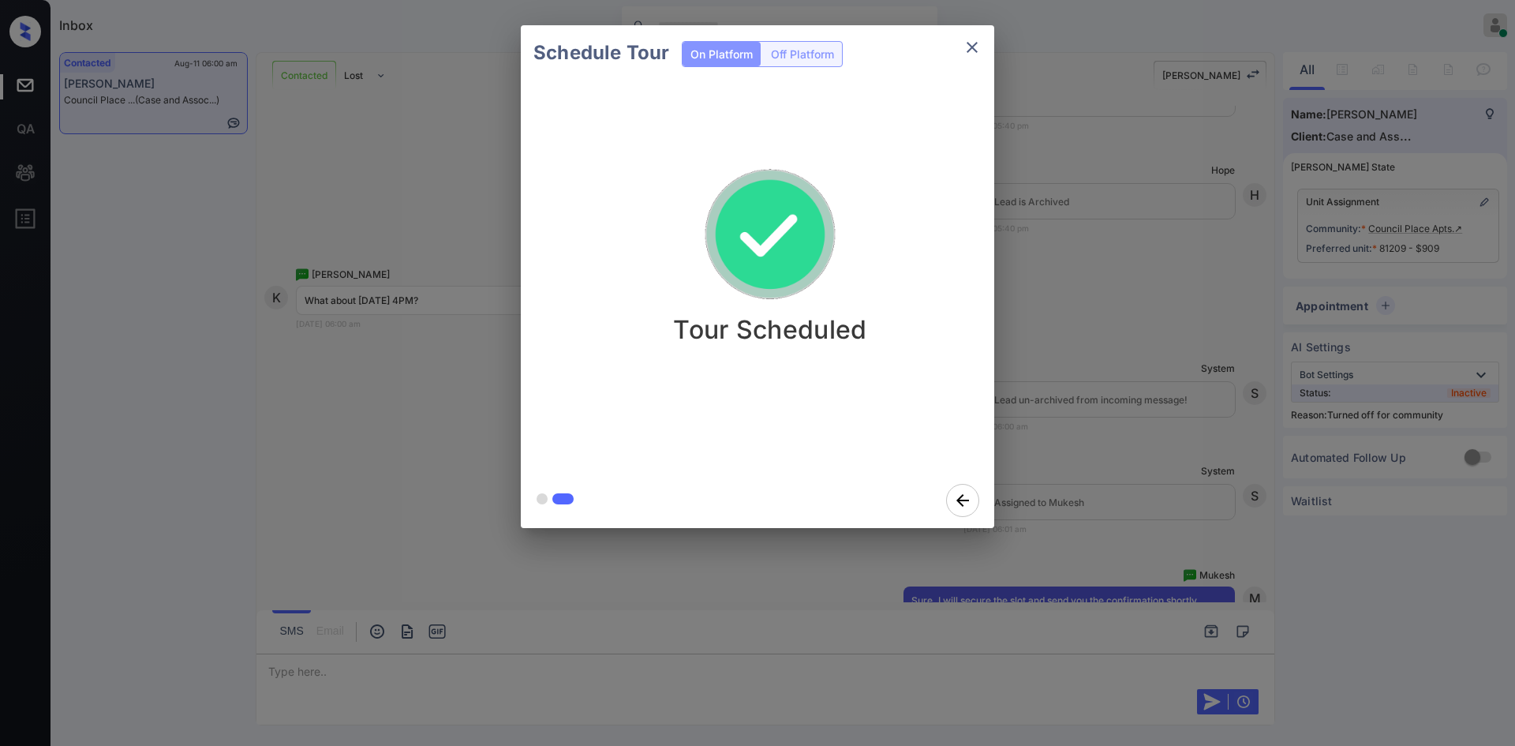
click at [1158, 380] on div "Schedule Tour On Platform Off Platform Tour Scheduled" at bounding box center [757, 276] width 1515 height 553
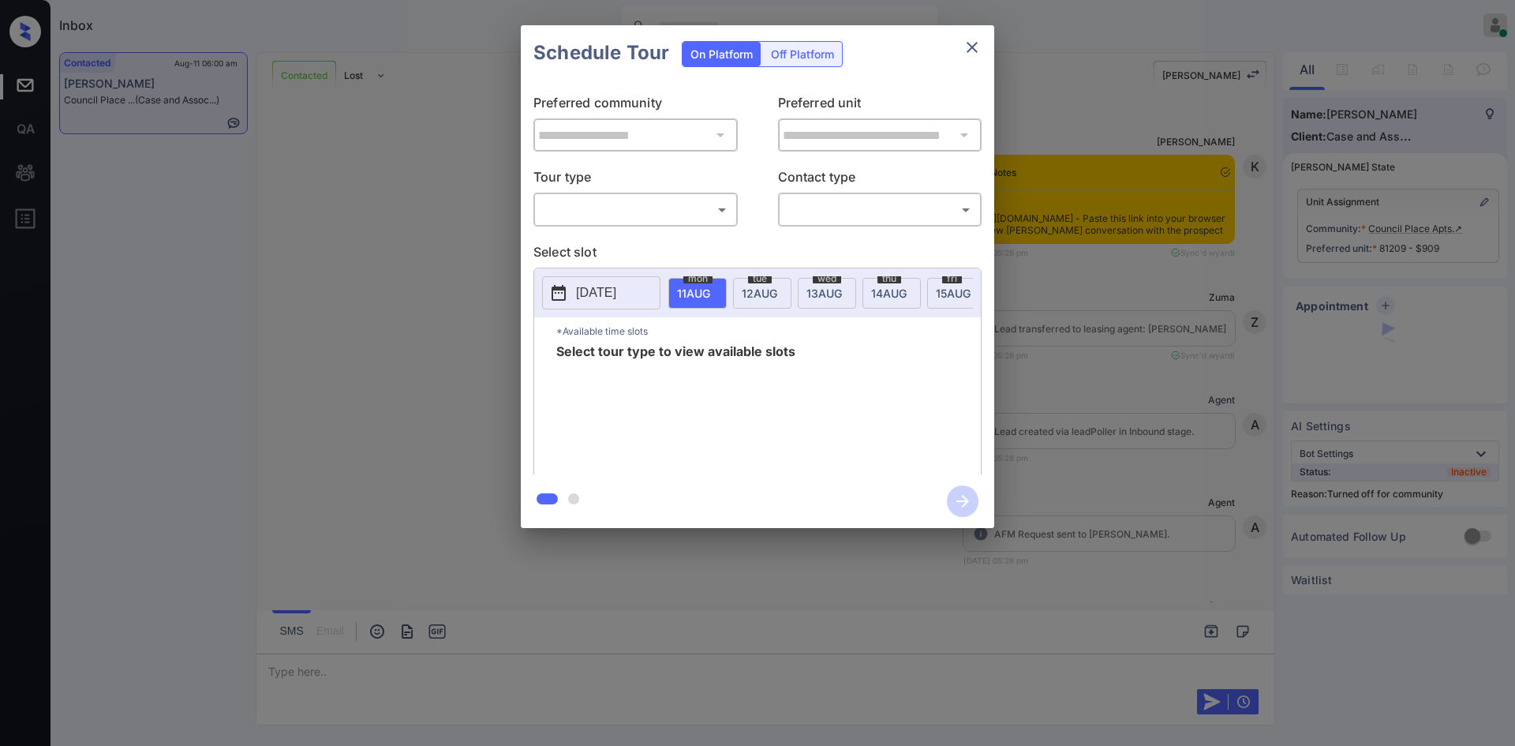
scroll to position [3302, 0]
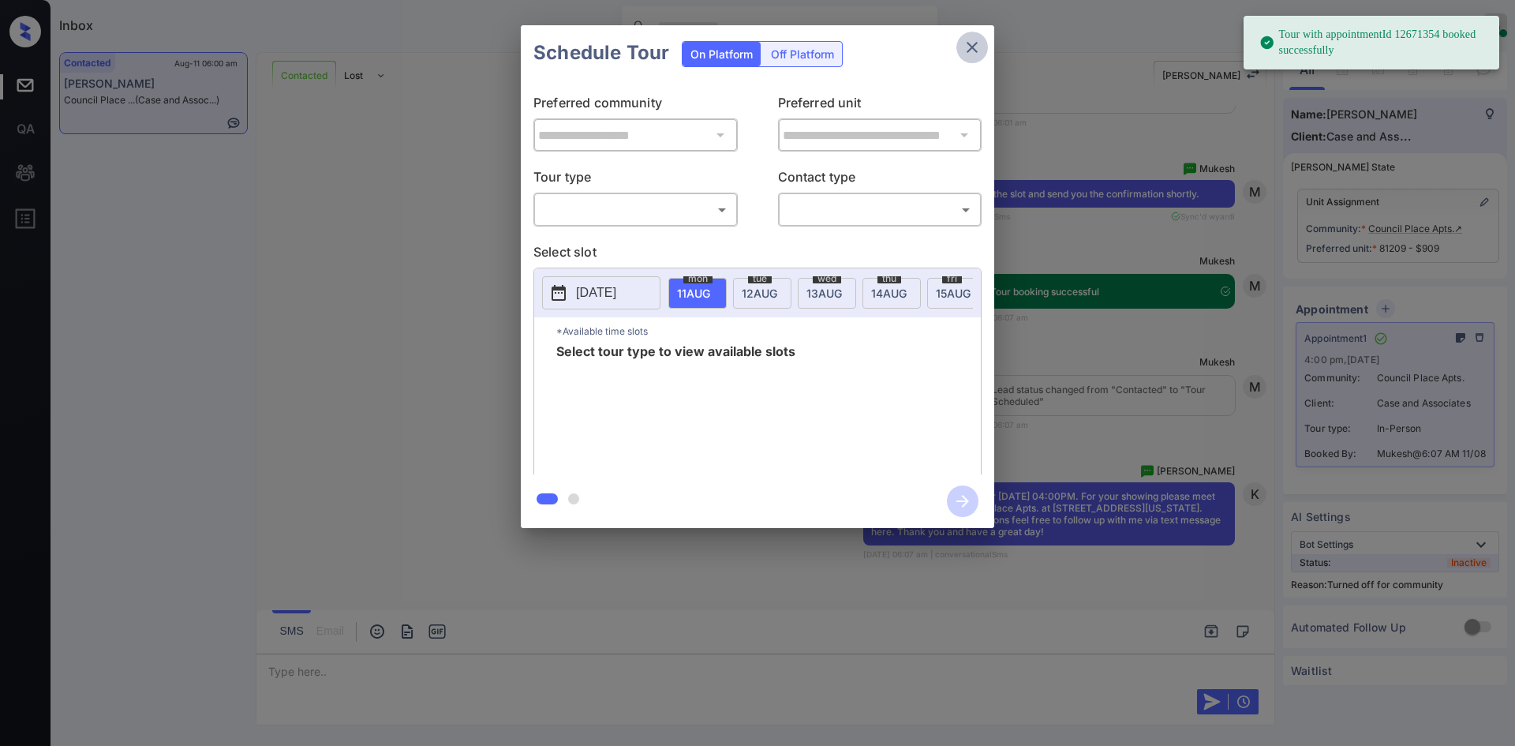
click at [975, 57] on button "close" at bounding box center [973, 48] width 32 height 32
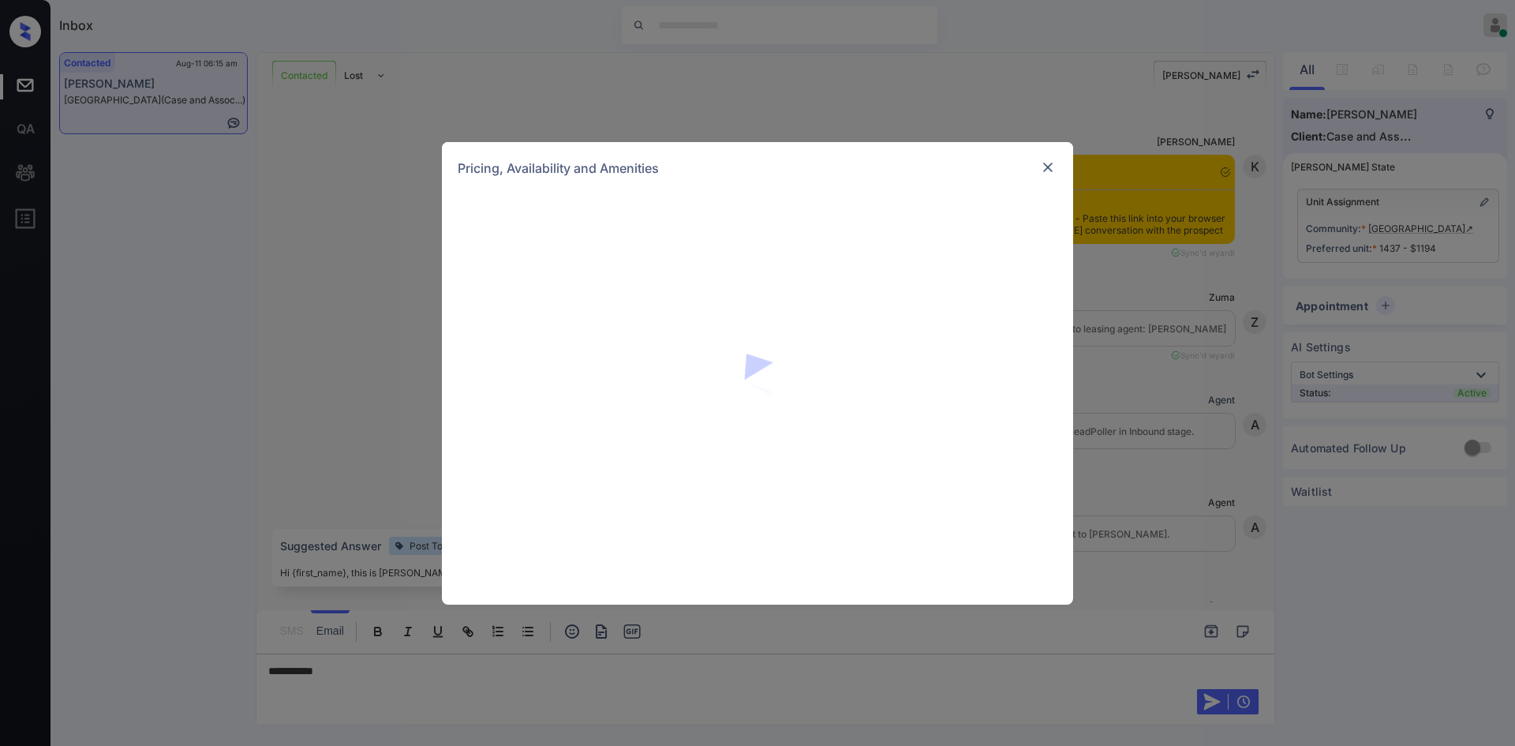
scroll to position [1383, 0]
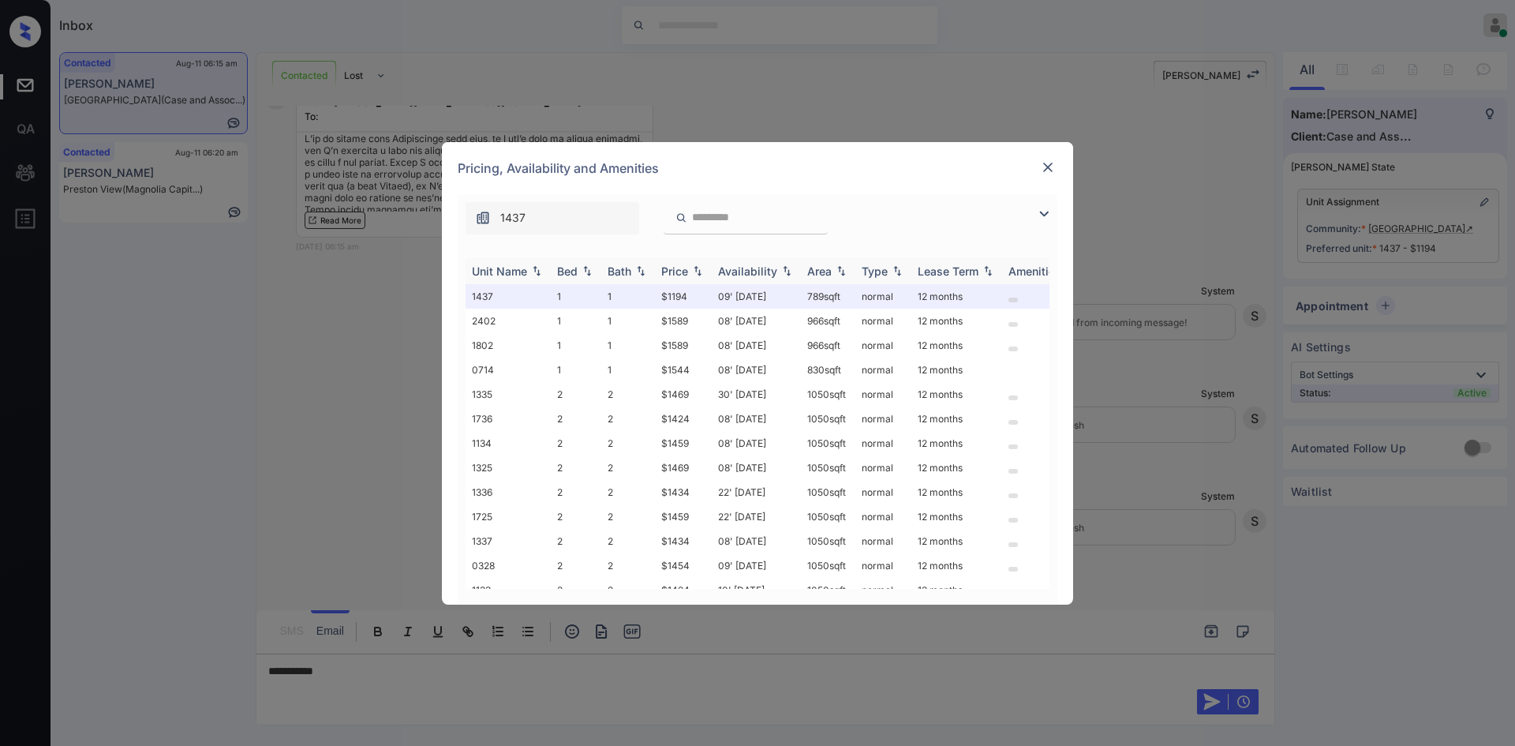
click at [683, 267] on div "Price" at bounding box center [674, 270] width 27 height 13
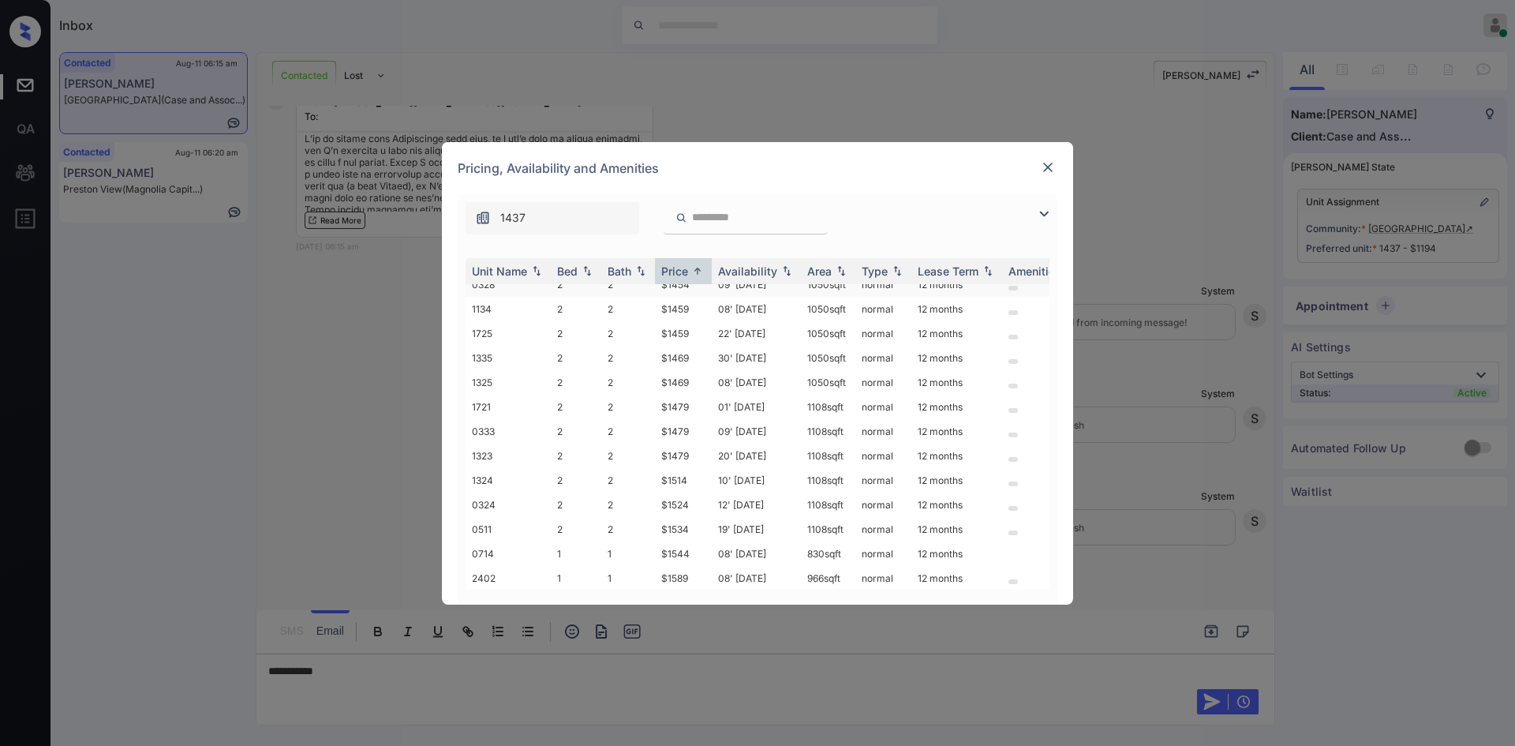
scroll to position [0, 0]
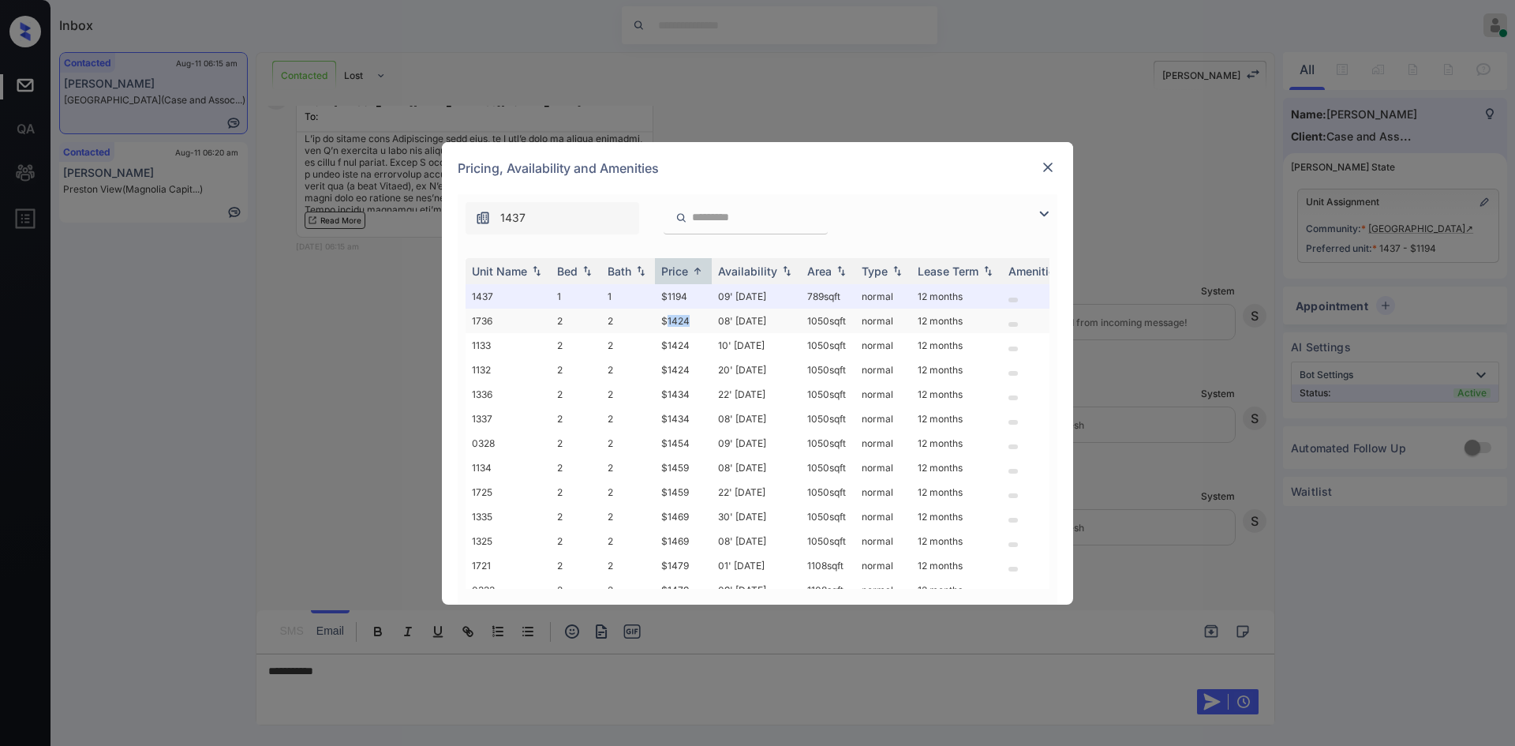
drag, startPoint x: 698, startPoint y: 316, endPoint x: 666, endPoint y: 326, distance: 33.7
click at [666, 326] on td "$1424" at bounding box center [683, 321] width 57 height 24
drag, startPoint x: 691, startPoint y: 318, endPoint x: 645, endPoint y: 321, distance: 45.9
click at [645, 321] on tr "1736 2 2 $1424 08' Aug 25 1050 sqft normal 12 months" at bounding box center [878, 321] width 825 height 24
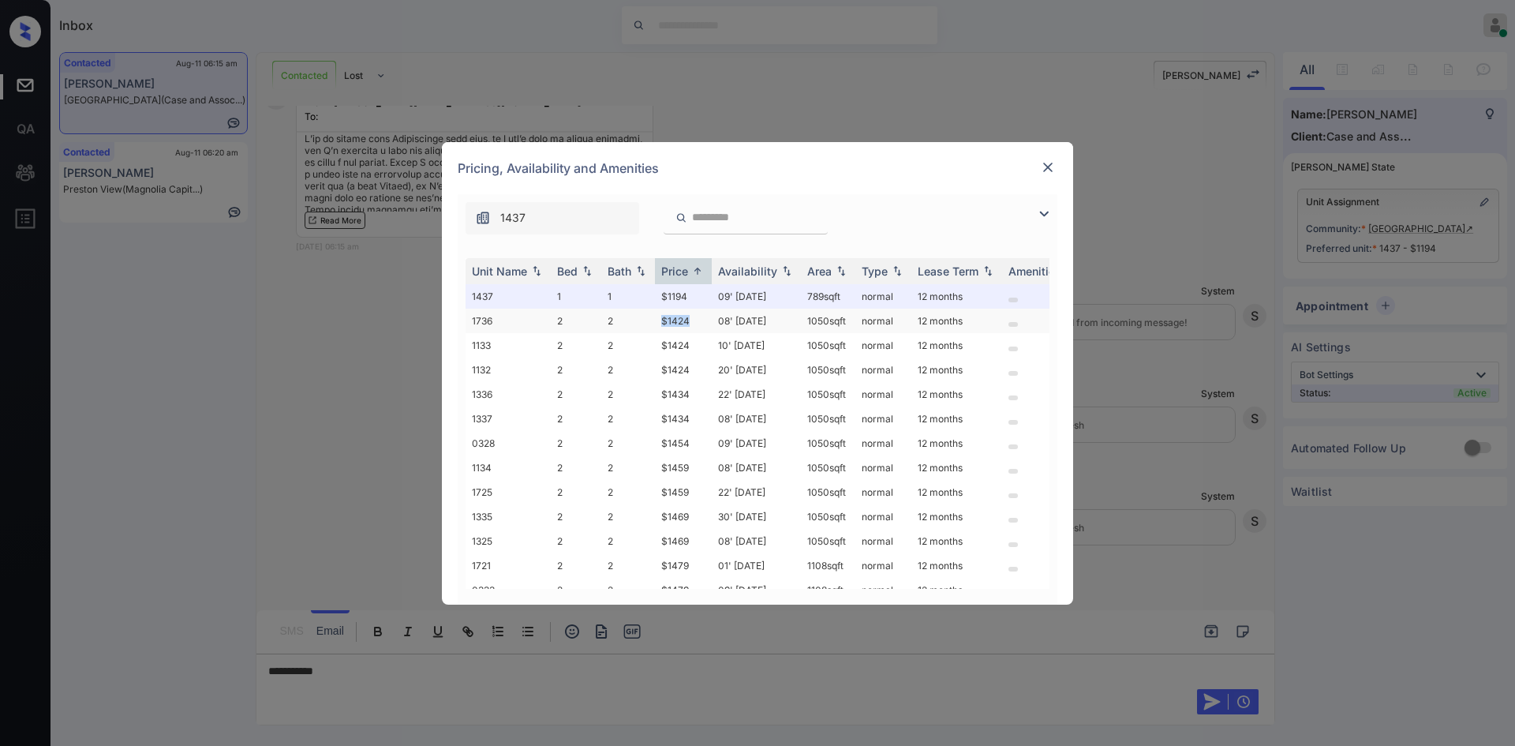
copy tr "$1424"
click at [1047, 175] on div at bounding box center [1048, 167] width 19 height 19
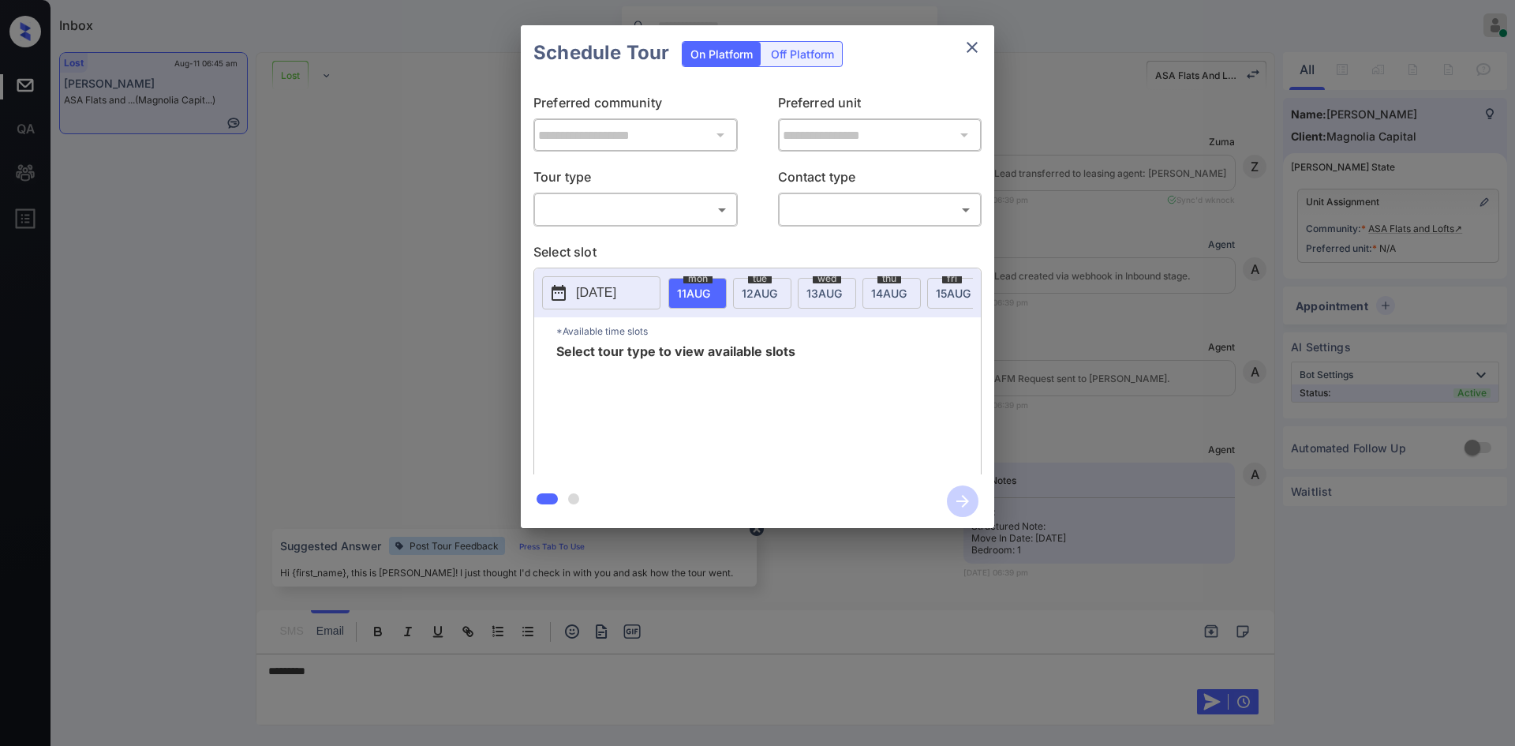
scroll to position [2334, 0]
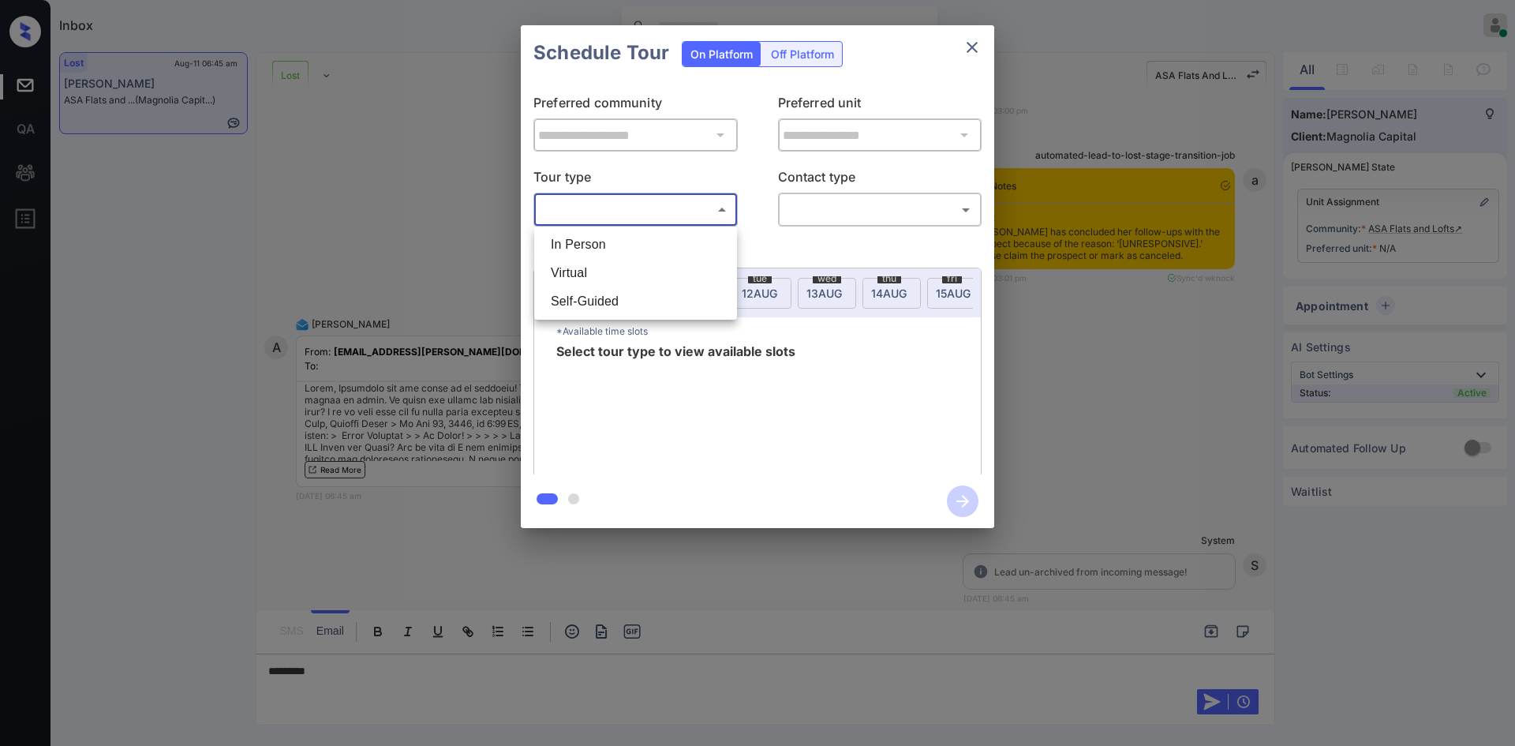
click at [691, 212] on body "Inbox Mukesh Online Set yourself offline Set yourself on break Profile Switch t…" at bounding box center [757, 373] width 1515 height 746
click at [633, 241] on li "In Person" at bounding box center [635, 244] width 195 height 28
type input "********"
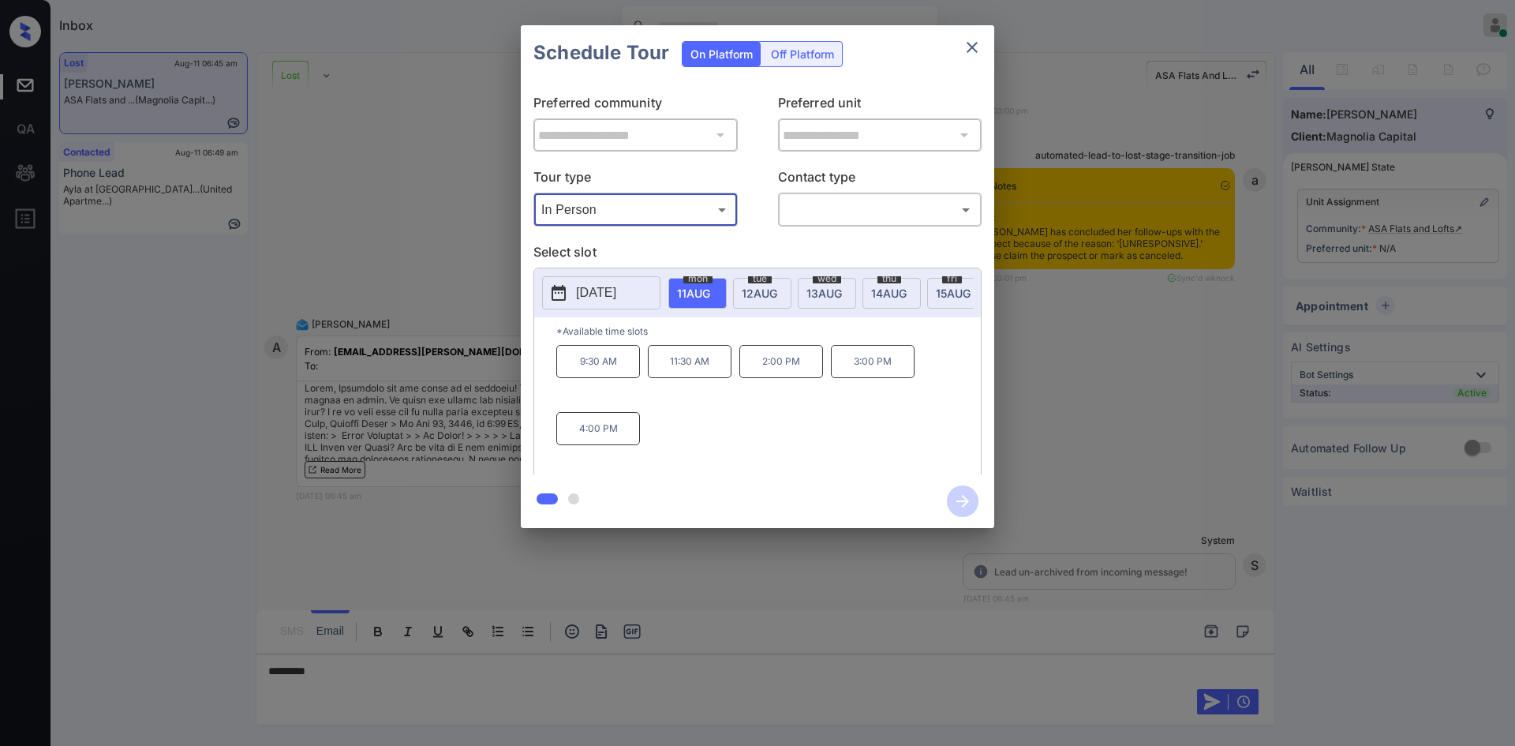
click at [261, 688] on div at bounding box center [757, 373] width 1515 height 746
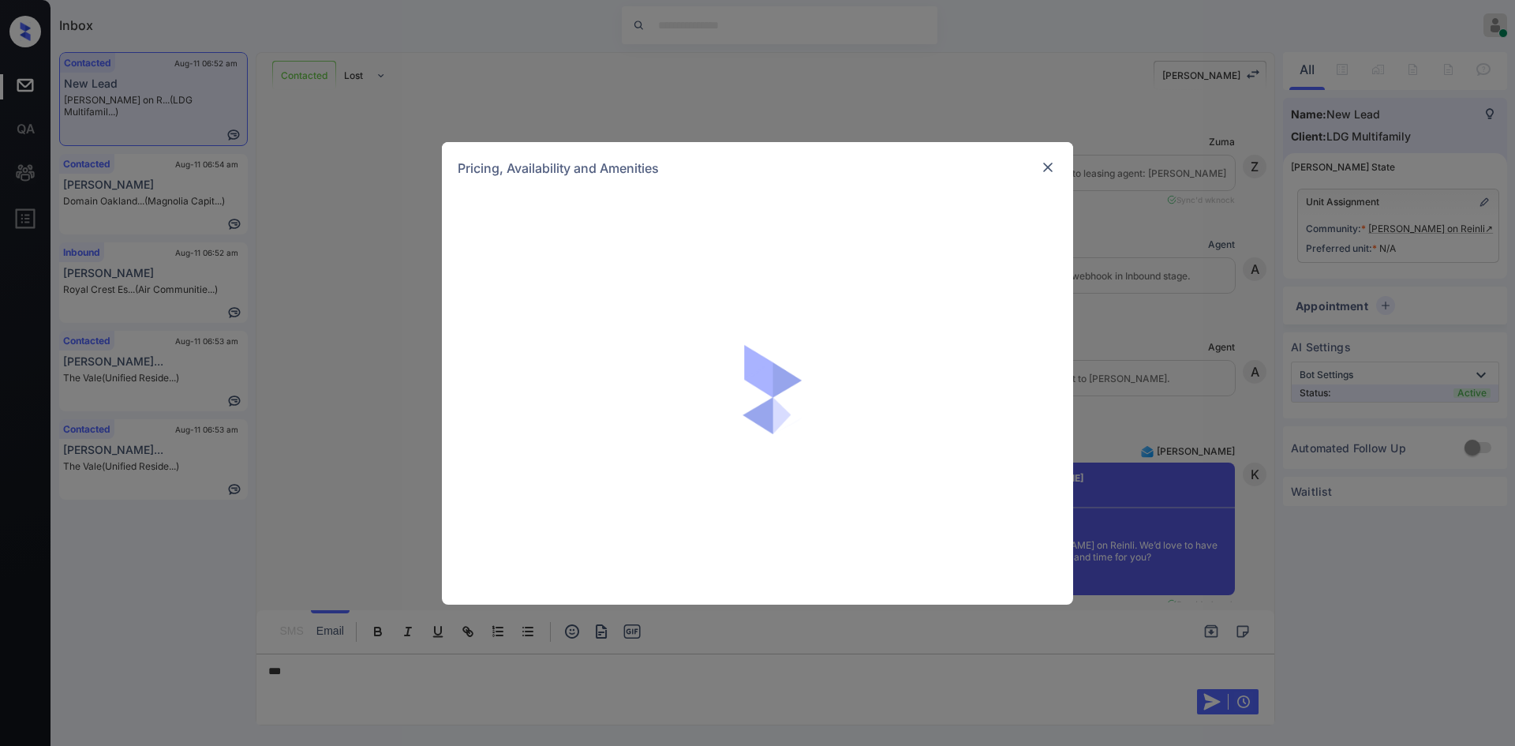
scroll to position [728, 0]
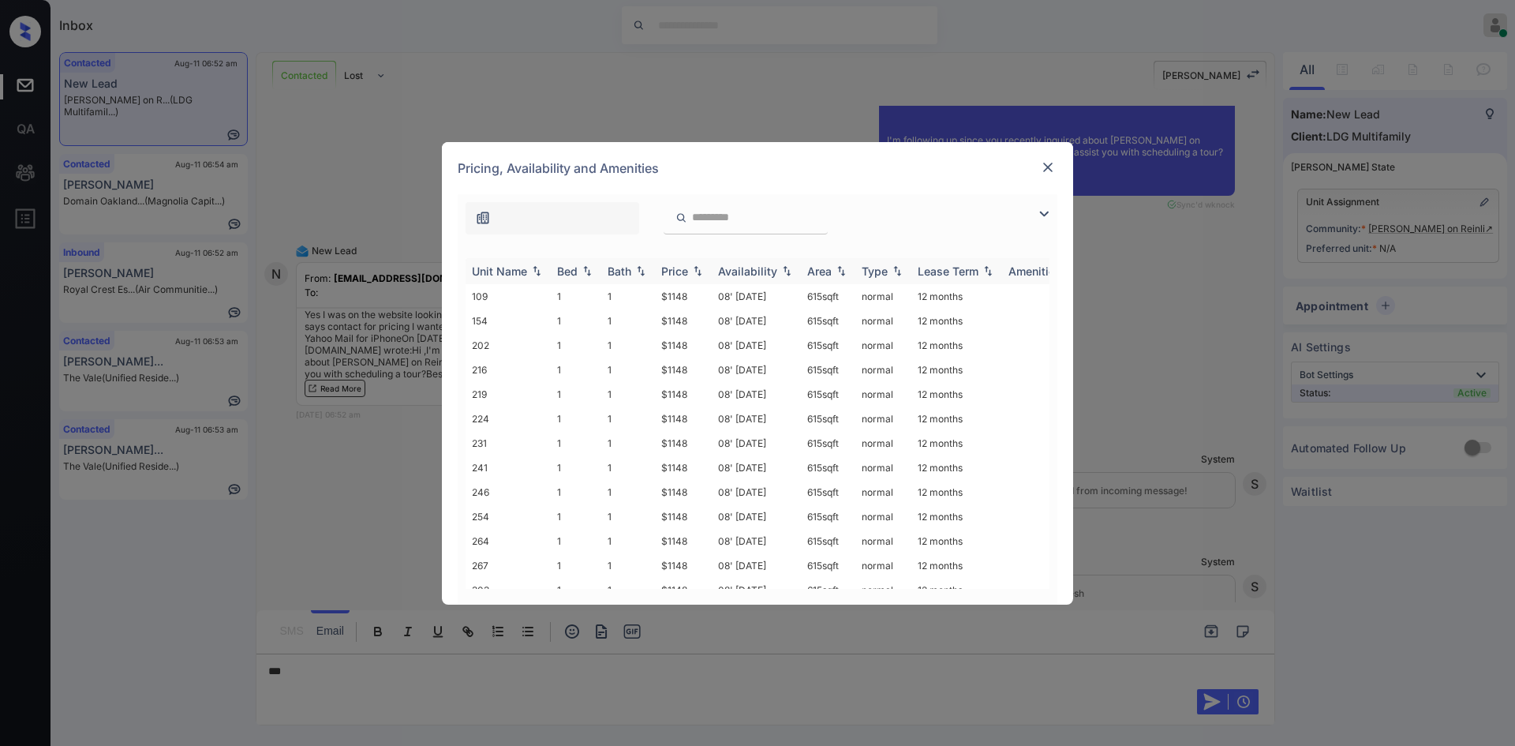
click at [682, 278] on th "Price" at bounding box center [683, 271] width 57 height 26
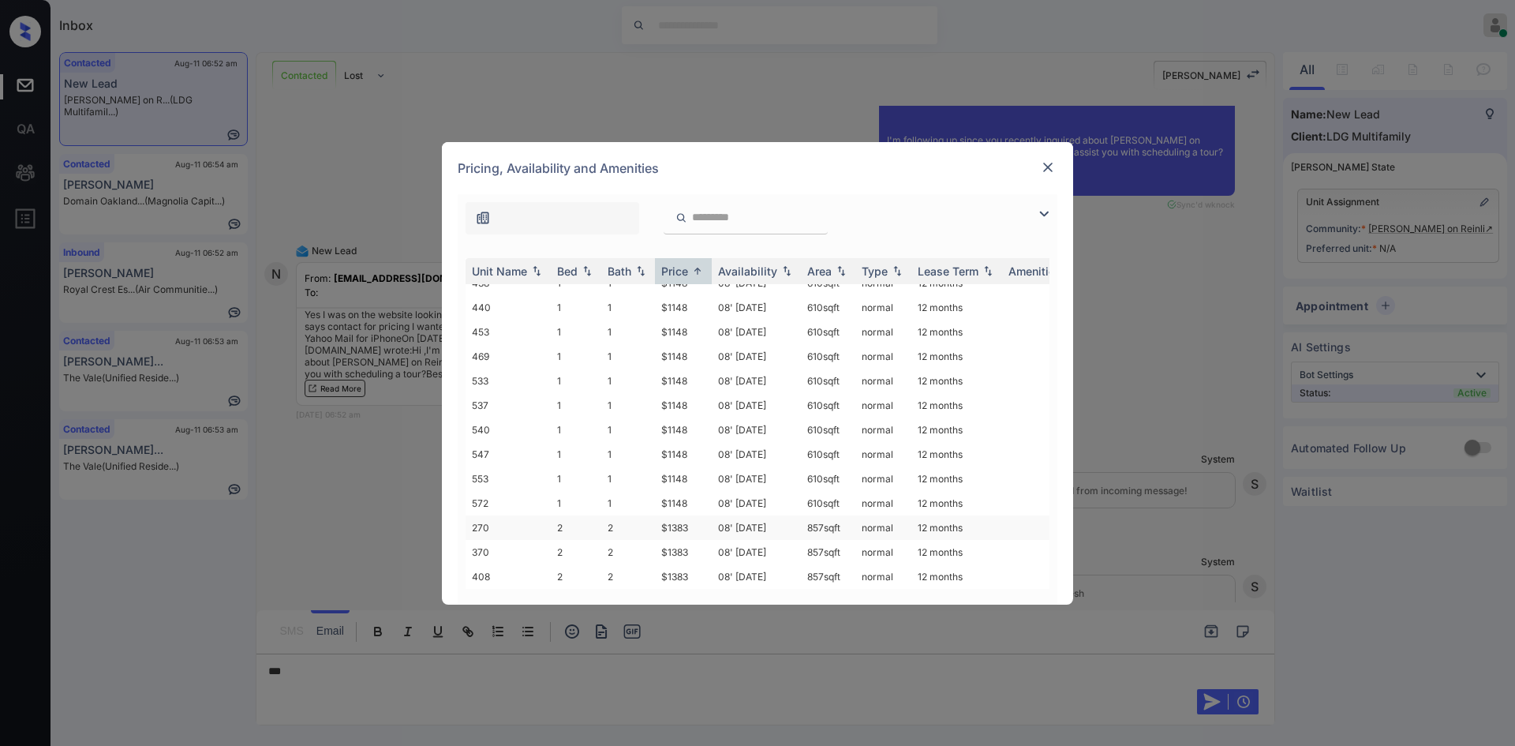
click at [674, 531] on td "$1383" at bounding box center [683, 527] width 57 height 24
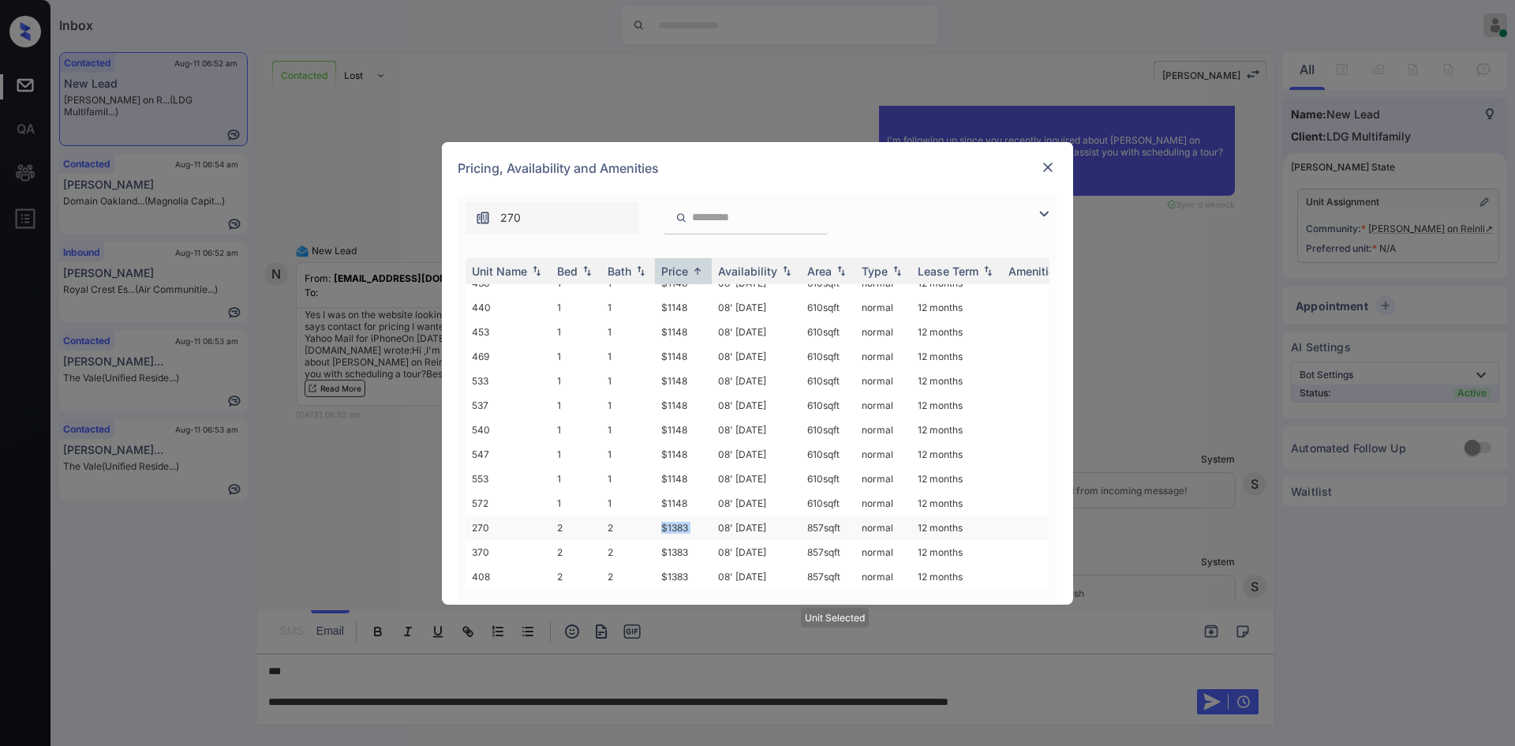
click at [674, 531] on td "$1383" at bounding box center [683, 527] width 57 height 24
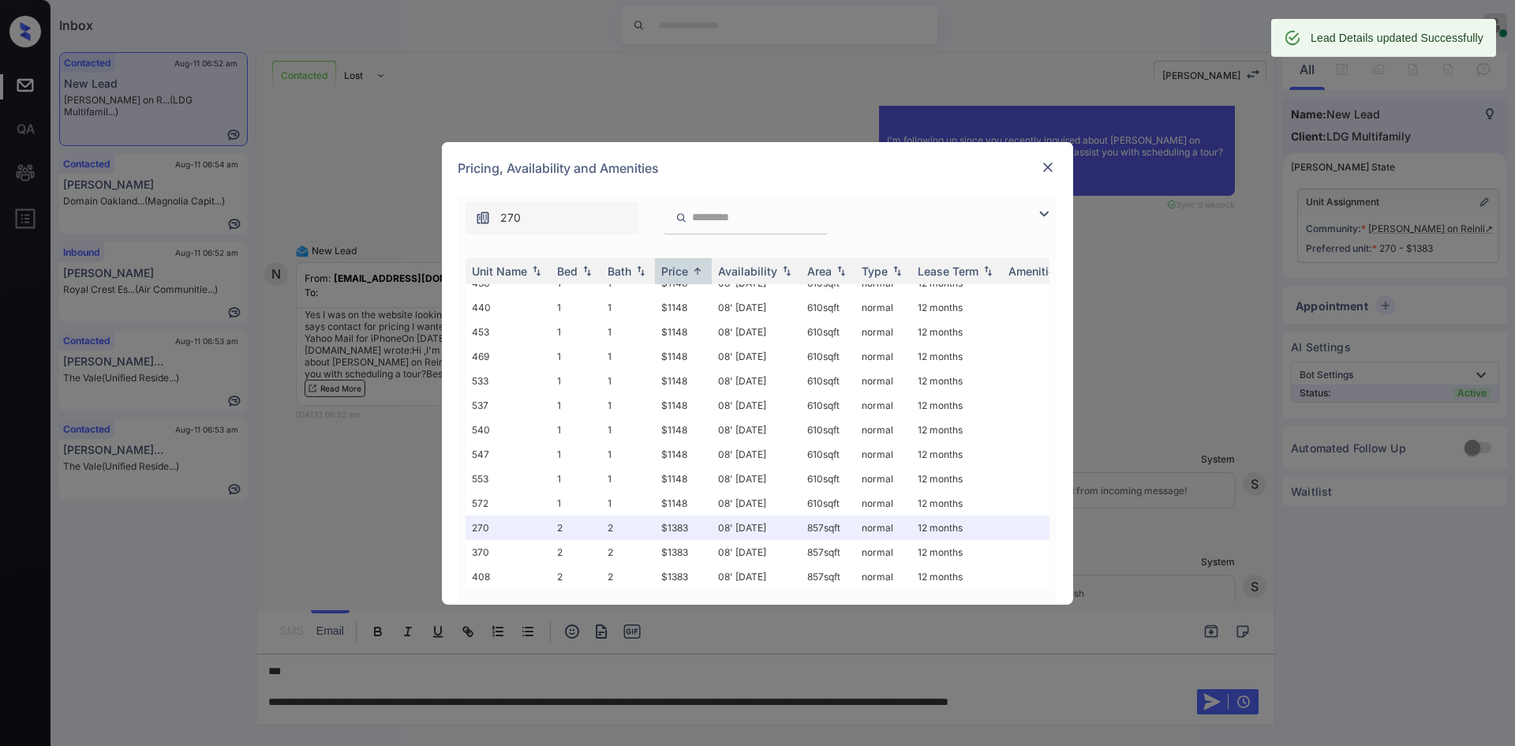
click at [1044, 158] on div at bounding box center [1048, 167] width 19 height 19
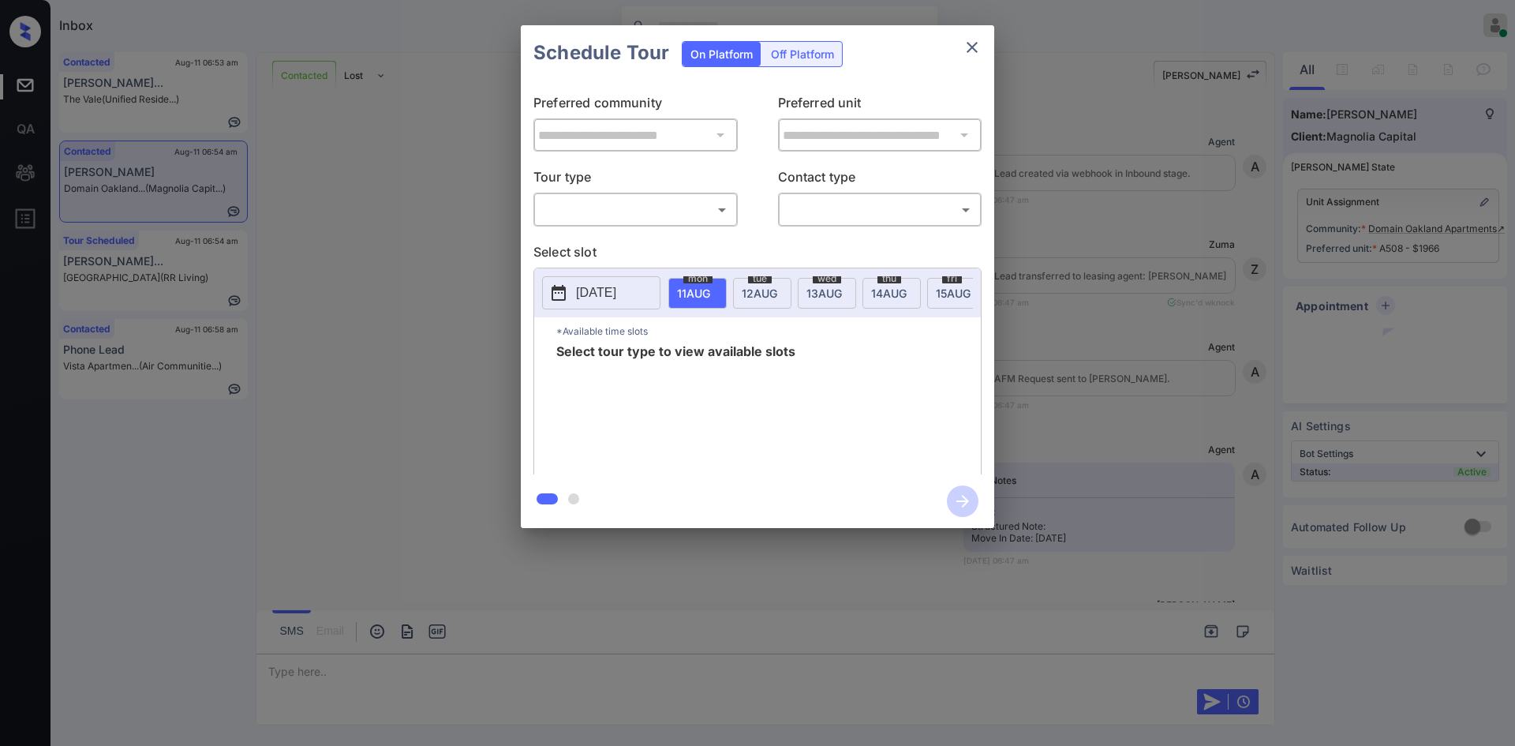
scroll to position [773, 0]
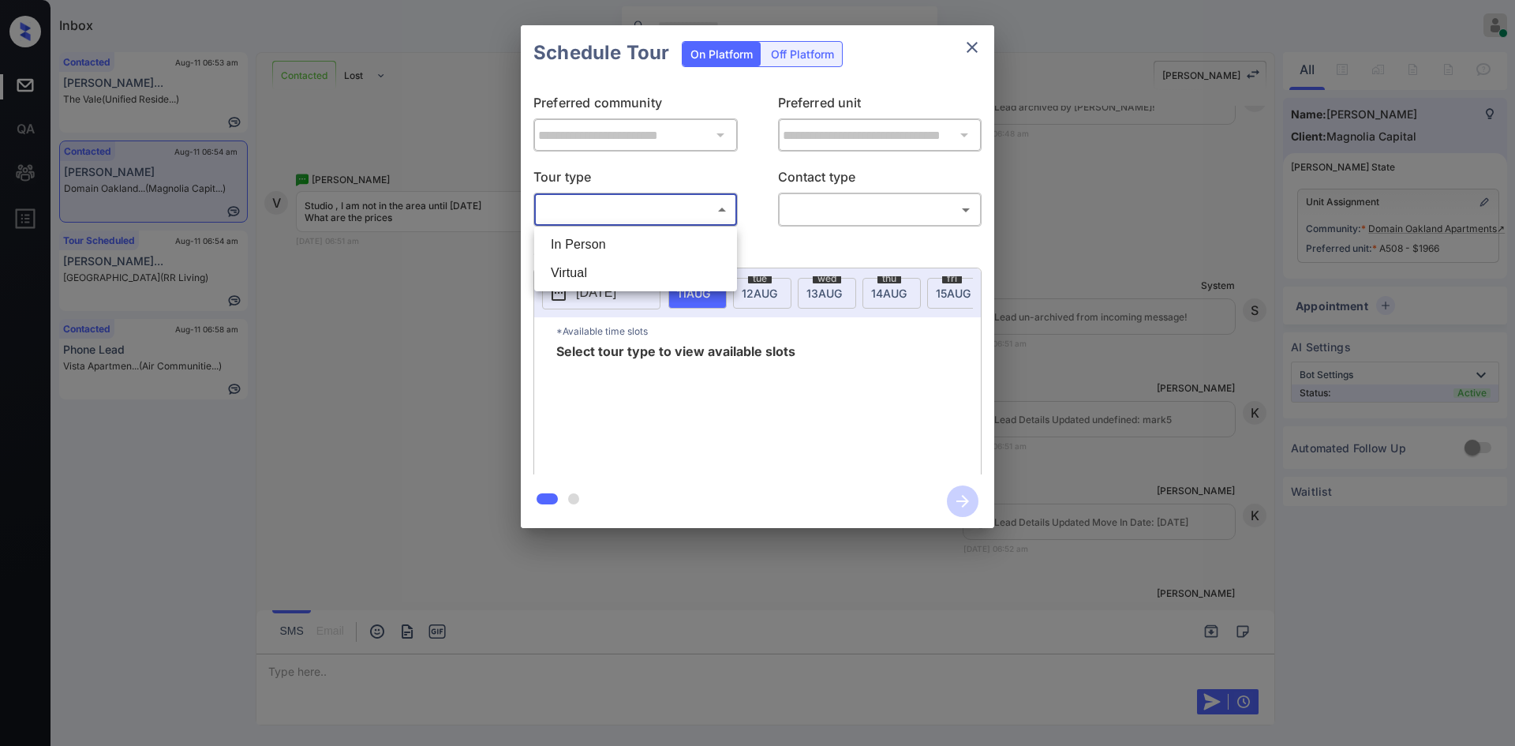
click at [696, 209] on body "Inbox Mukesh Online Set yourself offline Set yourself on break Profile Switch t…" at bounding box center [757, 373] width 1515 height 746
click at [616, 241] on li "In Person" at bounding box center [635, 244] width 195 height 28
type input "********"
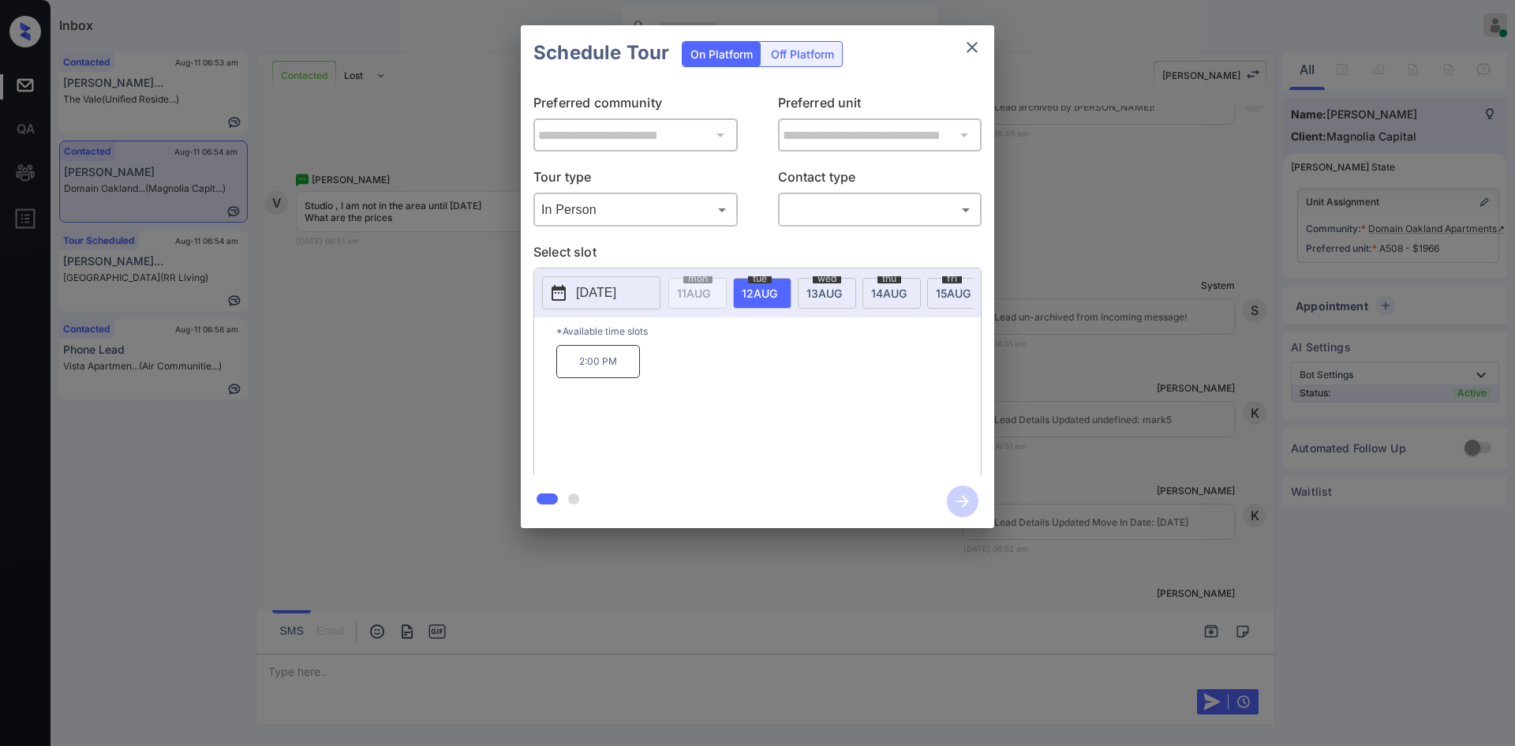
click at [605, 279] on button "[DATE]" at bounding box center [601, 292] width 118 height 33
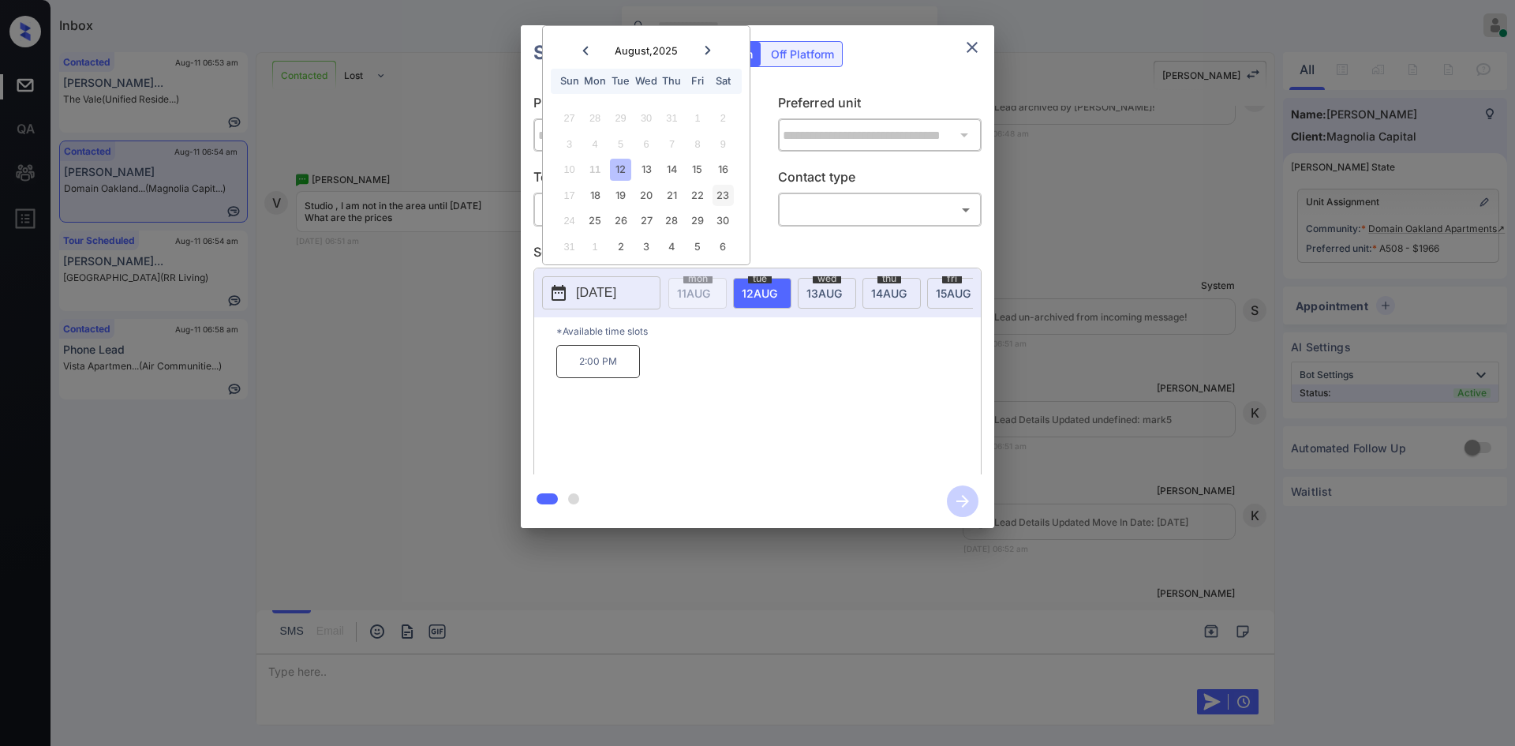
click at [720, 192] on div "23" at bounding box center [723, 195] width 21 height 21
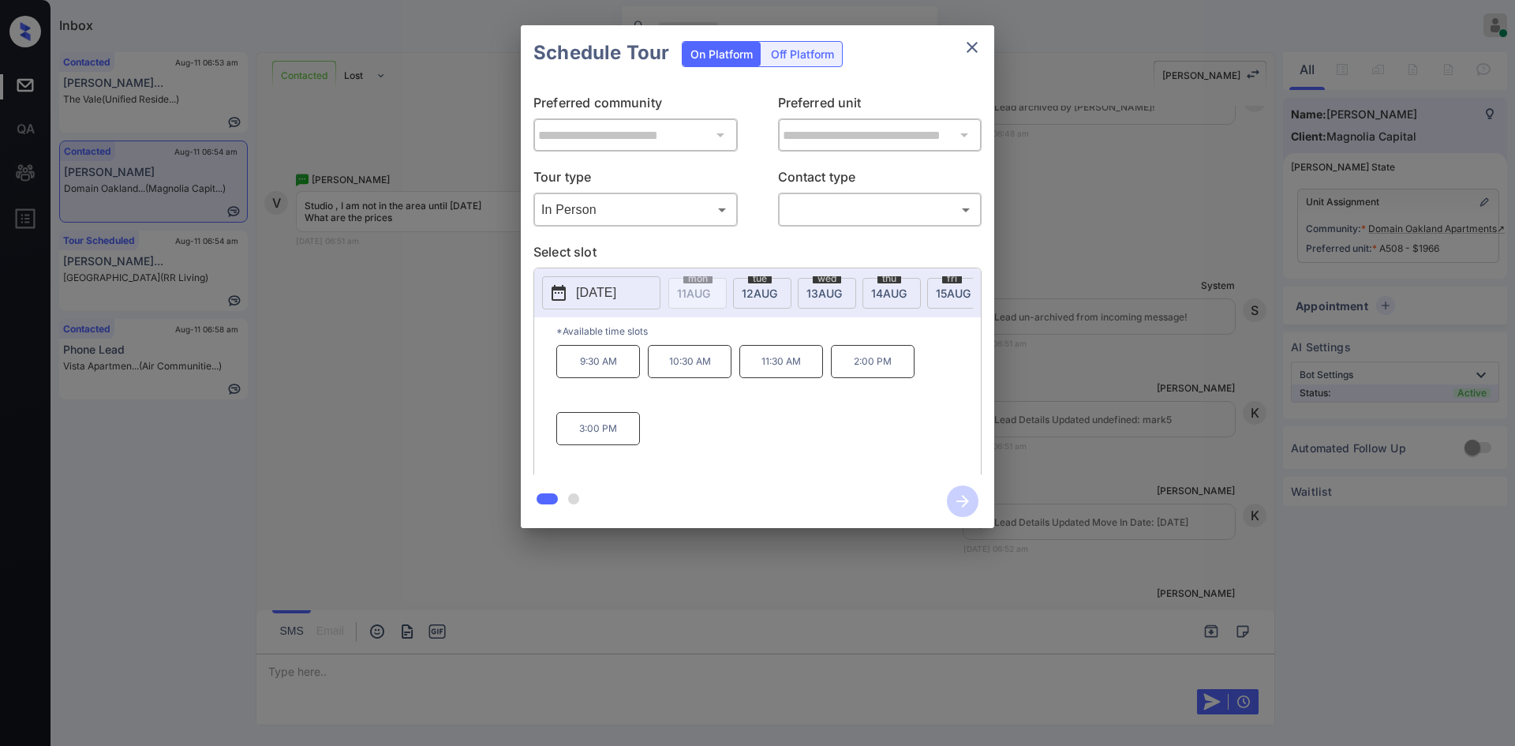
click at [868, 86] on div "**********" at bounding box center [758, 278] width 474 height 394
click at [609, 300] on p "[DATE]" at bounding box center [596, 292] width 40 height 19
click at [453, 431] on div "**********" at bounding box center [757, 276] width 1515 height 553
